Goal: Contribute content: Contribute content

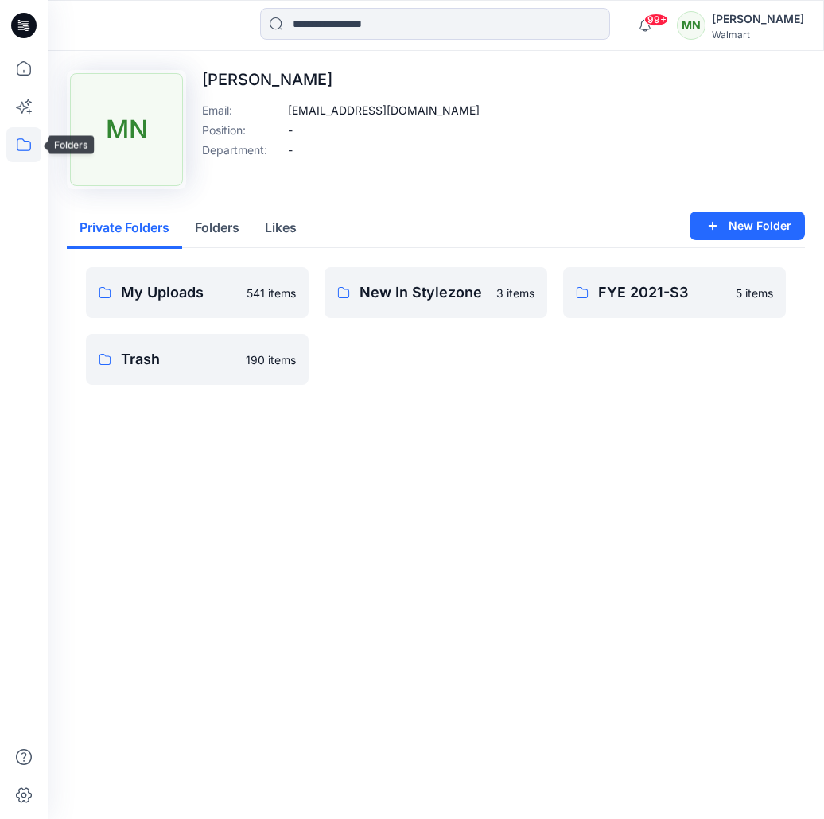
click at [30, 148] on icon at bounding box center [24, 144] width 14 height 13
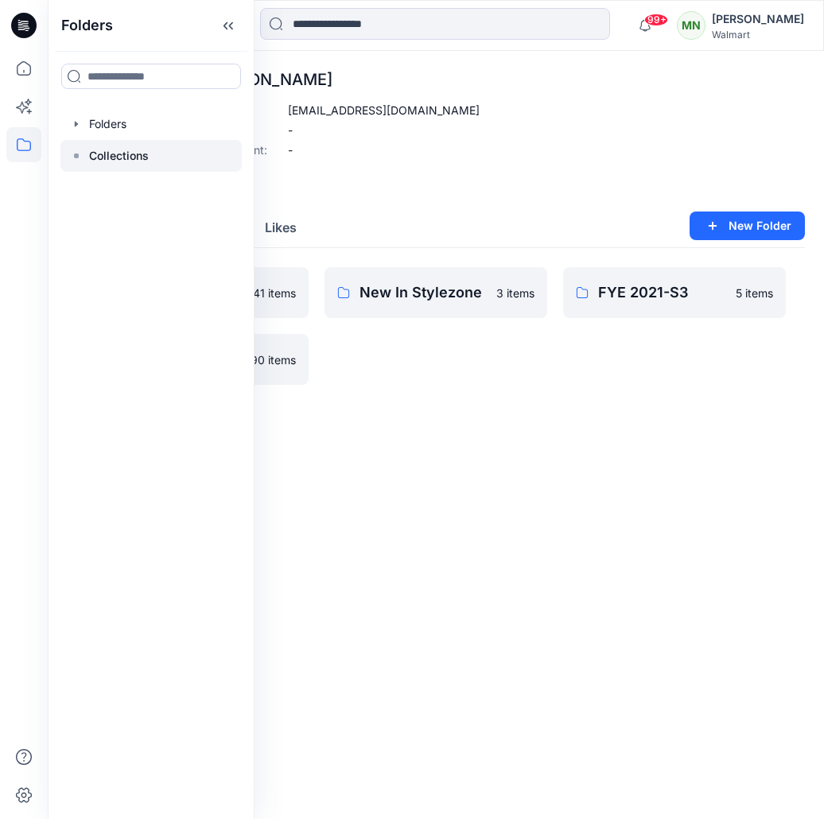
click at [112, 150] on p "Collections" at bounding box center [119, 155] width 60 height 19
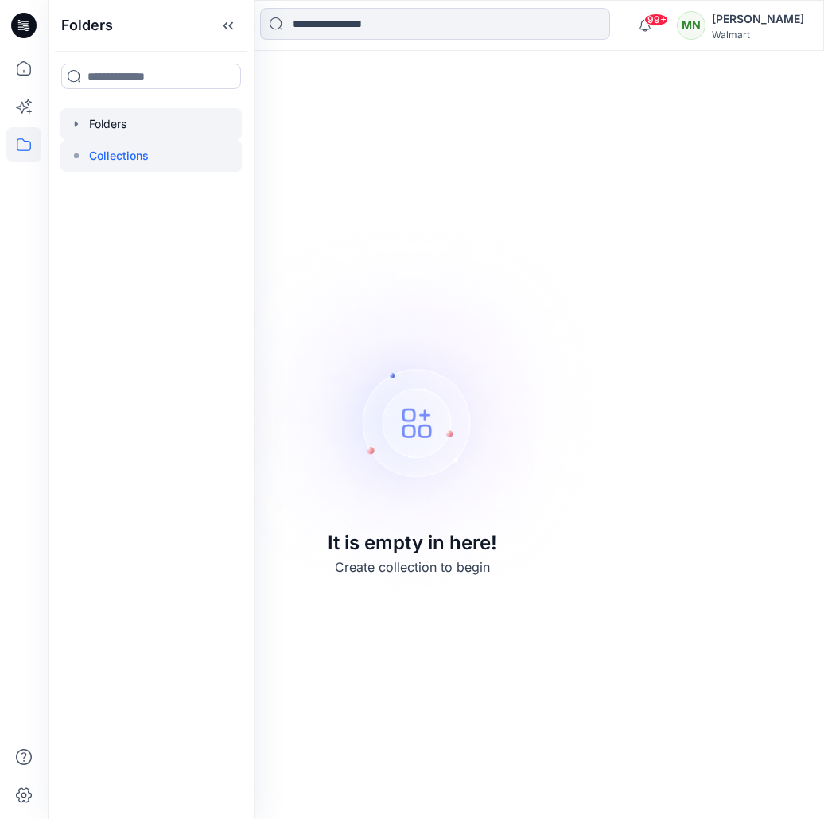
click at [121, 128] on div at bounding box center [150, 124] width 181 height 32
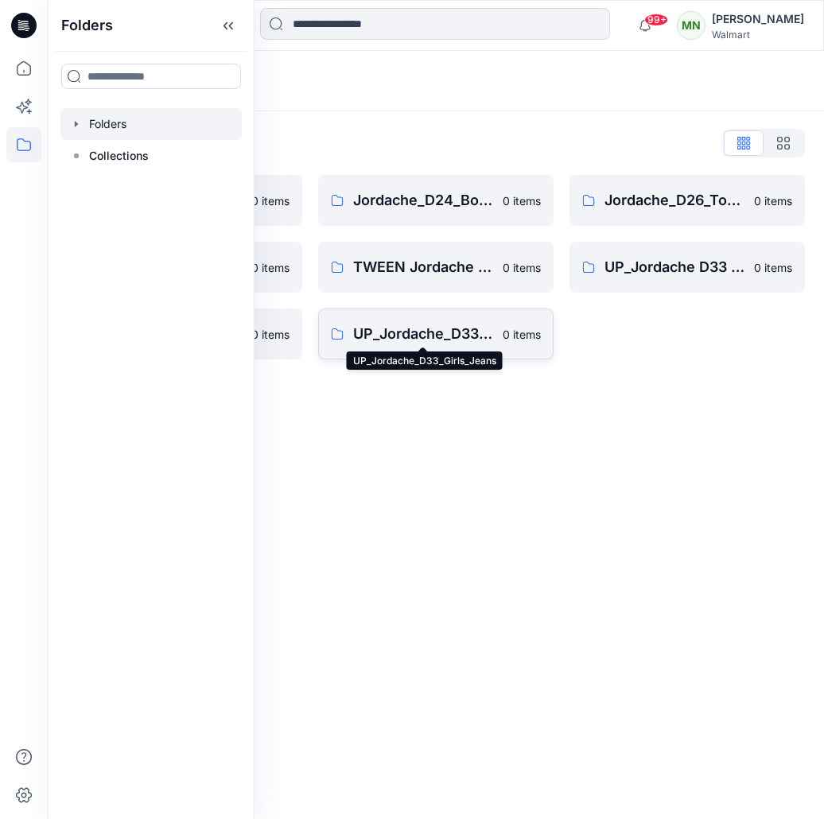
click at [467, 335] on p "UP_Jordache_D33_Girls_Jeans" at bounding box center [423, 334] width 140 height 22
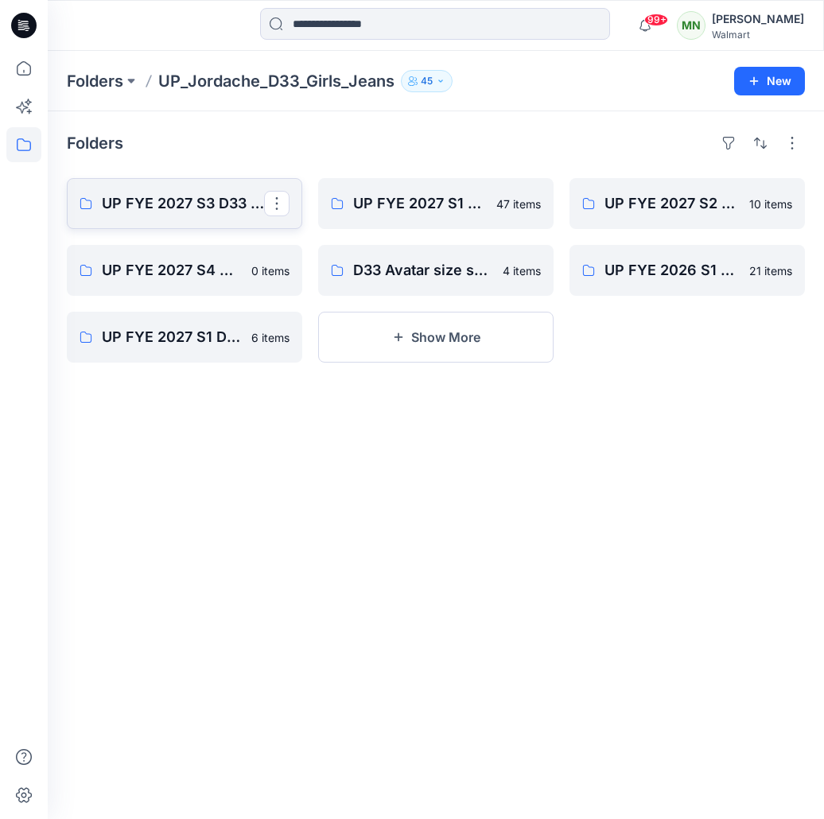
click at [213, 204] on p "UP FYE 2027 S3 D33 Girls Tops & Bottoms Jordache" at bounding box center [183, 203] width 162 height 22
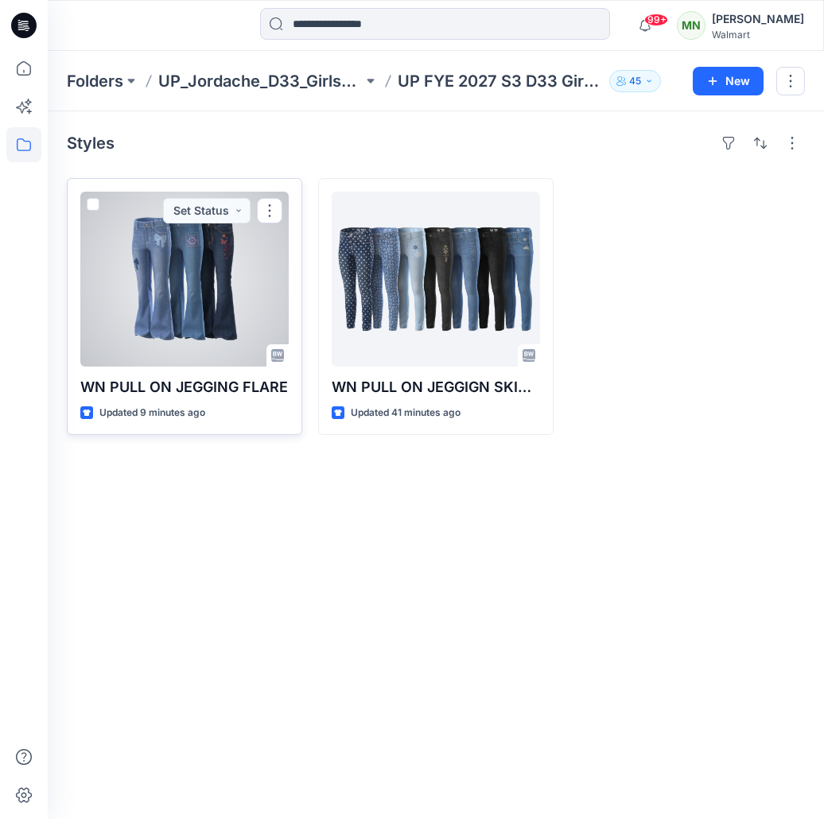
click at [176, 311] on div at bounding box center [184, 279] width 208 height 175
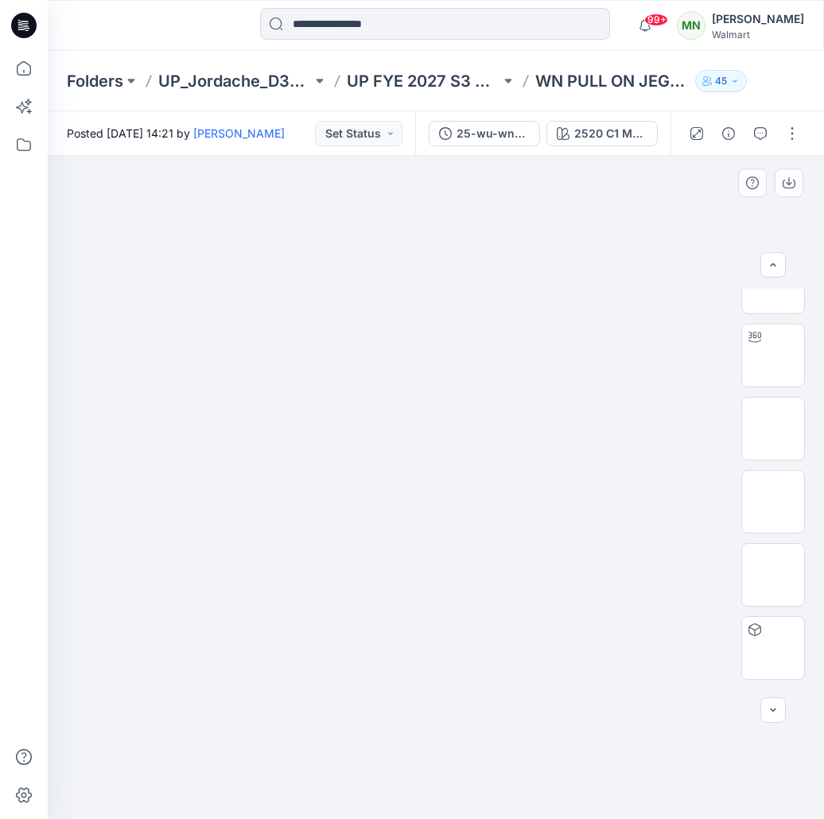
scroll to position [983, 0]
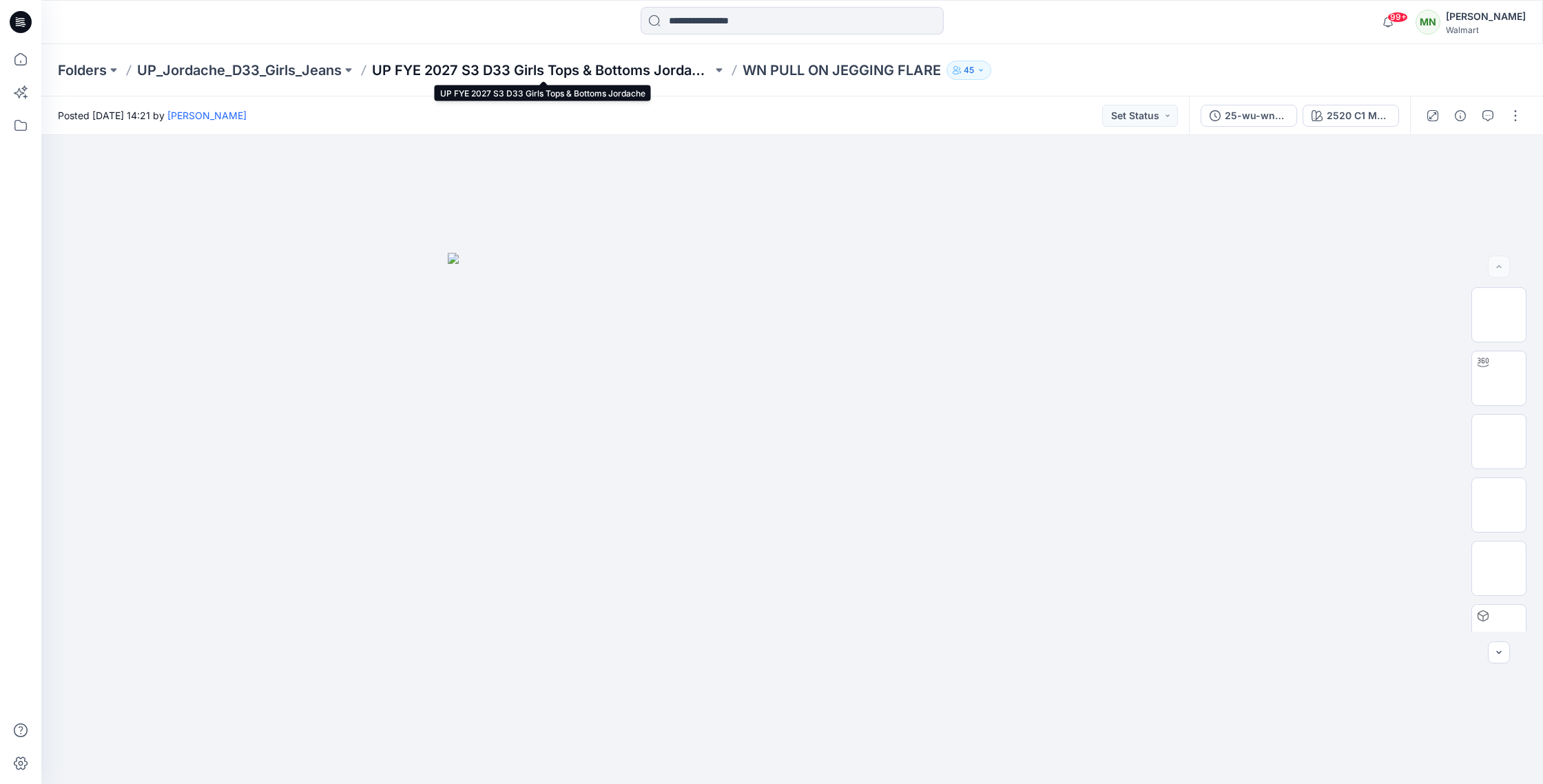
click at [492, 66] on p "UP FYE 2027 S3 D33 Girls Tops & Bottoms Jordache" at bounding box center [541, 70] width 340 height 19
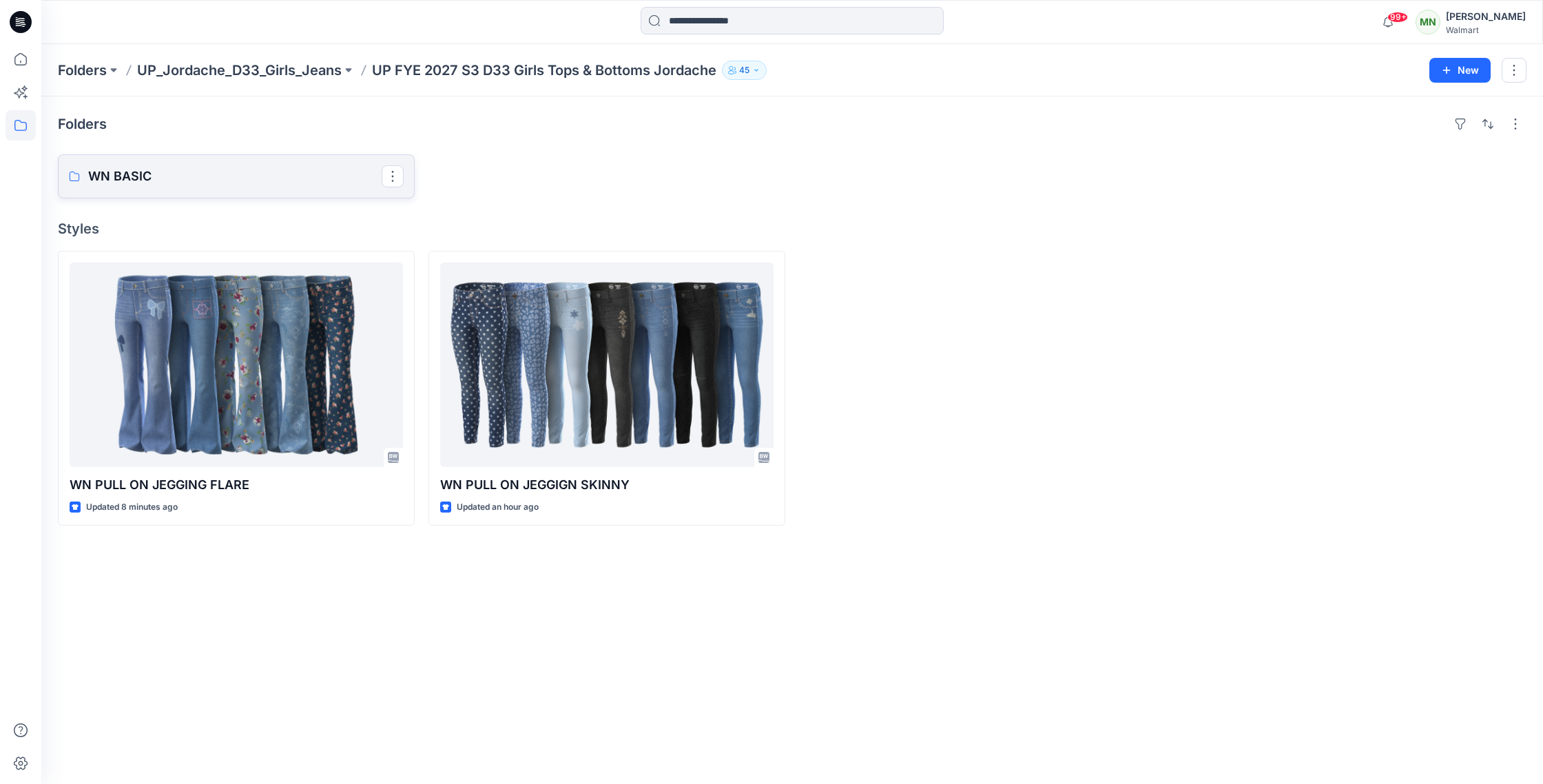
click at [207, 183] on p "WN BASIC" at bounding box center [235, 176] width 294 height 19
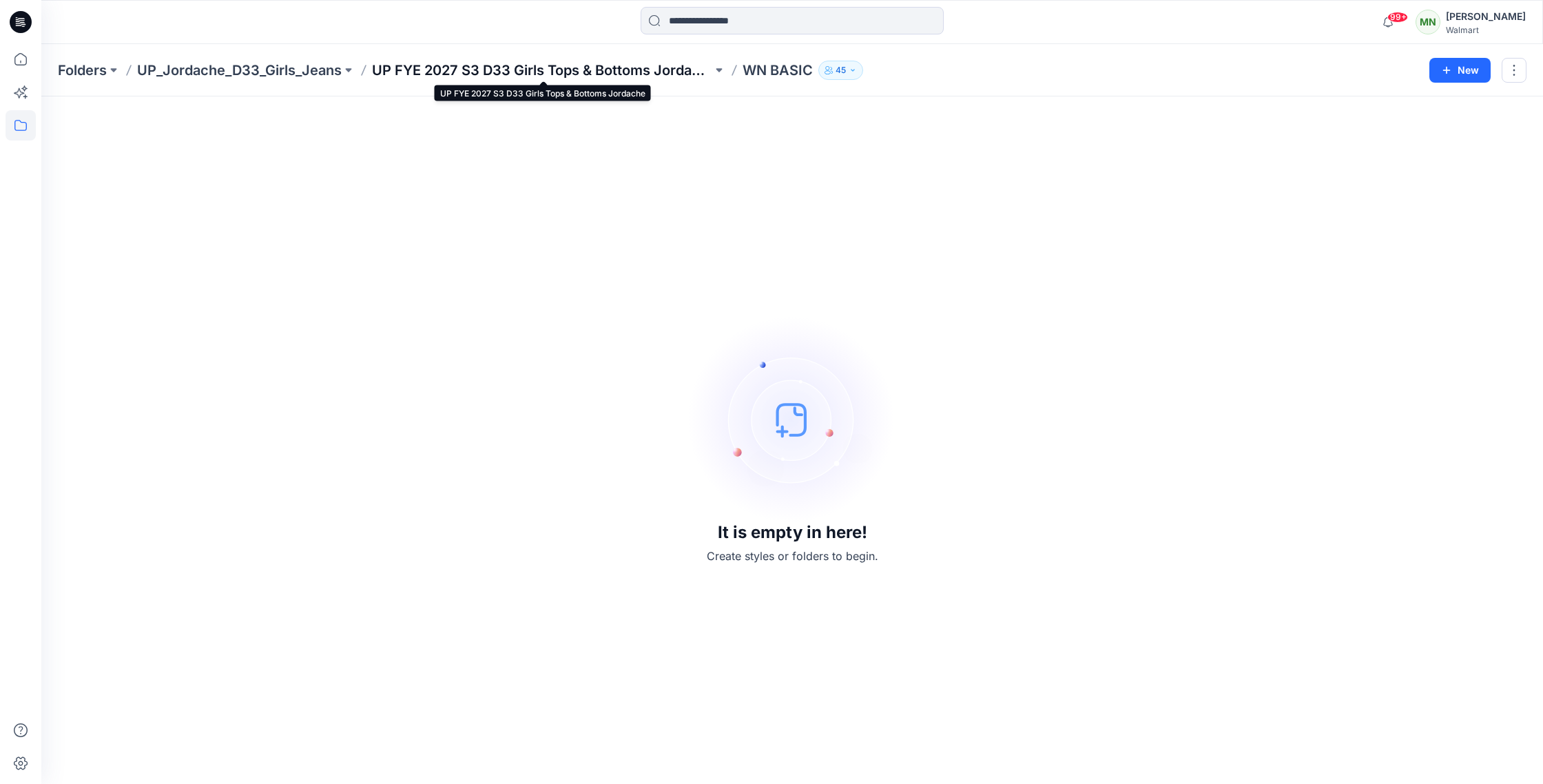
click at [651, 68] on p "UP FYE 2027 S3 D33 Girls Tops & Bottoms Jordache" at bounding box center [541, 70] width 340 height 19
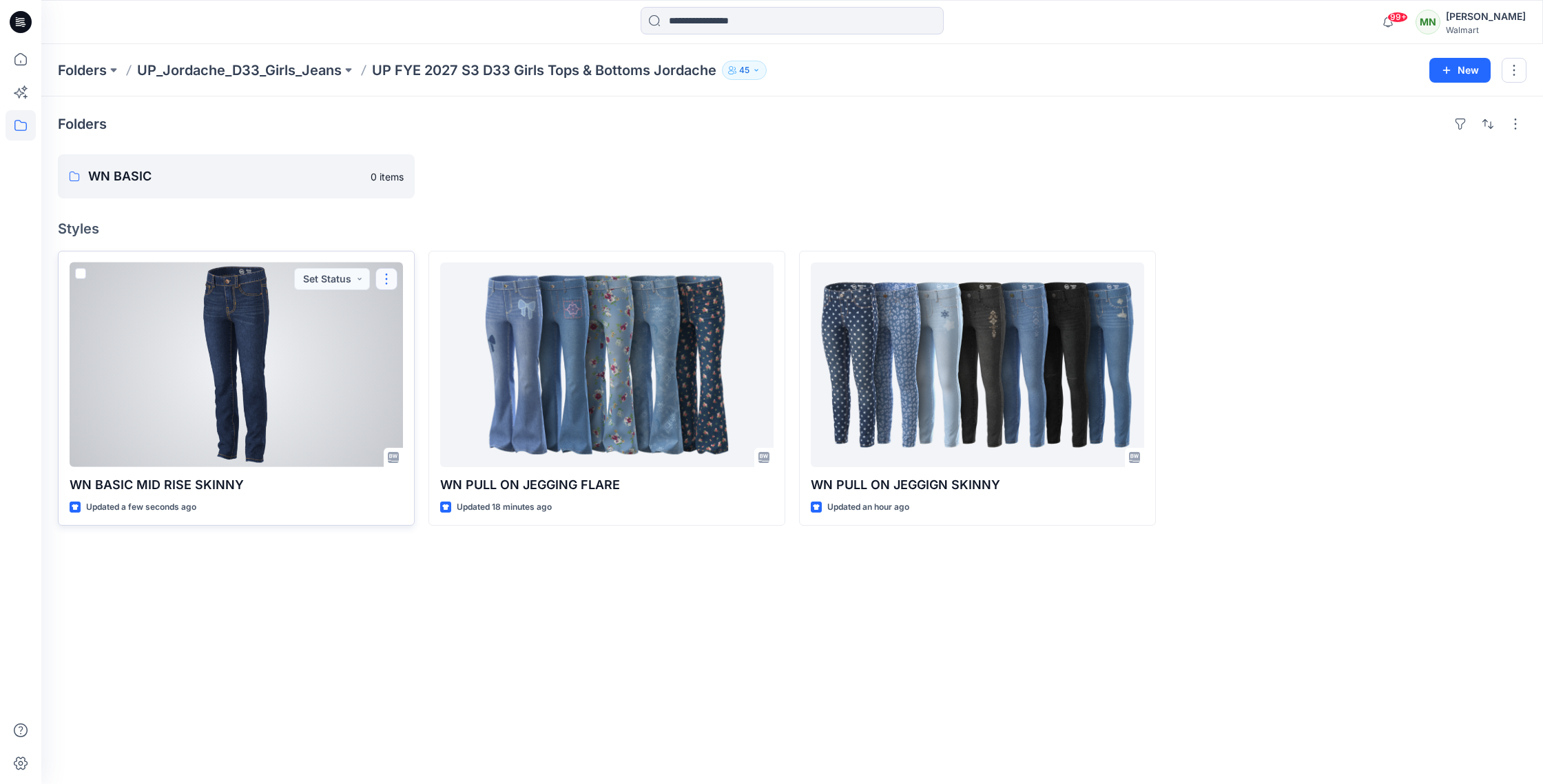
click at [395, 280] on button "button" at bounding box center [386, 278] width 22 height 22
click at [294, 425] on div at bounding box center [236, 365] width 334 height 204
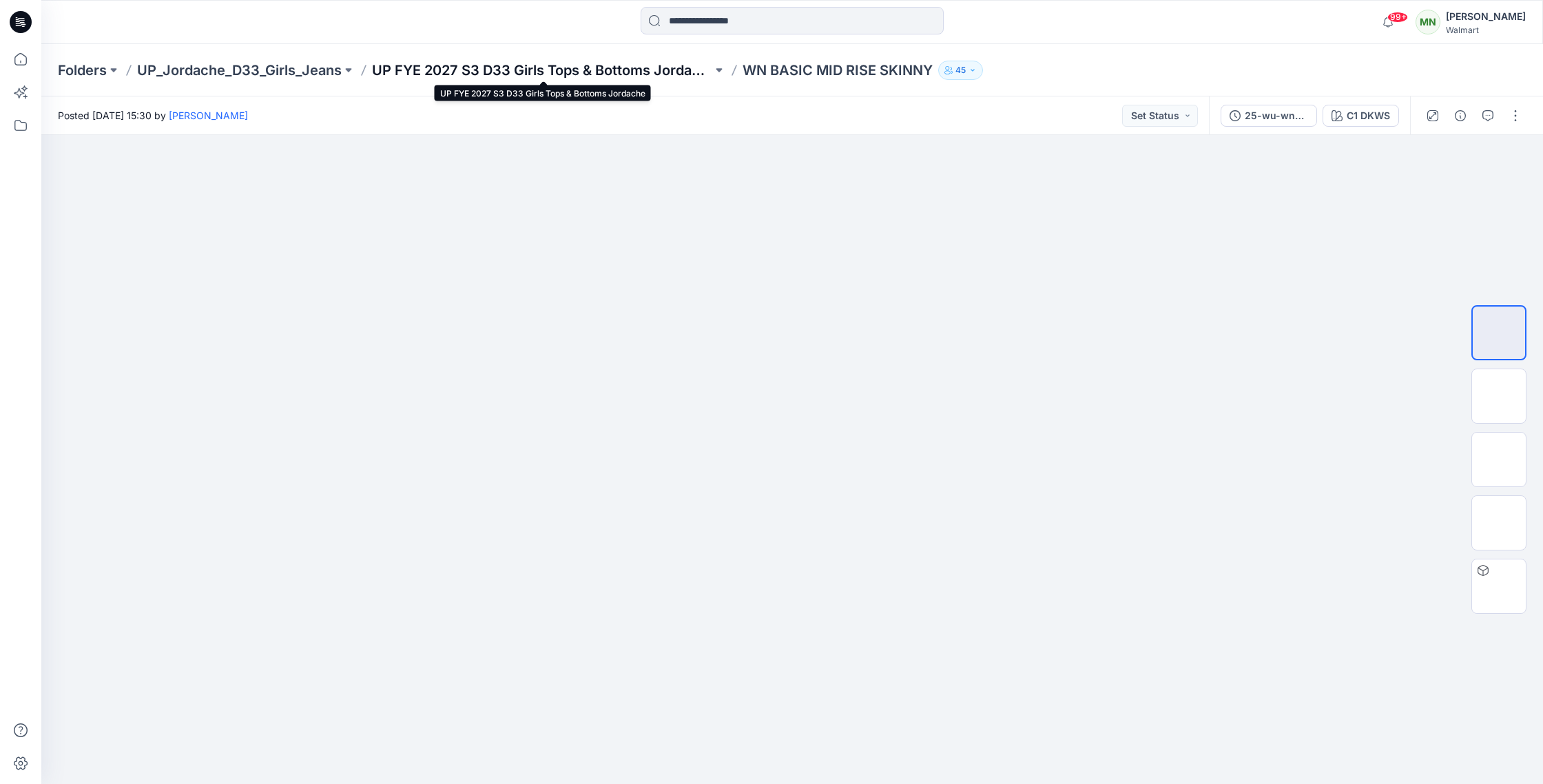
click at [636, 67] on p "UP FYE 2027 S3 D33 Girls Tops & Bottoms Jordache" at bounding box center [541, 70] width 340 height 19
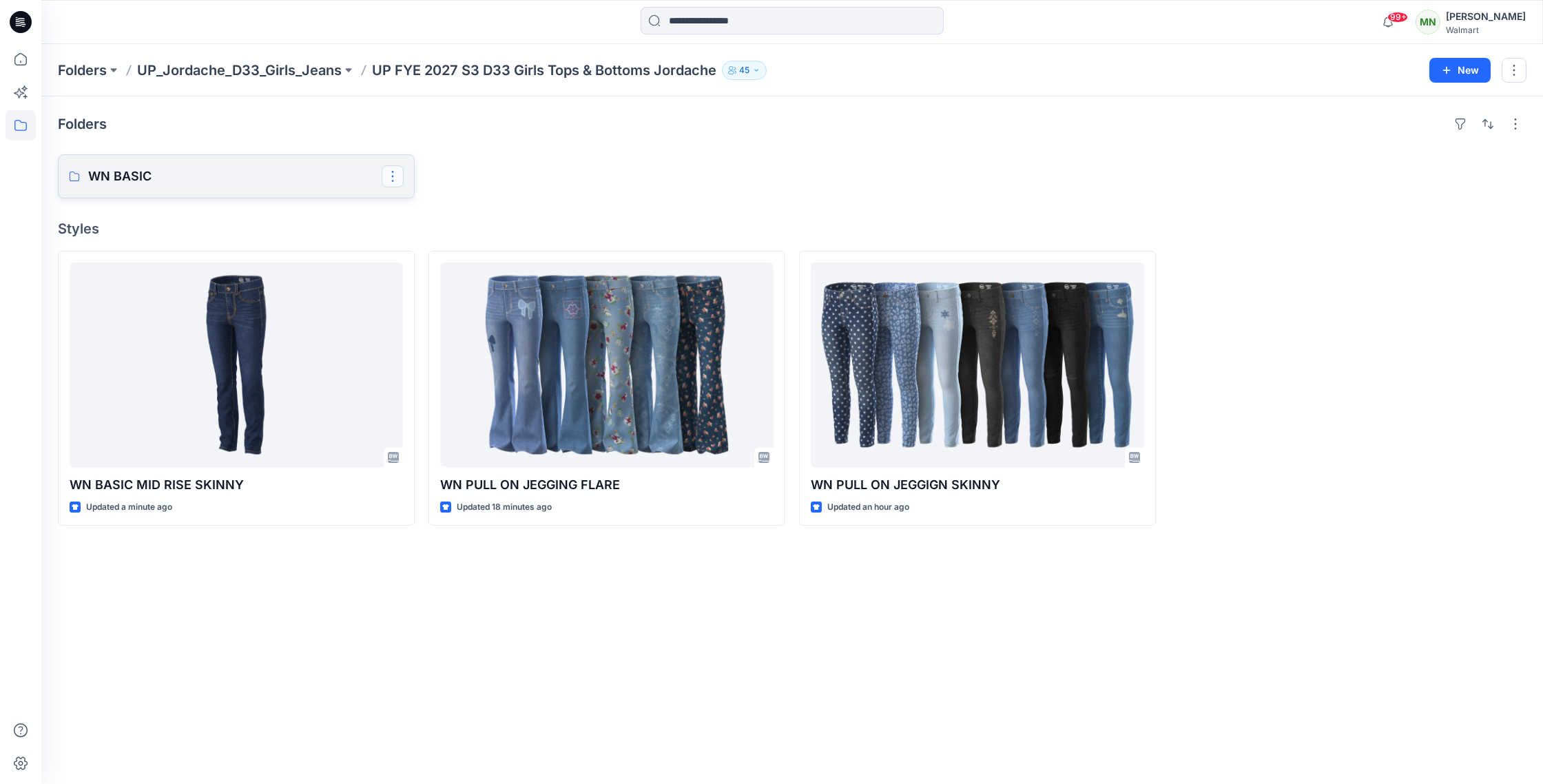
click at [391, 179] on button "button" at bounding box center [392, 176] width 22 height 22
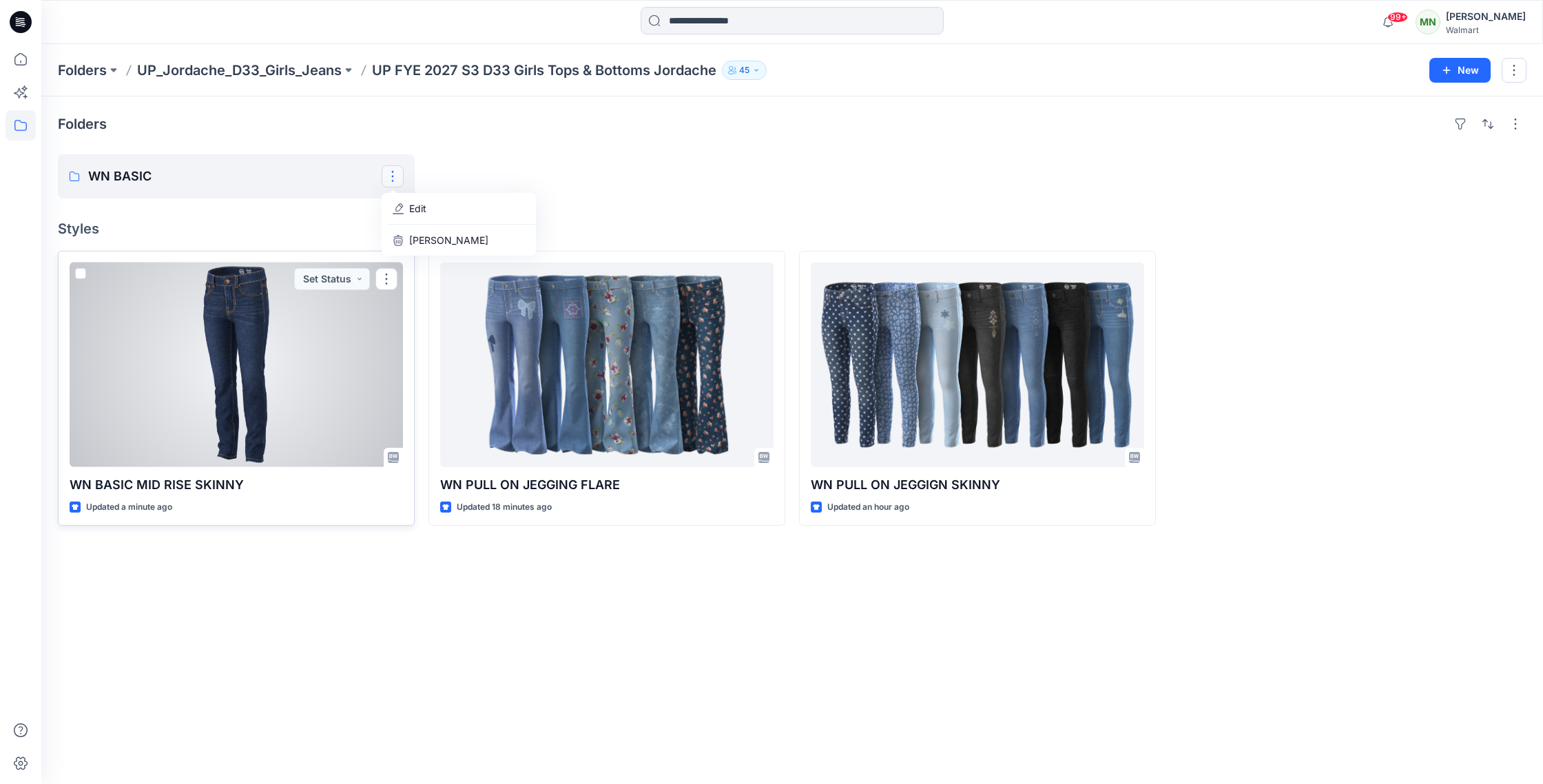
click at [335, 371] on div at bounding box center [236, 365] width 334 height 204
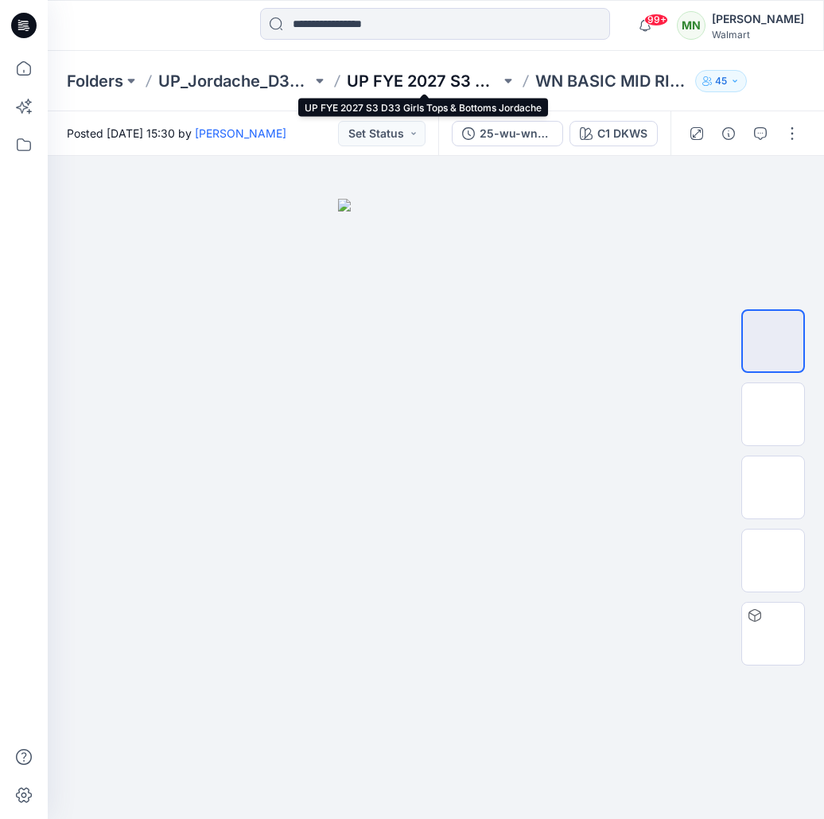
click at [460, 85] on p "UP FYE 2027 S3 D33 Girls Tops & Bottoms Jordache" at bounding box center [423, 81] width 153 height 22
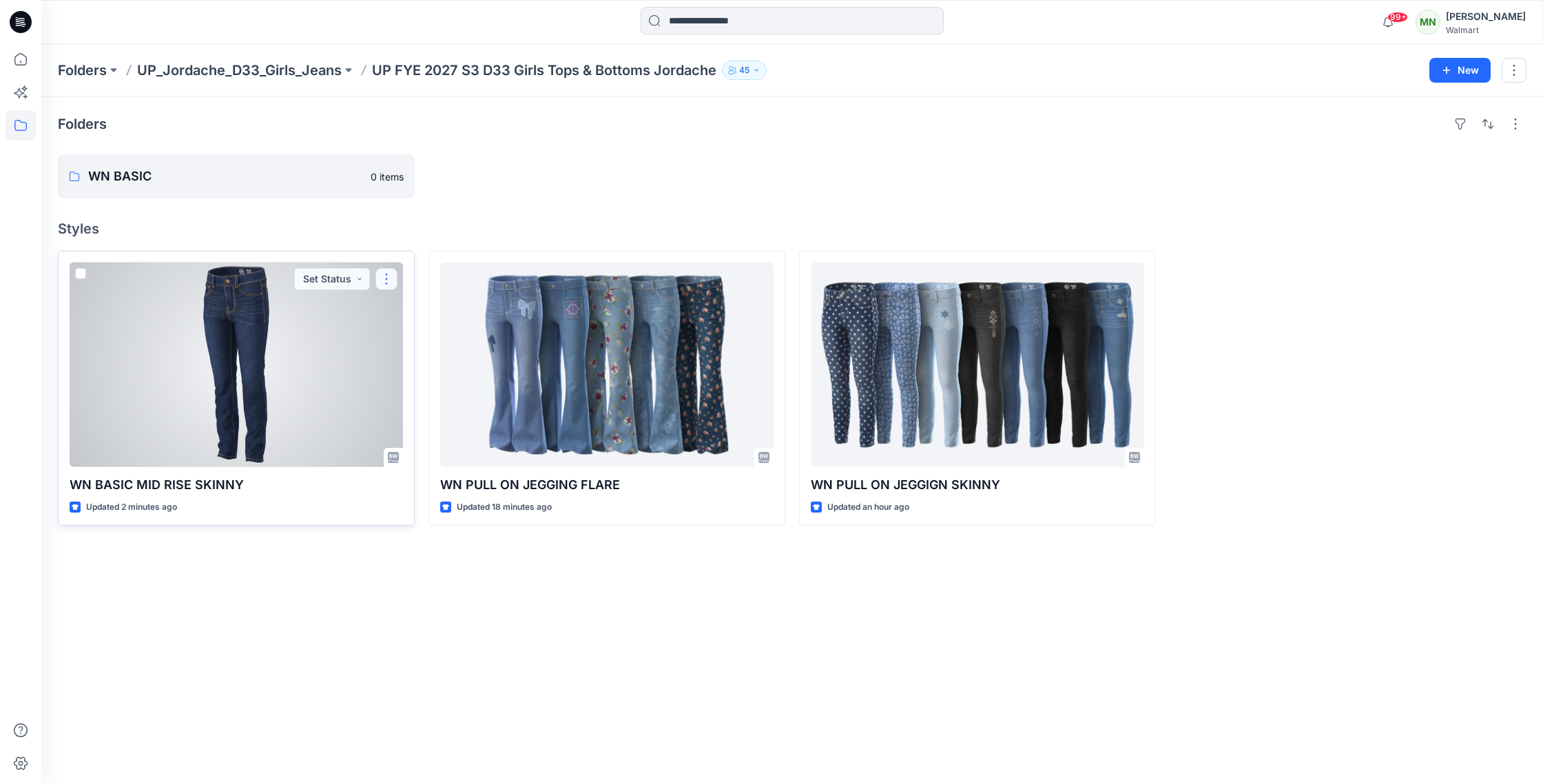
click at [385, 285] on button "button" at bounding box center [386, 278] width 22 height 22
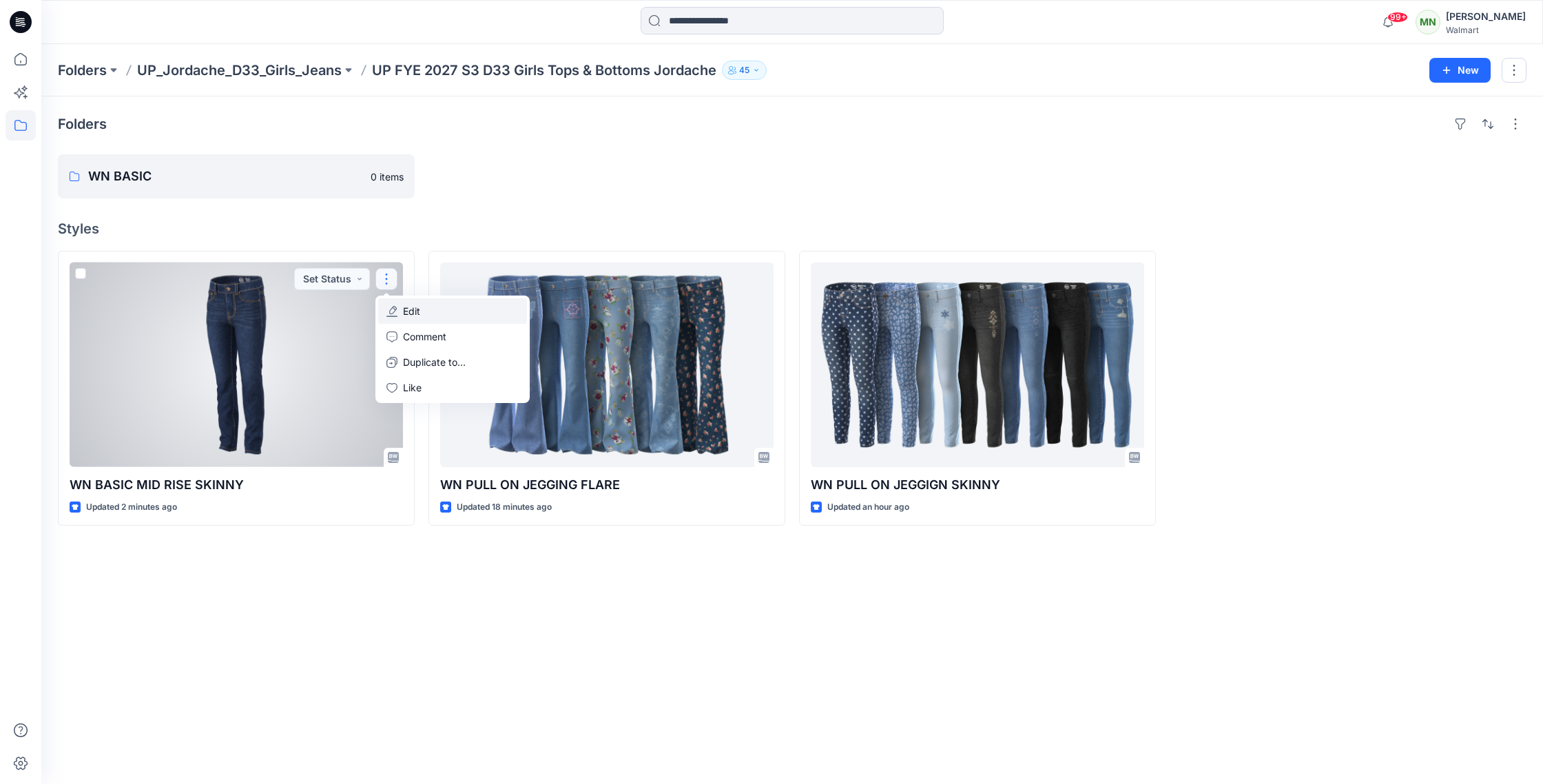
click at [425, 306] on button "Edit" at bounding box center [452, 310] width 149 height 25
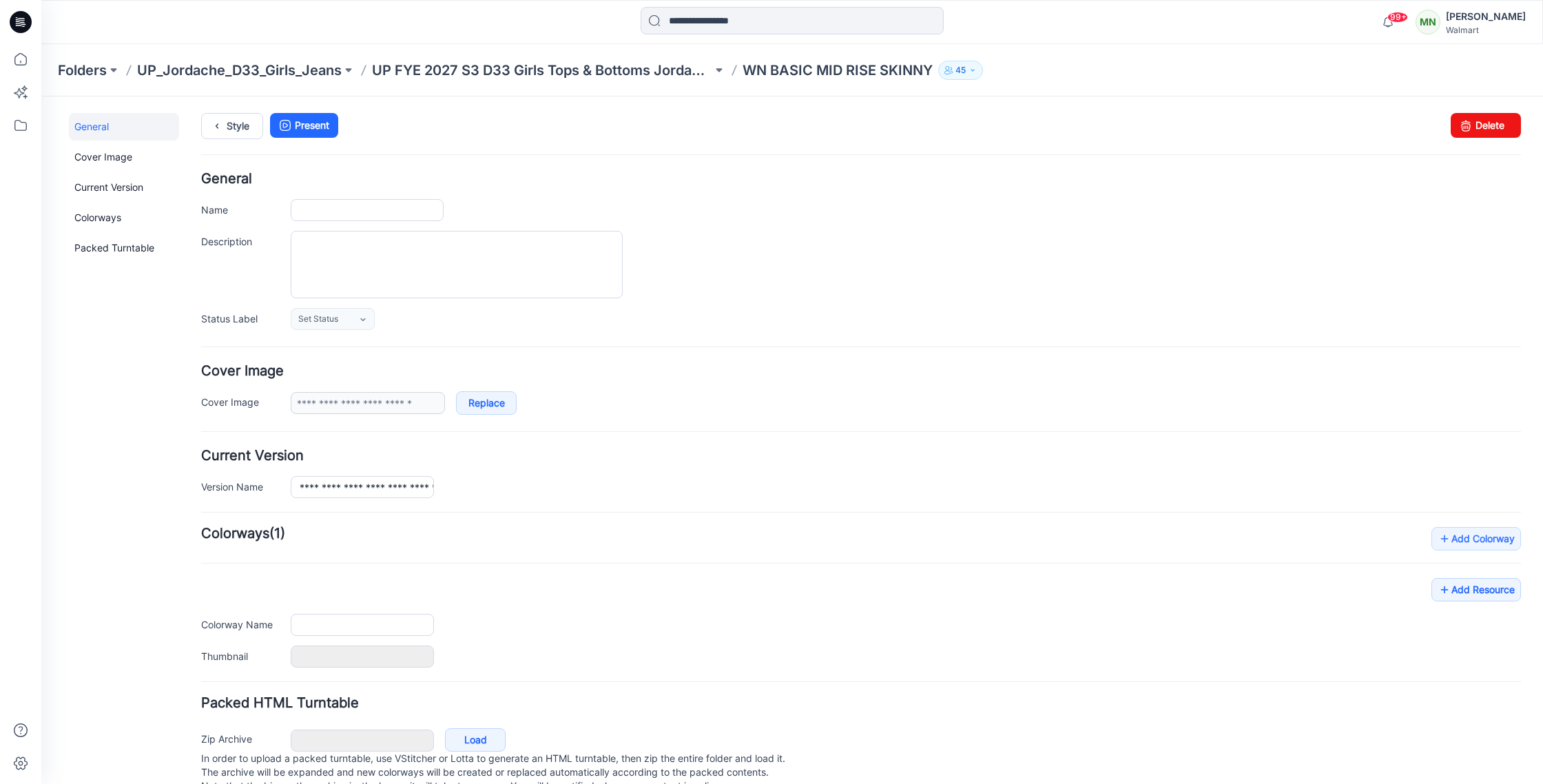
type input "**********"
type input "*******"
type input "**********"
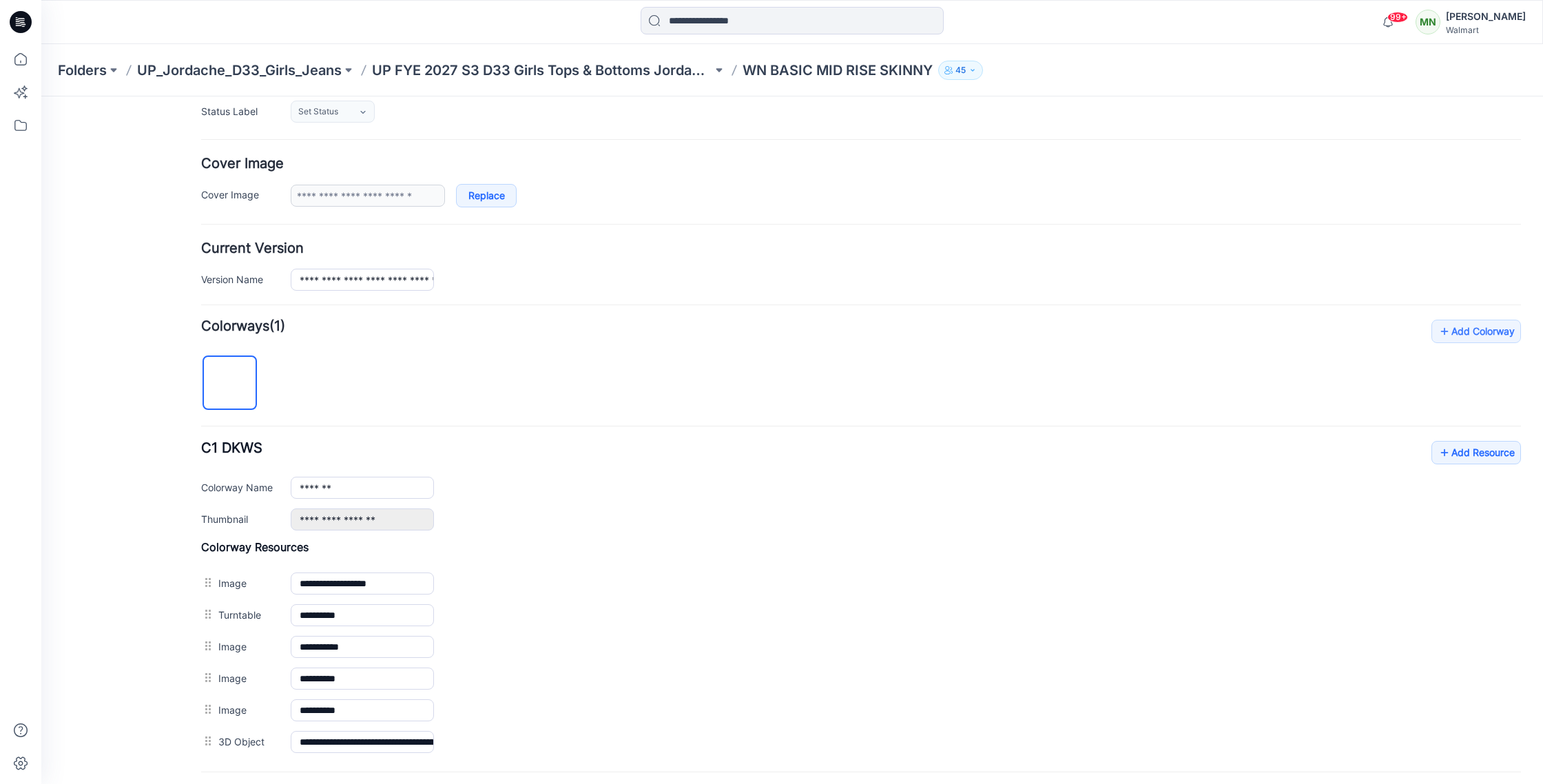
scroll to position [340, 0]
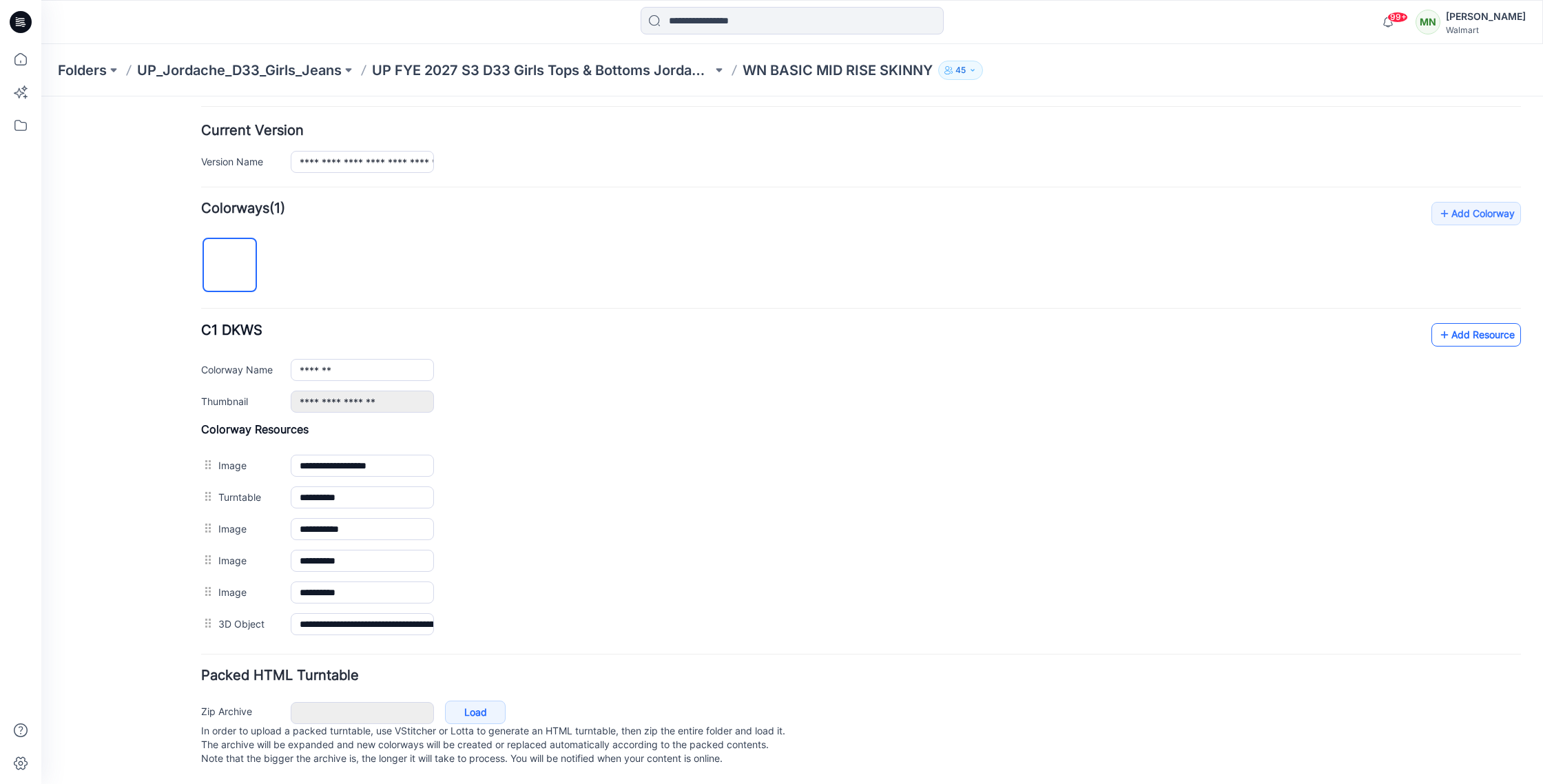
click at [1503, 323] on link "Add Resource" at bounding box center [1475, 334] width 89 height 23
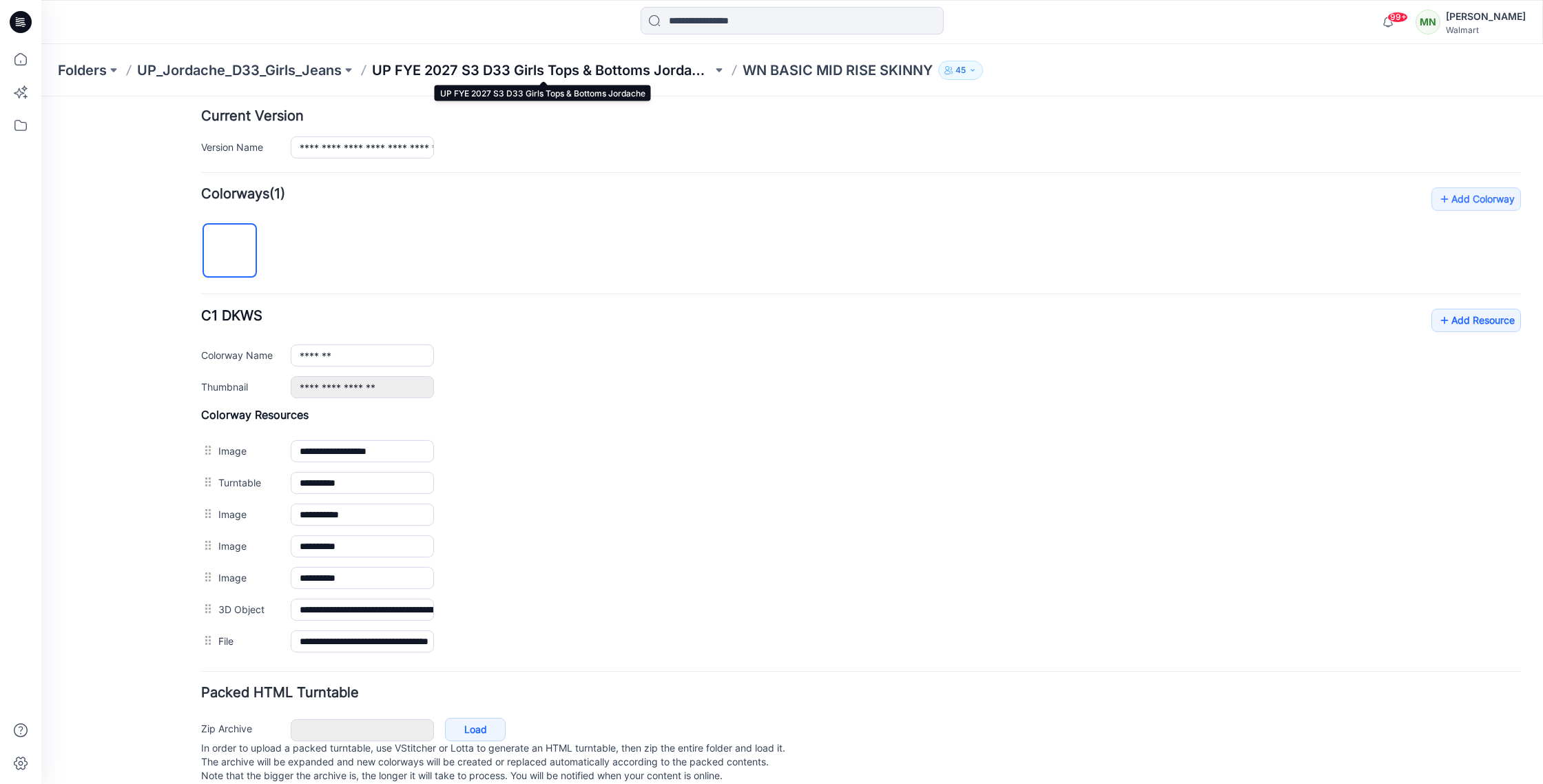
click at [580, 75] on p "UP FYE 2027 S3 D33 Girls Tops & Bottoms Jordache" at bounding box center [541, 70] width 340 height 19
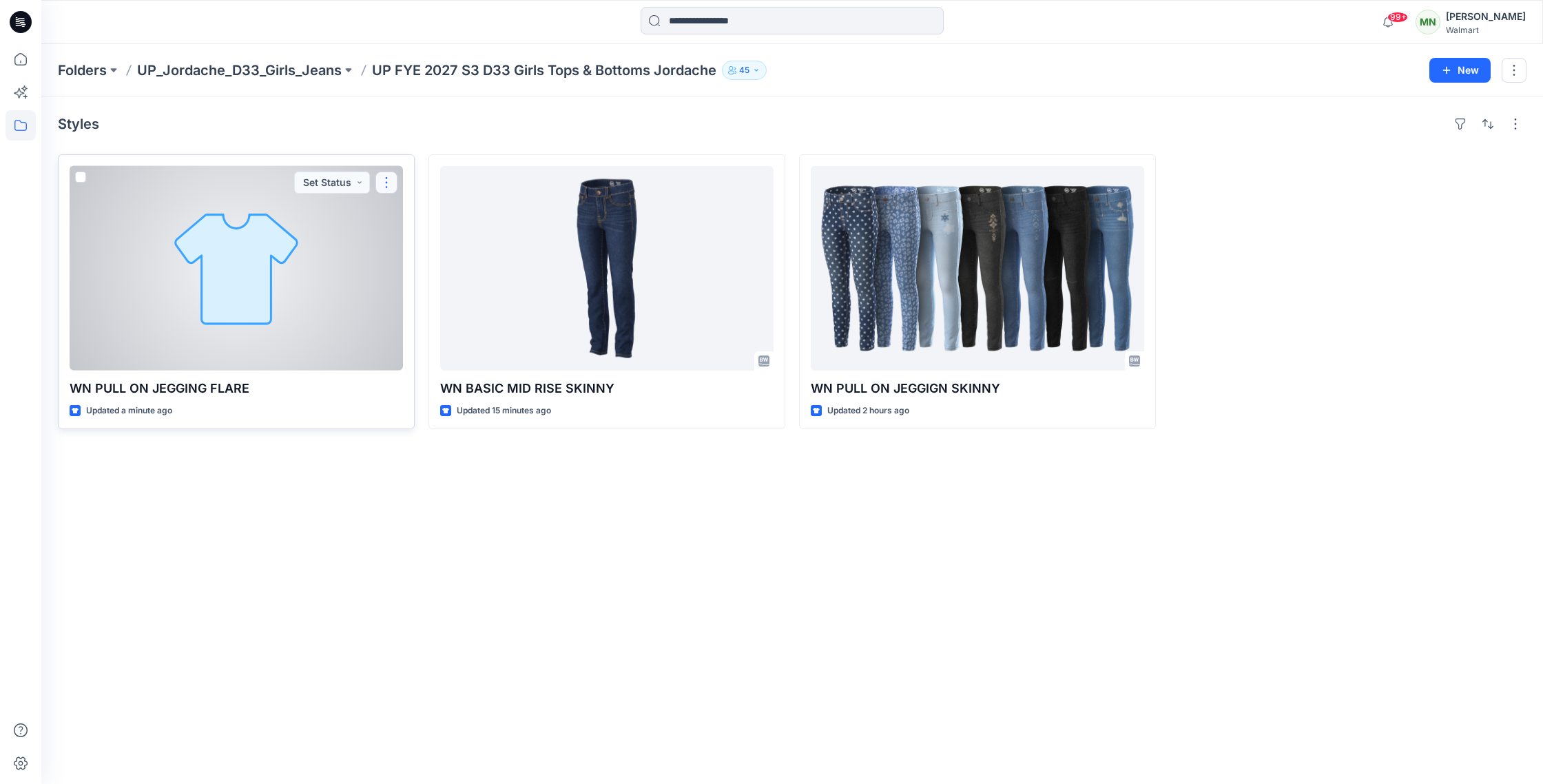
click at [388, 183] on button "button" at bounding box center [386, 182] width 22 height 22
click at [314, 261] on div at bounding box center [236, 269] width 334 height 204
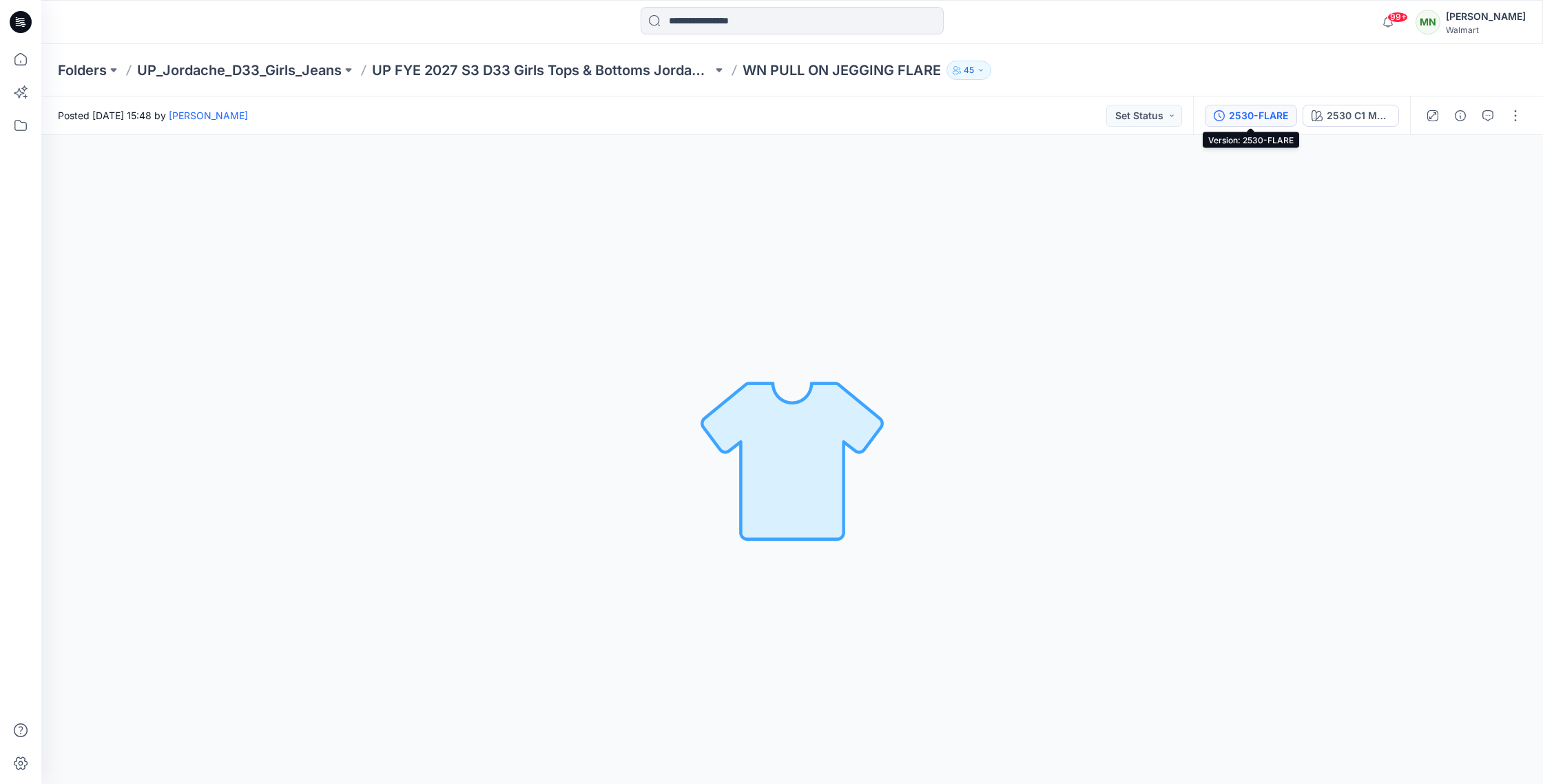
click at [1263, 126] on button "2530-FLARE" at bounding box center [1250, 115] width 93 height 22
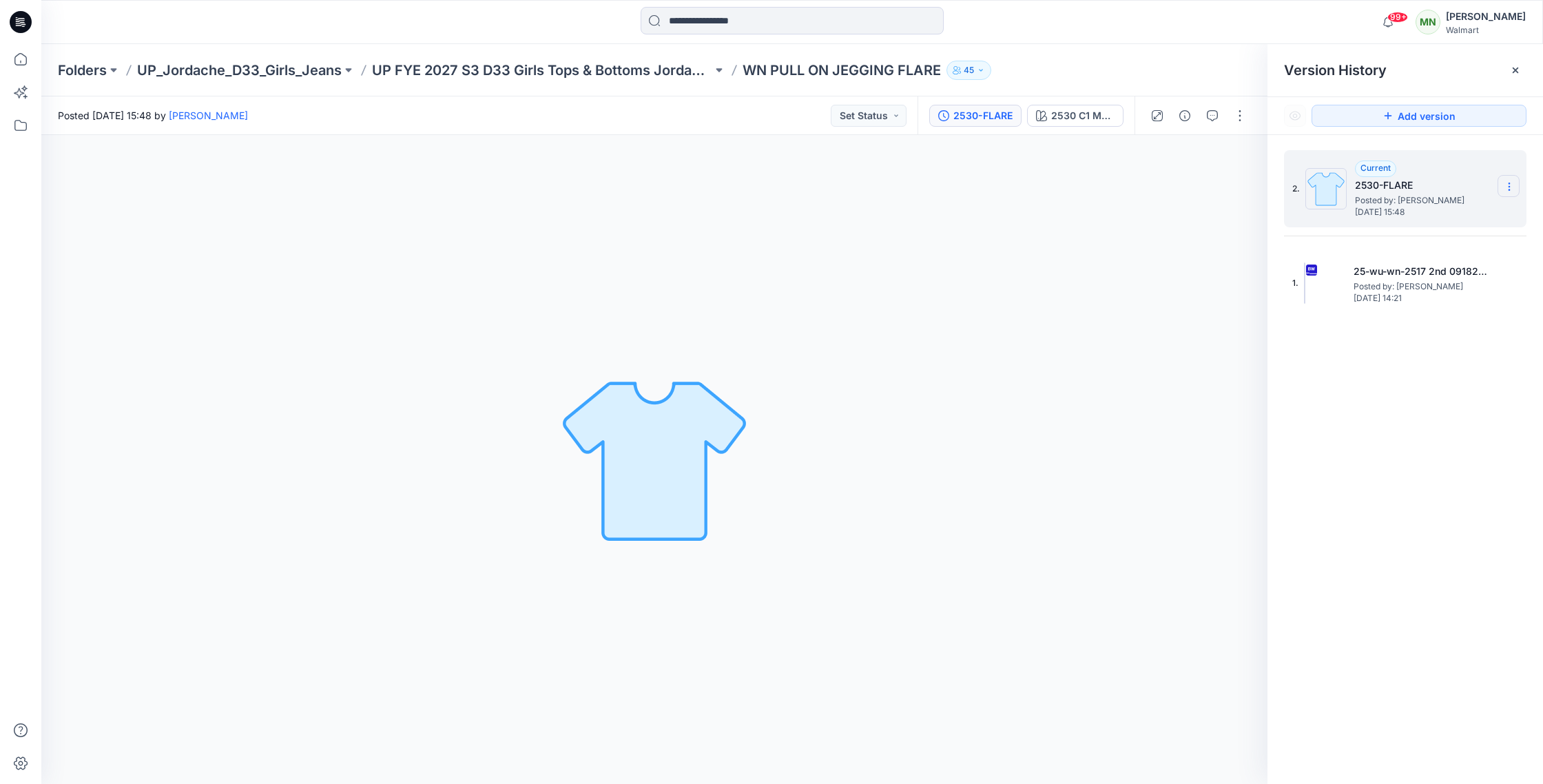
click at [1507, 188] on icon at bounding box center [1508, 186] width 11 height 11
click at [1449, 276] on div "Delete Version" at bounding box center [1436, 275] width 159 height 28
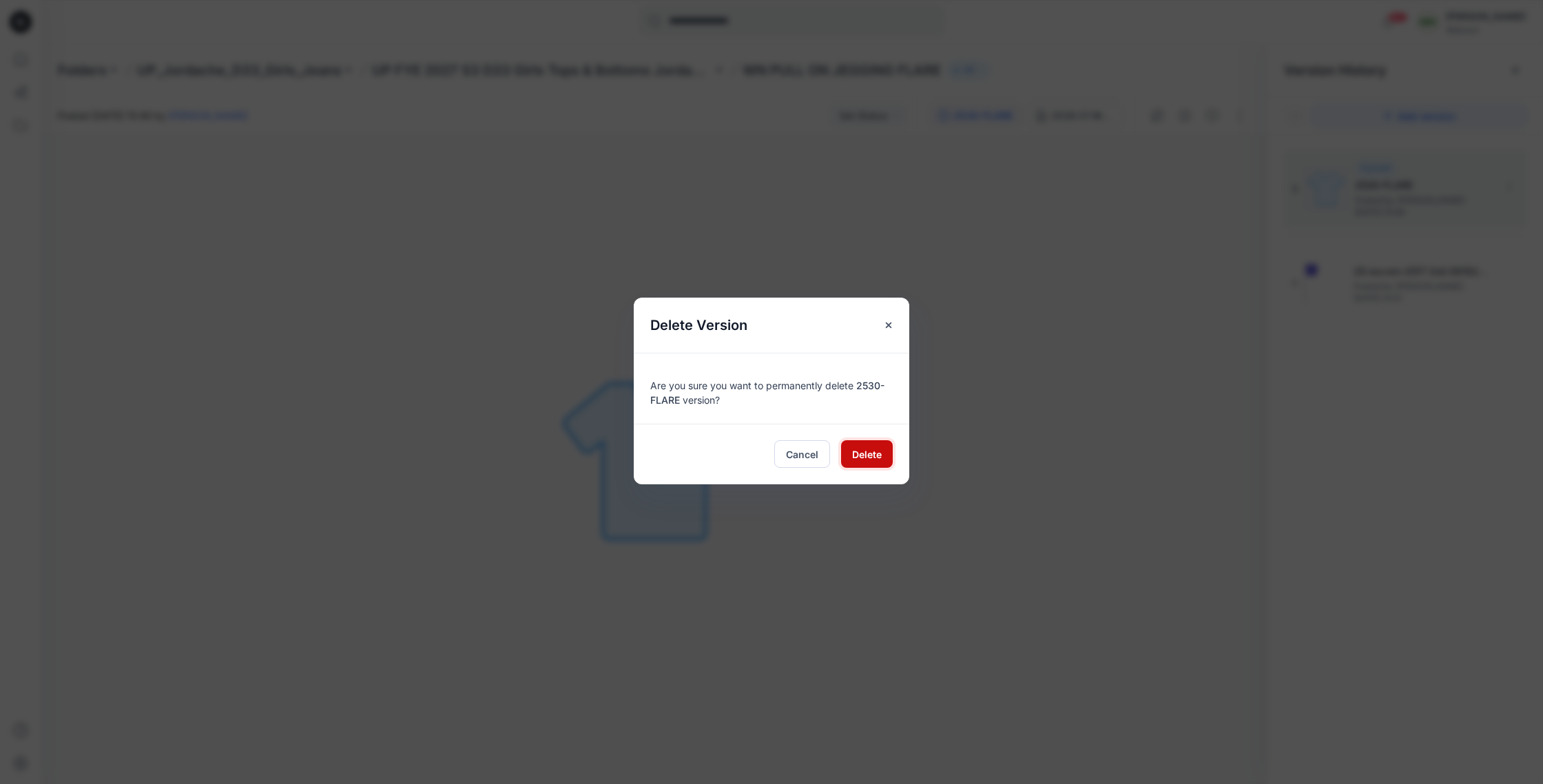
click at [875, 455] on span "Delete" at bounding box center [866, 454] width 29 height 15
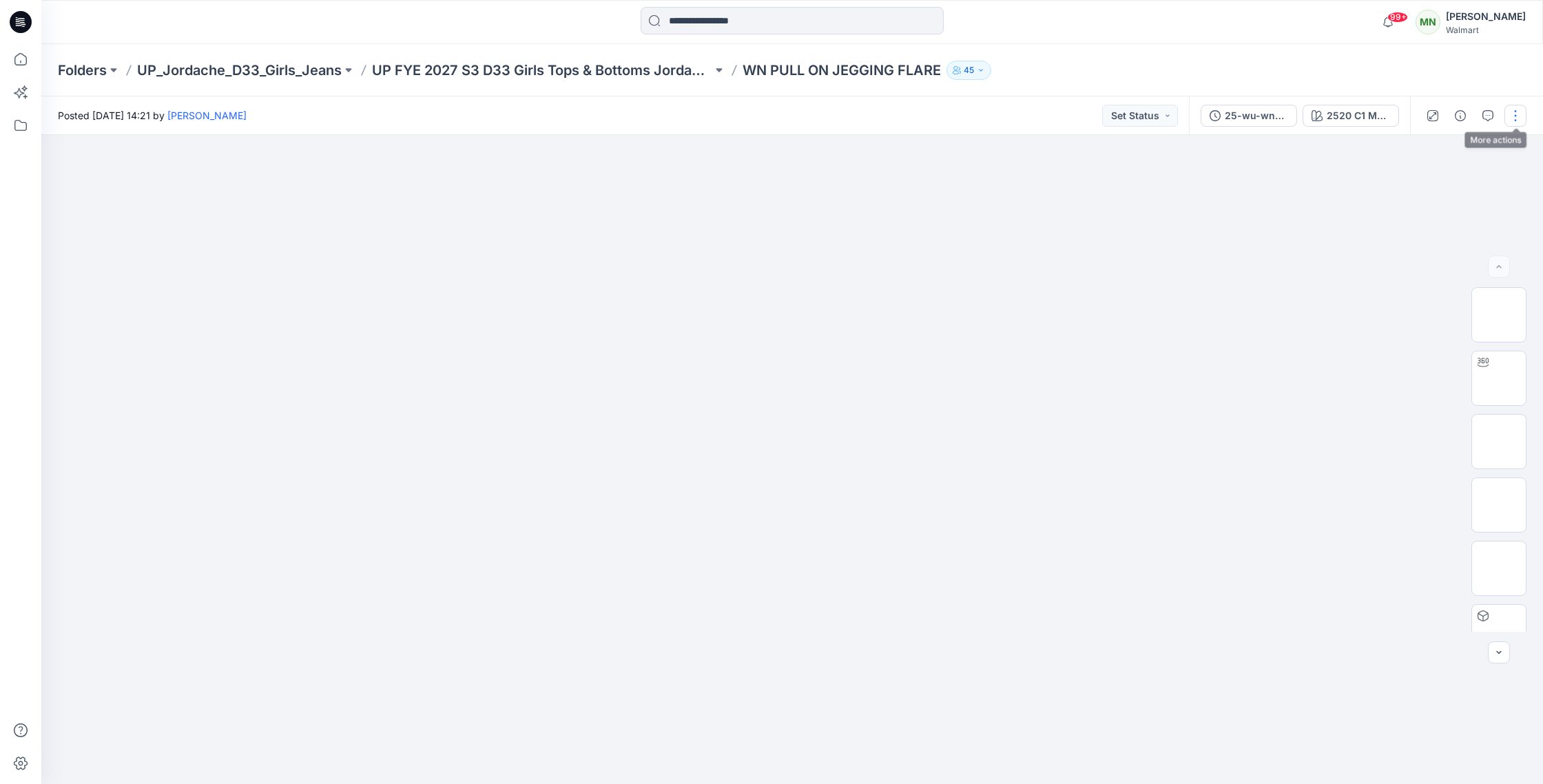
click at [1514, 113] on button "button" at bounding box center [1514, 115] width 22 height 22
click at [1437, 181] on button "Edit" at bounding box center [1457, 185] width 126 height 25
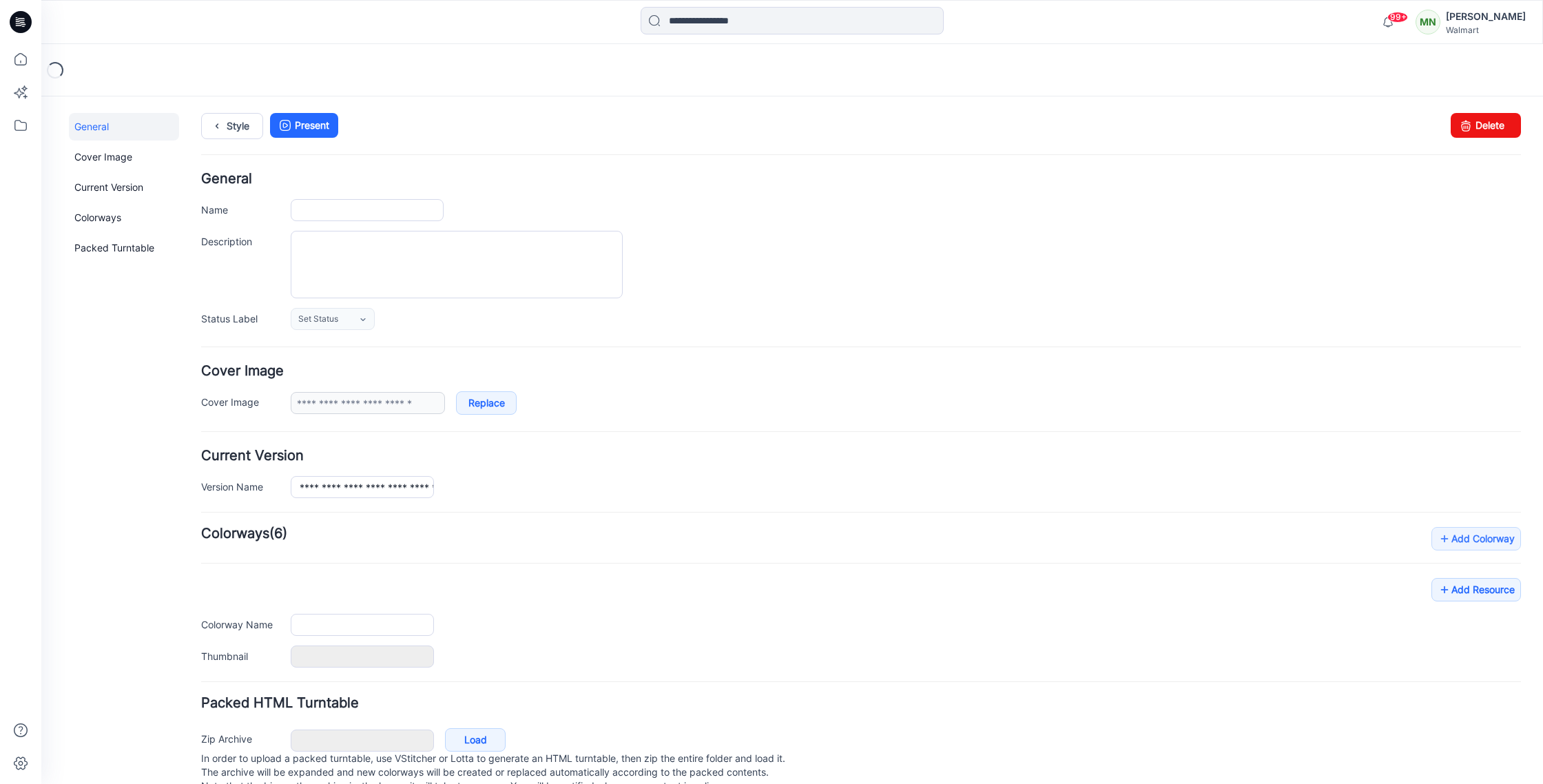
type input "**********"
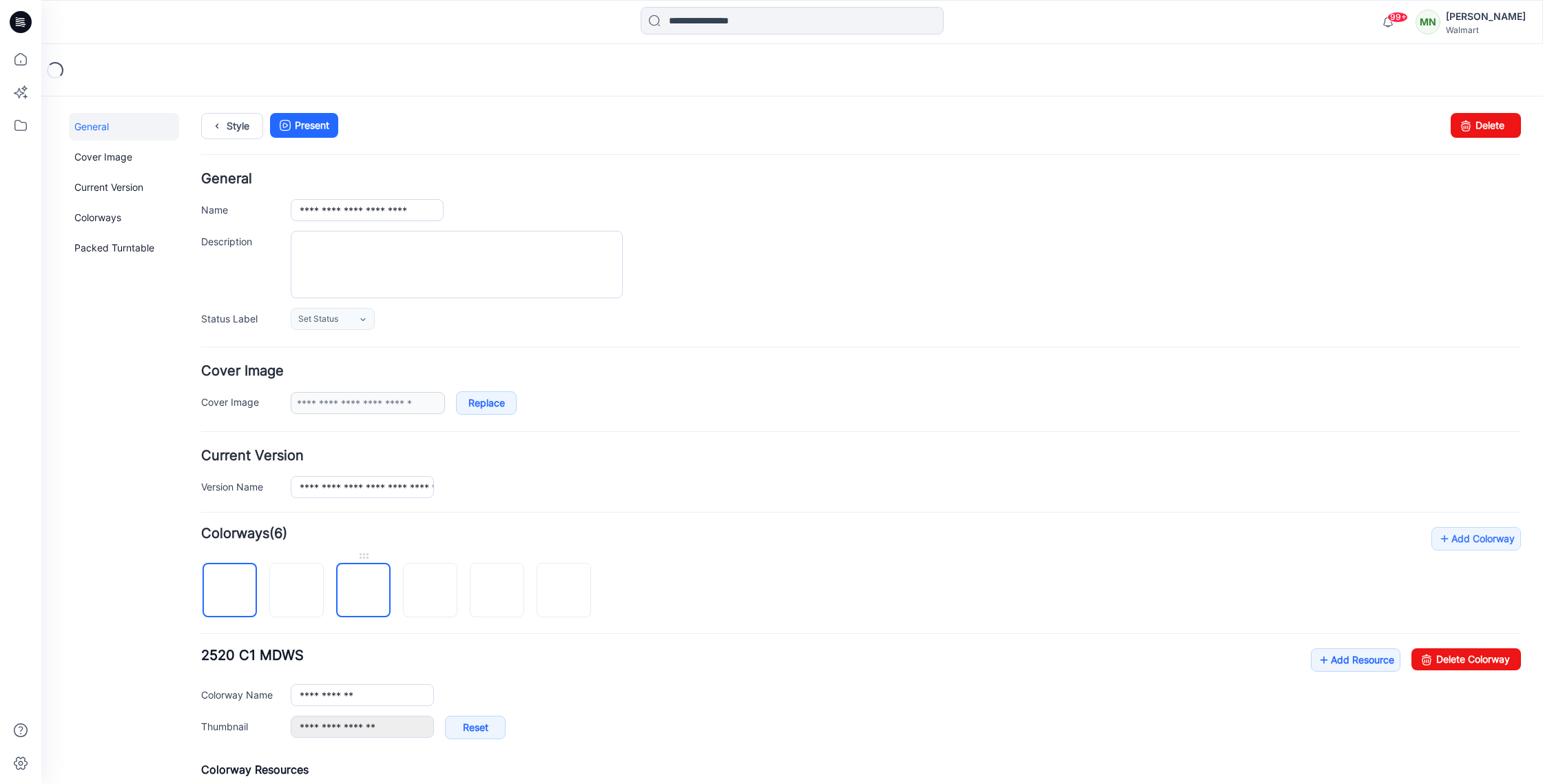
click at [364, 591] on img at bounding box center [364, 591] width 0 height 0
type input "****"
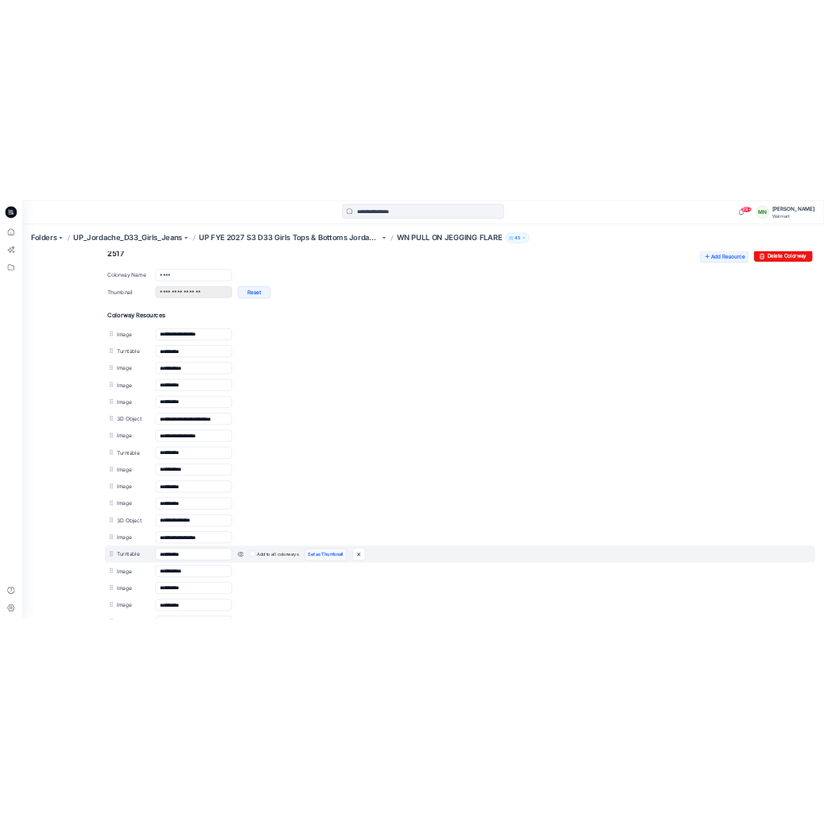
scroll to position [696, 0]
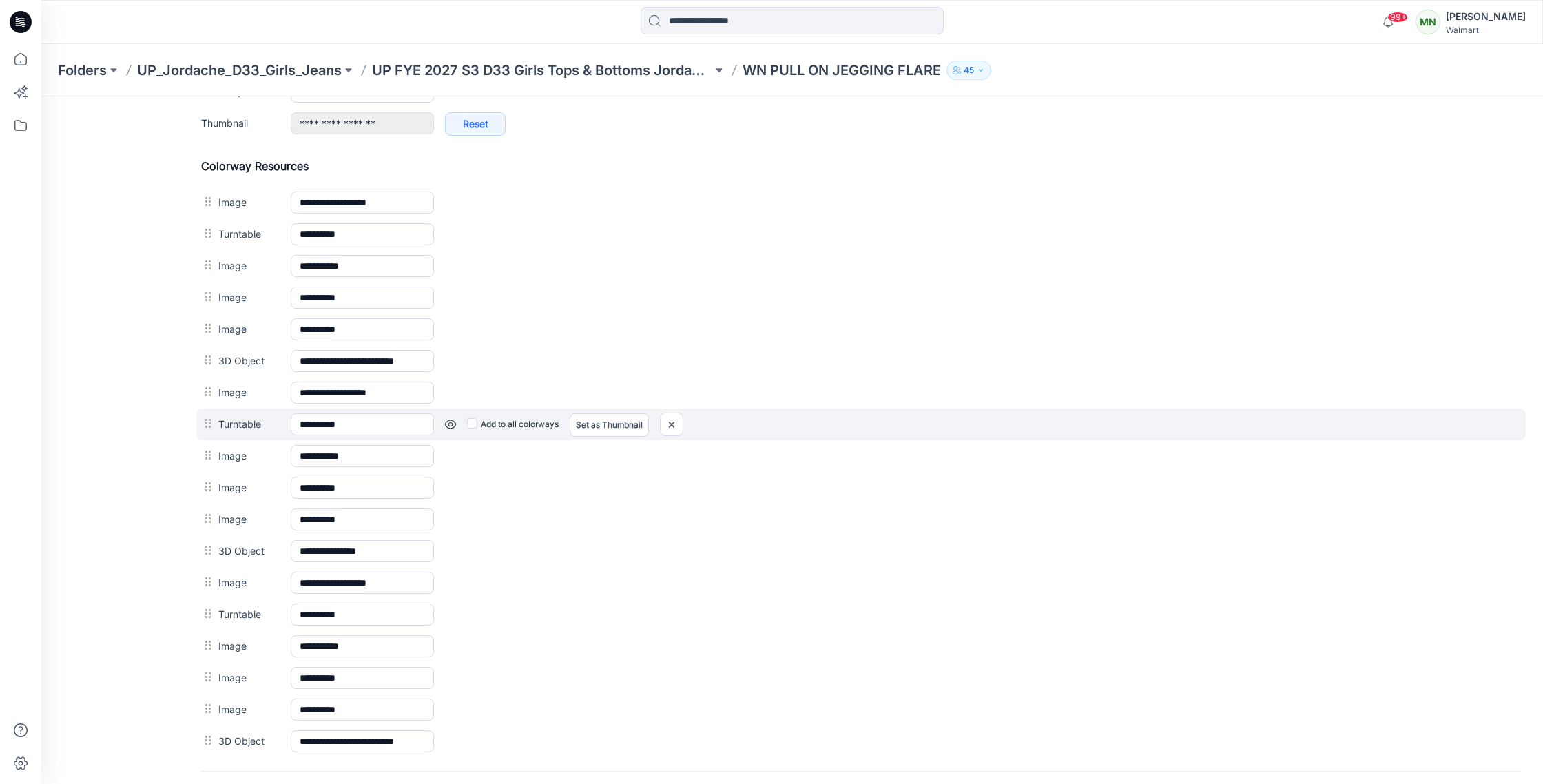
click at [452, 426] on link at bounding box center [451, 424] width 11 height 11
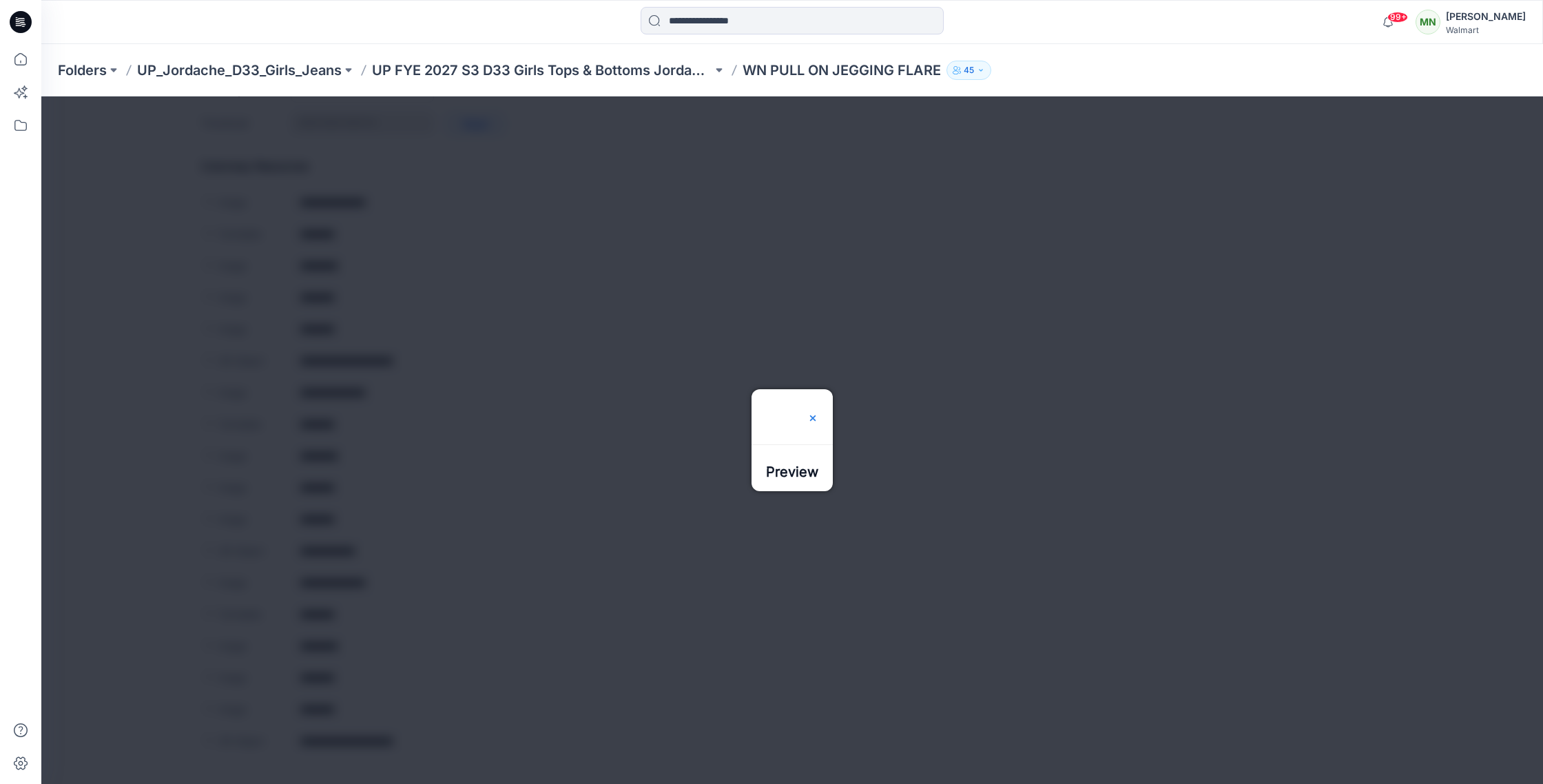
click at [818, 407] on img at bounding box center [813, 412] width 11 height 11
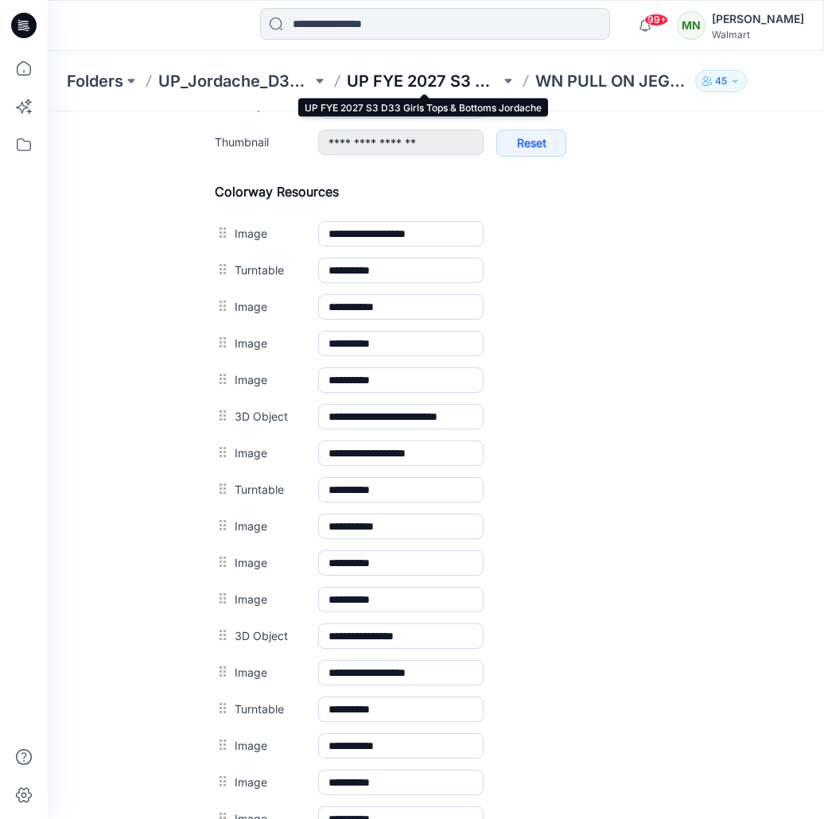
click at [433, 79] on p "UP FYE 2027 S3 D33 Girls Tops & Bottoms Jordache" at bounding box center [423, 81] width 153 height 22
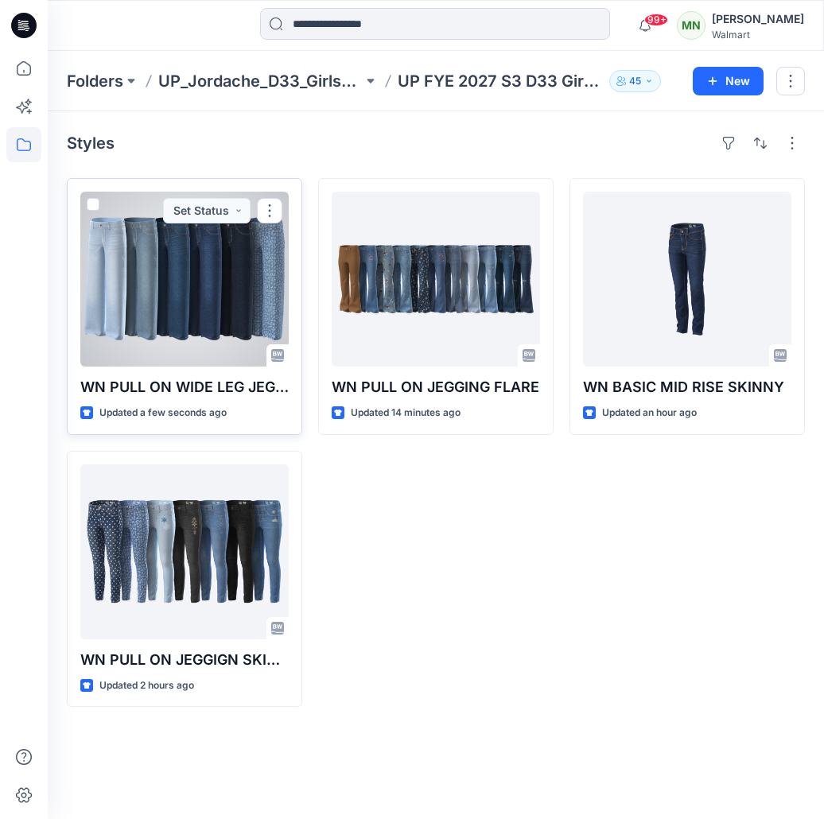
drag, startPoint x: 268, startPoint y: 207, endPoint x: 293, endPoint y: 225, distance: 30.9
click at [268, 207] on button "button" at bounding box center [269, 210] width 25 height 25
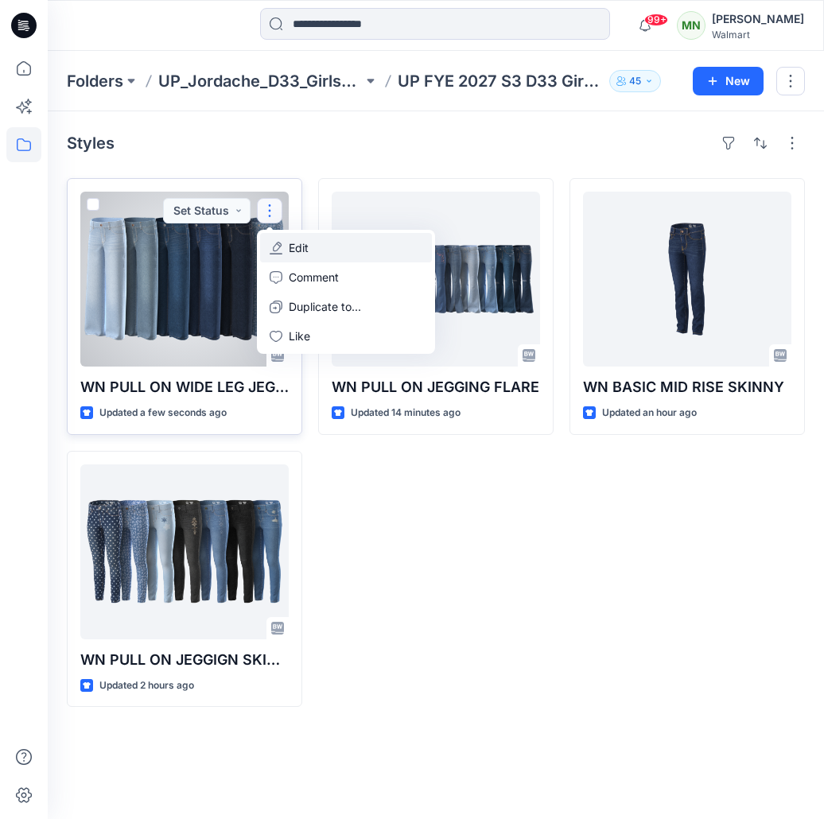
click at [323, 250] on button "Edit" at bounding box center [346, 247] width 172 height 29
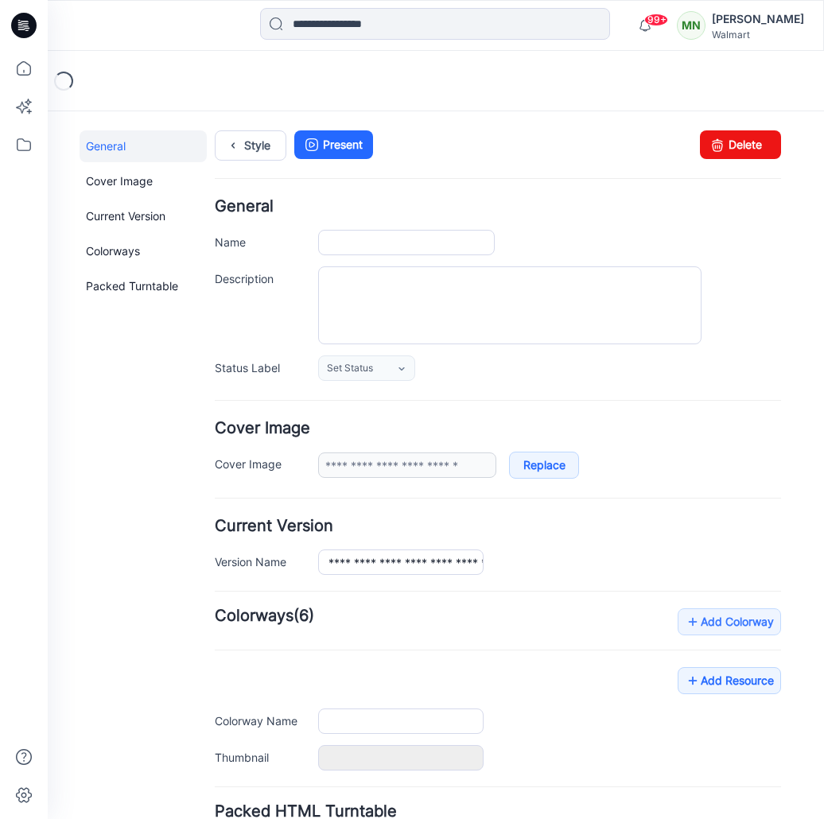
type input "**********"
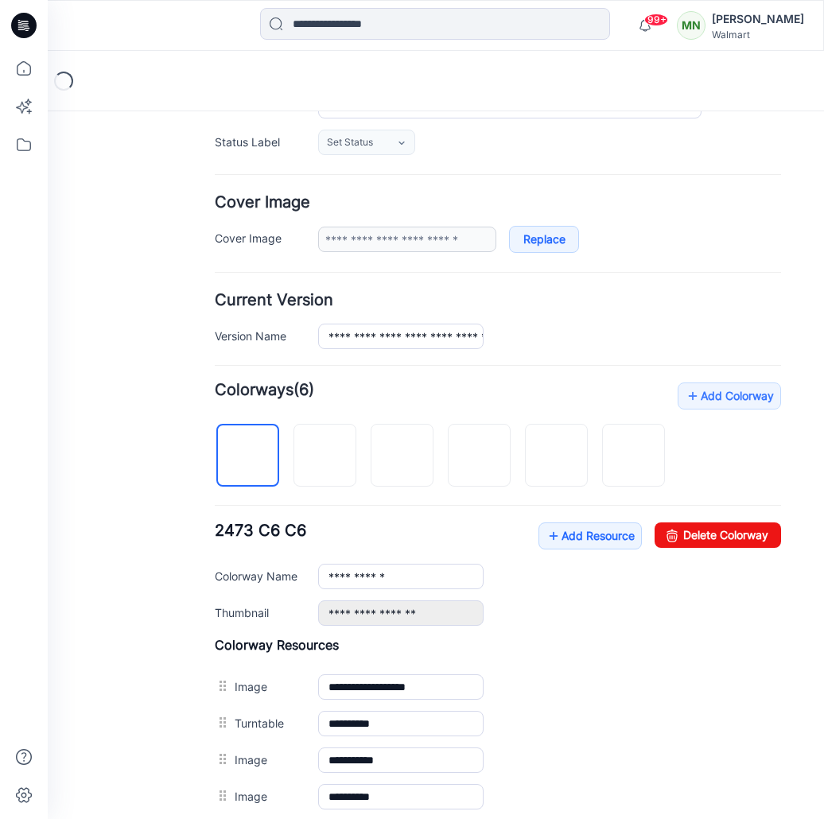
scroll to position [420, 0]
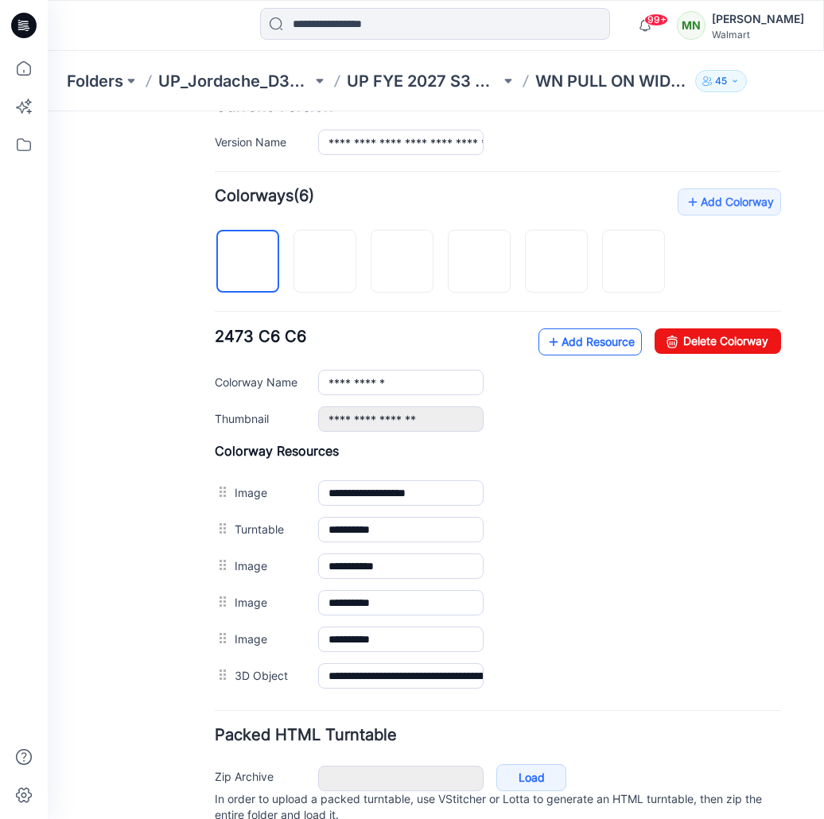
click at [590, 355] on link "Add Resource" at bounding box center [589, 341] width 103 height 27
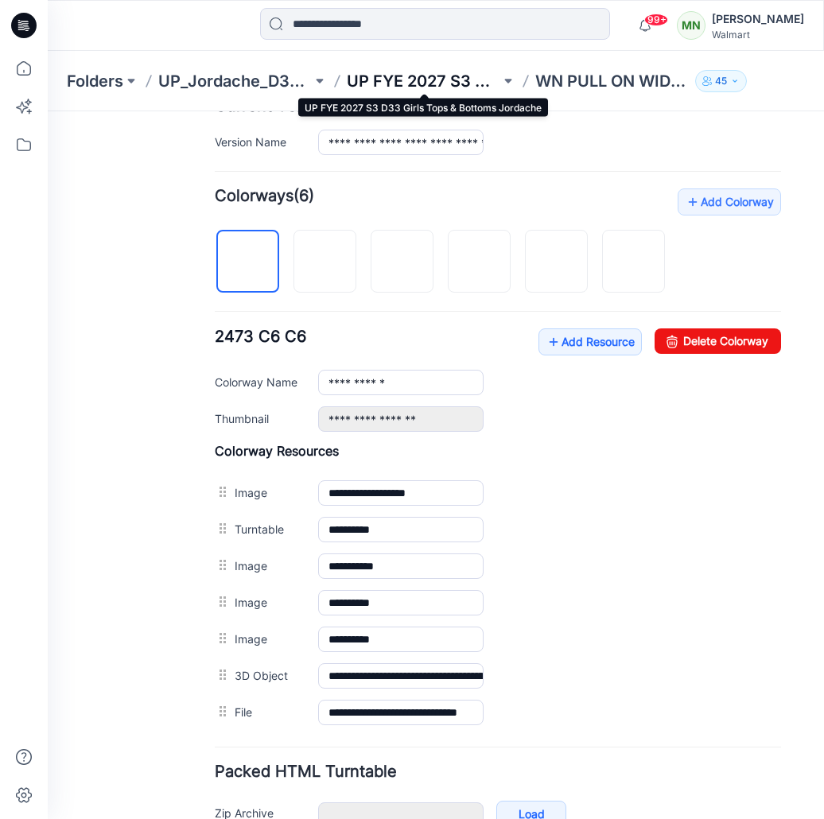
click at [463, 82] on p "UP FYE 2027 S3 D33 Girls Tops & Bottoms Jordache" at bounding box center [423, 81] width 153 height 22
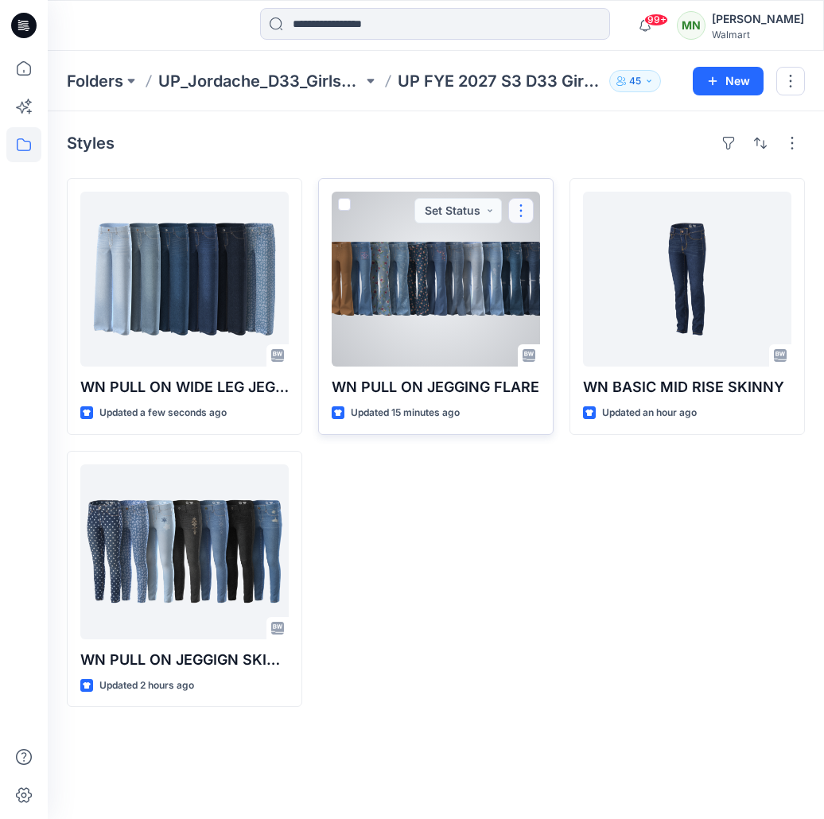
click at [527, 213] on button "button" at bounding box center [520, 210] width 25 height 25
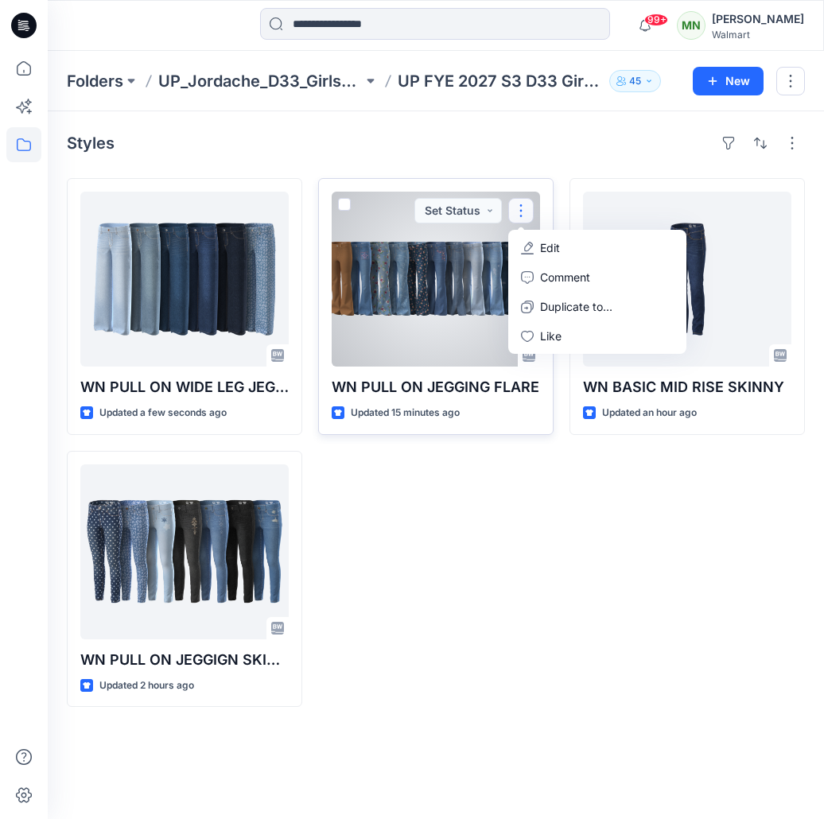
click at [537, 244] on button "Edit" at bounding box center [597, 247] width 172 height 29
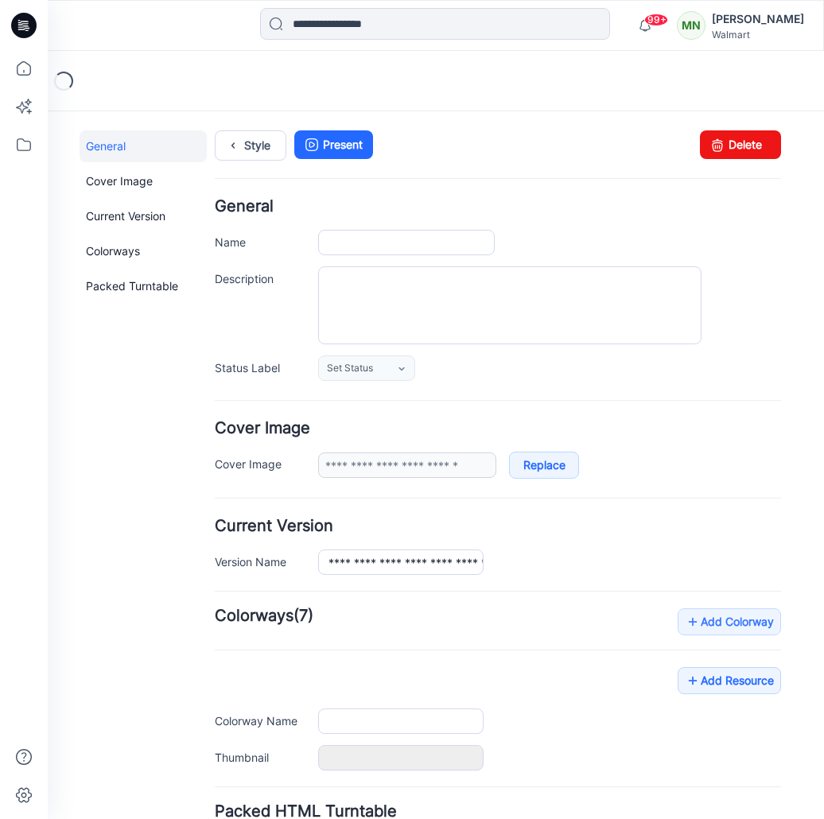
type input "**********"
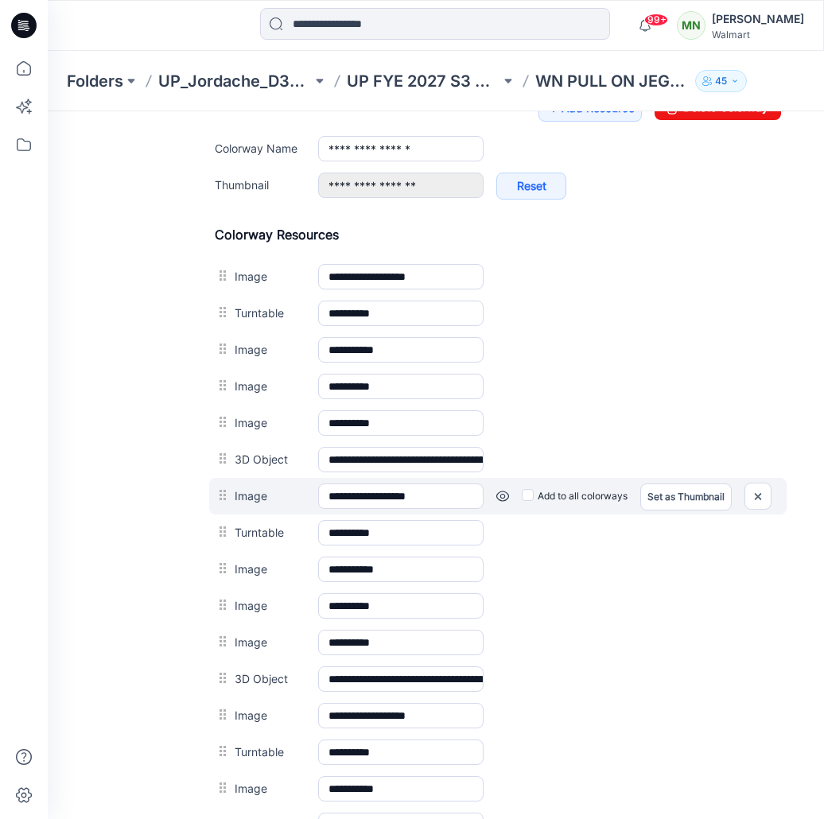
scroll to position [645, 0]
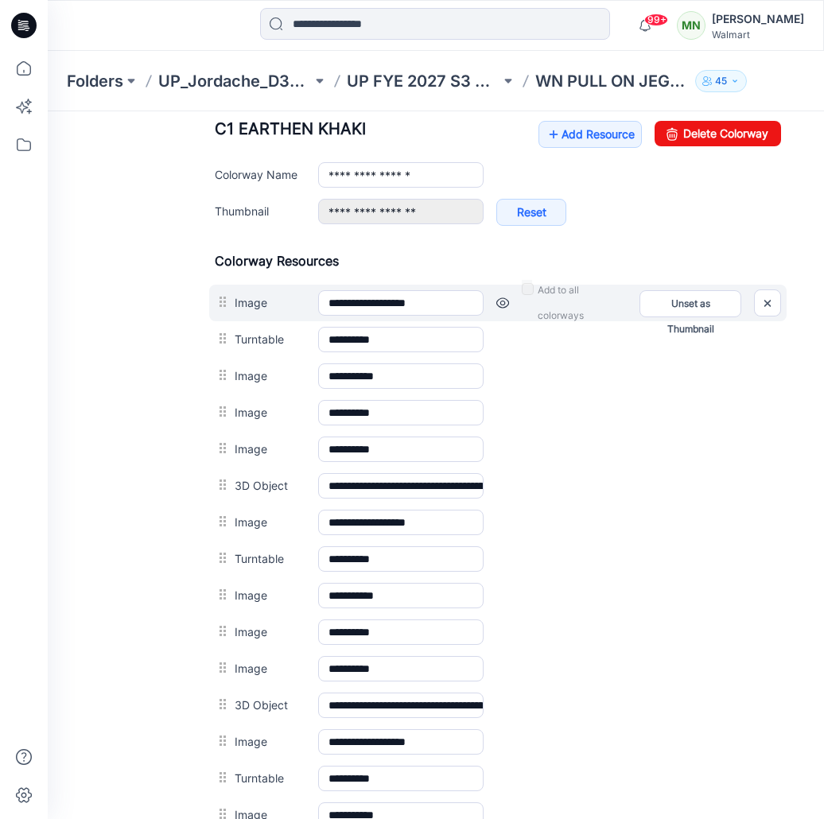
click at [506, 305] on link at bounding box center [502, 303] width 13 height 13
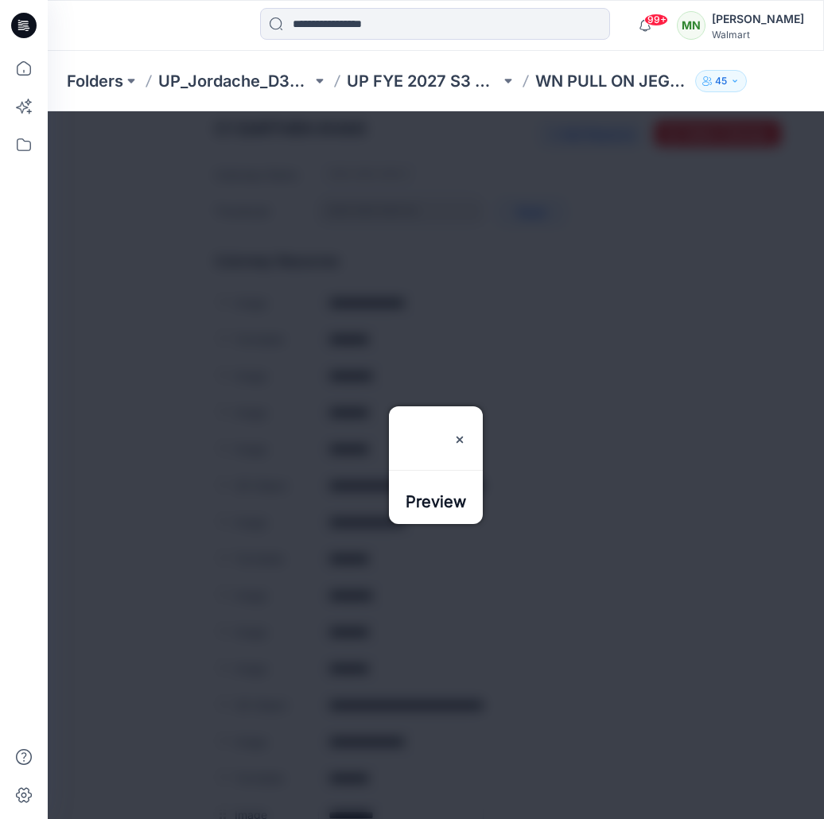
click at [84, 99] on div "Folders UP_Jordache_D33_Girls_Jeans UP FYE 2027 S3 D33 Girls Tops & Bottoms Jor…" at bounding box center [436, 81] width 776 height 60
click at [466, 433] on img at bounding box center [459, 439] width 13 height 13
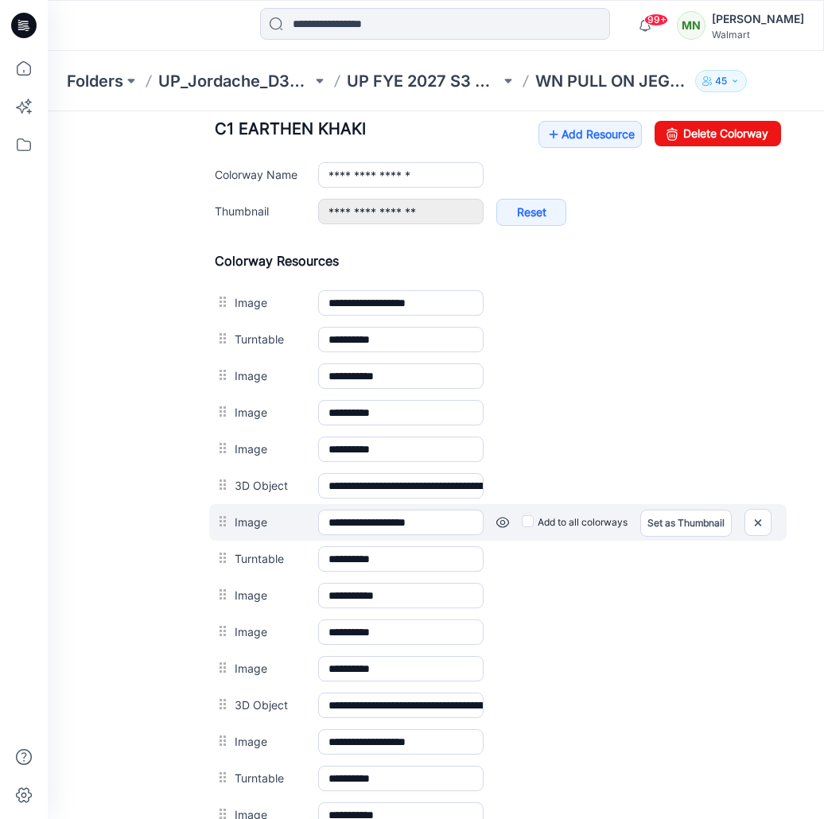
click at [506, 522] on link at bounding box center [502, 522] width 13 height 13
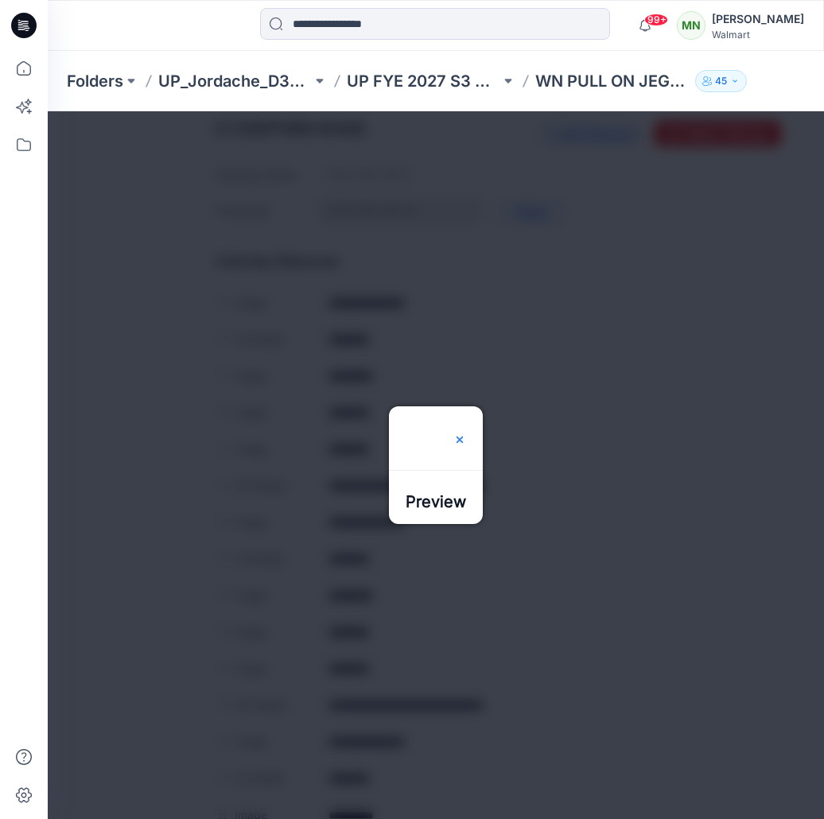
click at [466, 433] on img at bounding box center [459, 439] width 13 height 13
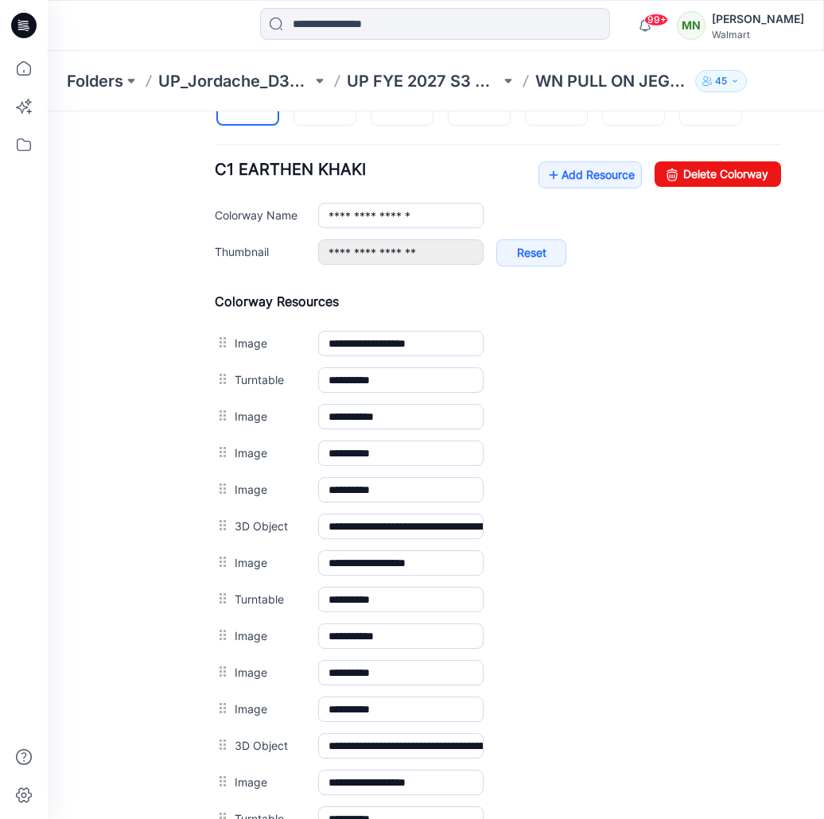
scroll to position [602, 0]
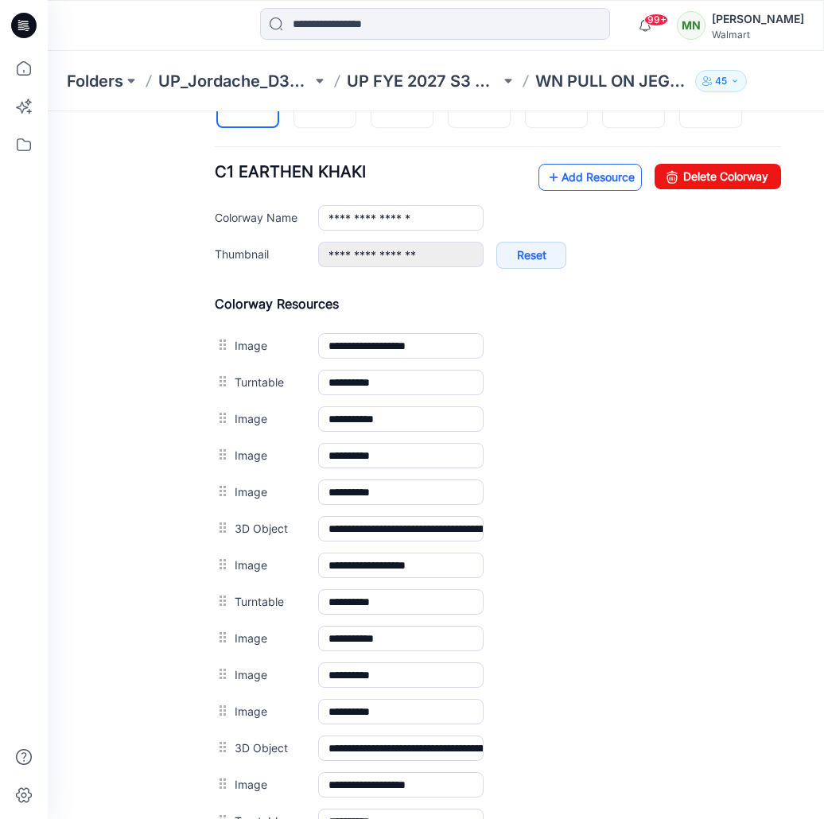
click at [603, 180] on link "Add Resource" at bounding box center [589, 177] width 103 height 27
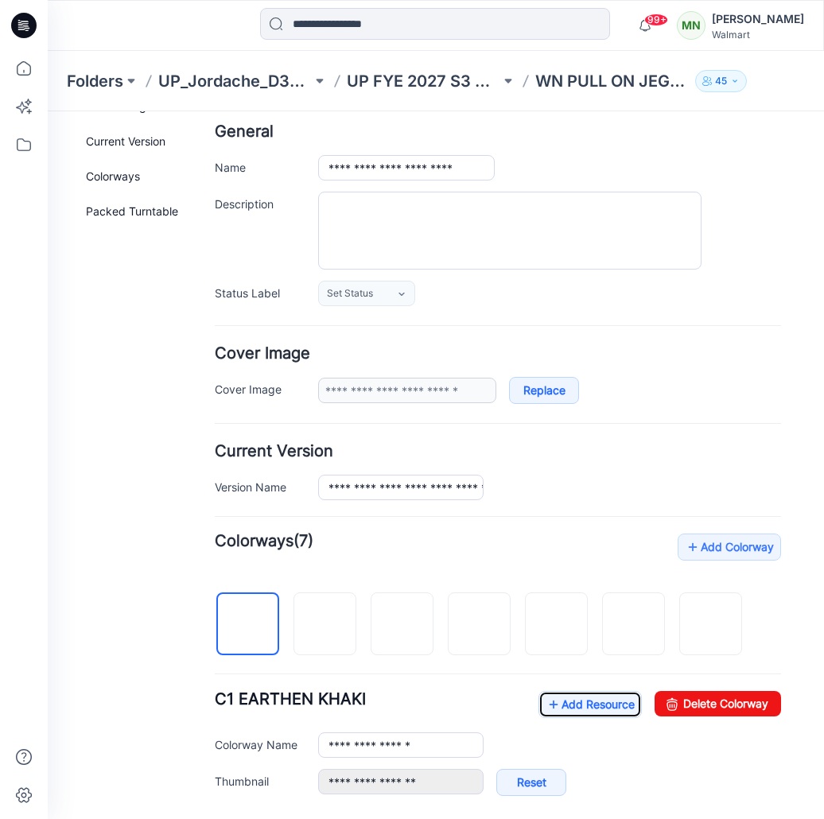
scroll to position [0, 0]
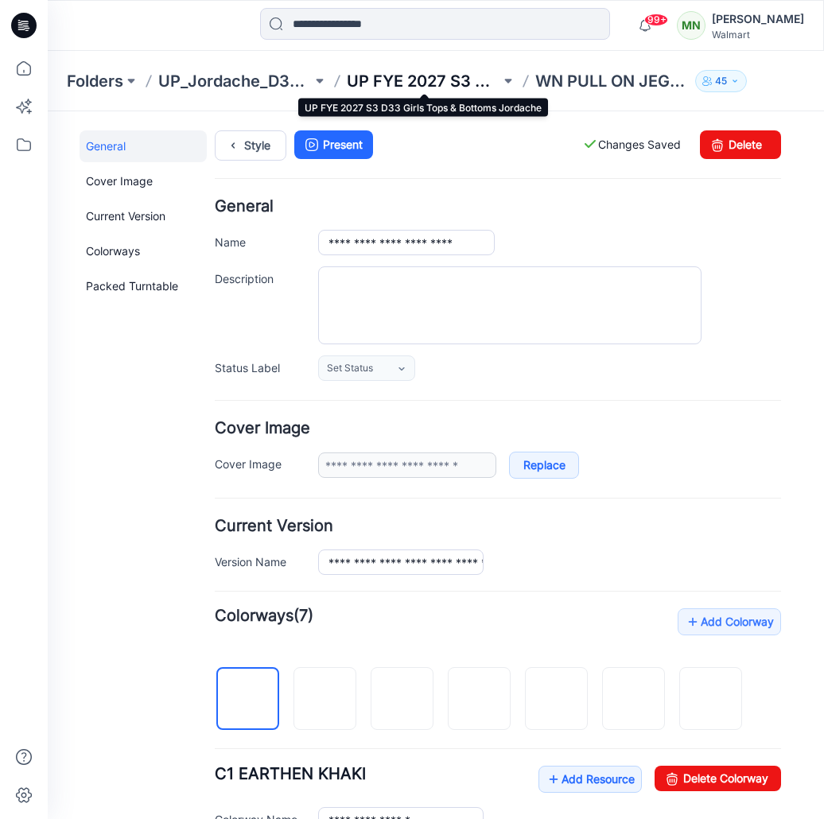
click at [474, 82] on p "UP FYE 2027 S3 D33 Girls Tops & Bottoms Jordache" at bounding box center [423, 81] width 153 height 22
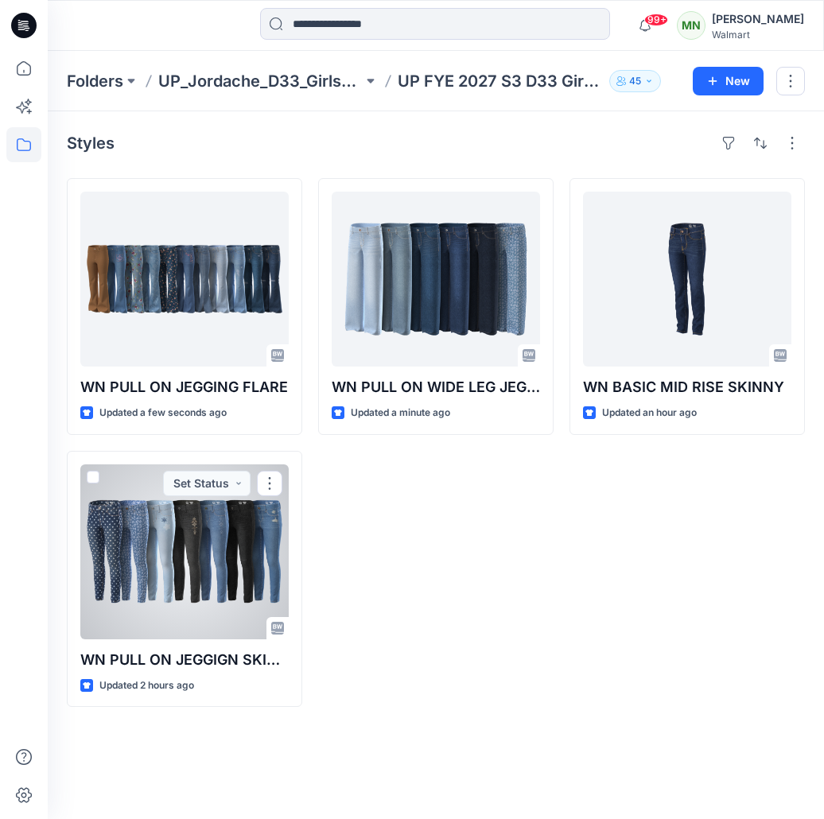
click at [223, 603] on div at bounding box center [184, 551] width 208 height 175
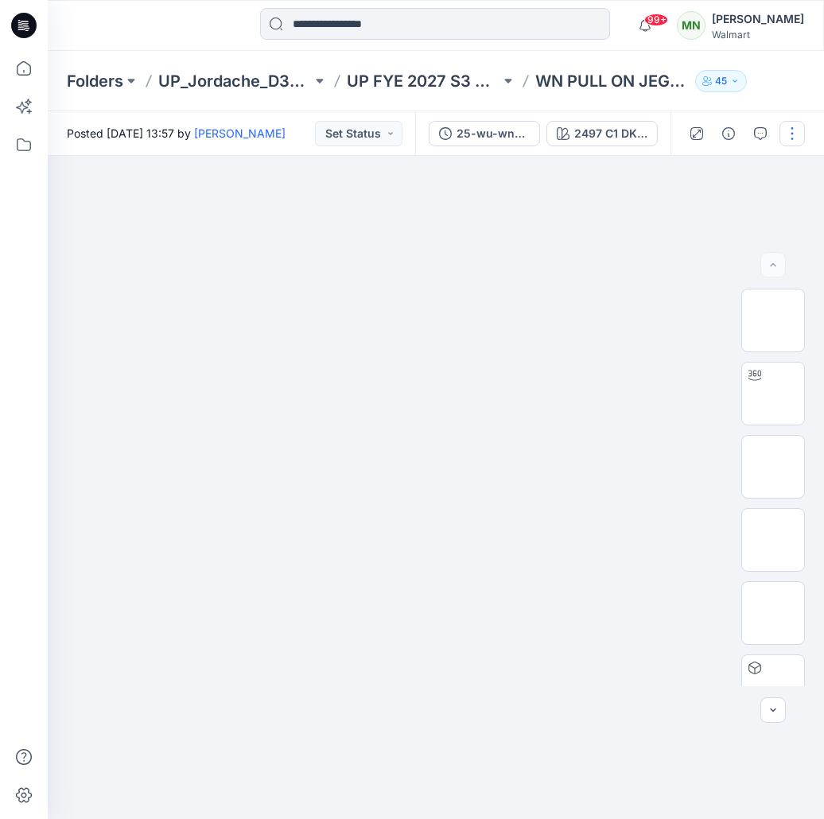
click at [796, 129] on button "button" at bounding box center [791, 133] width 25 height 25
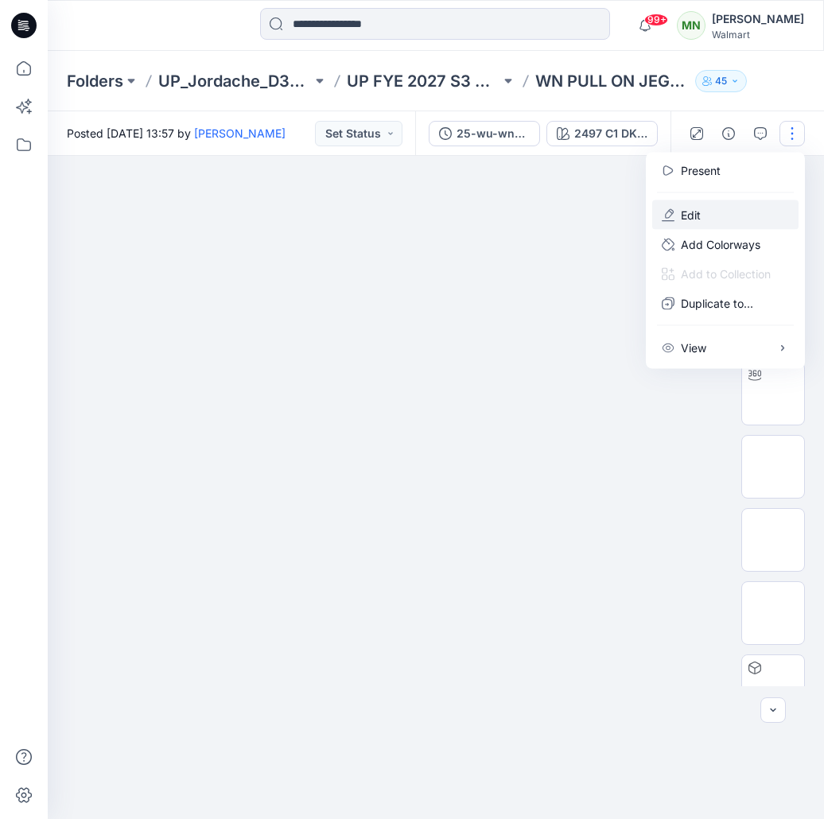
click at [705, 215] on button "Edit" at bounding box center [725, 214] width 146 height 29
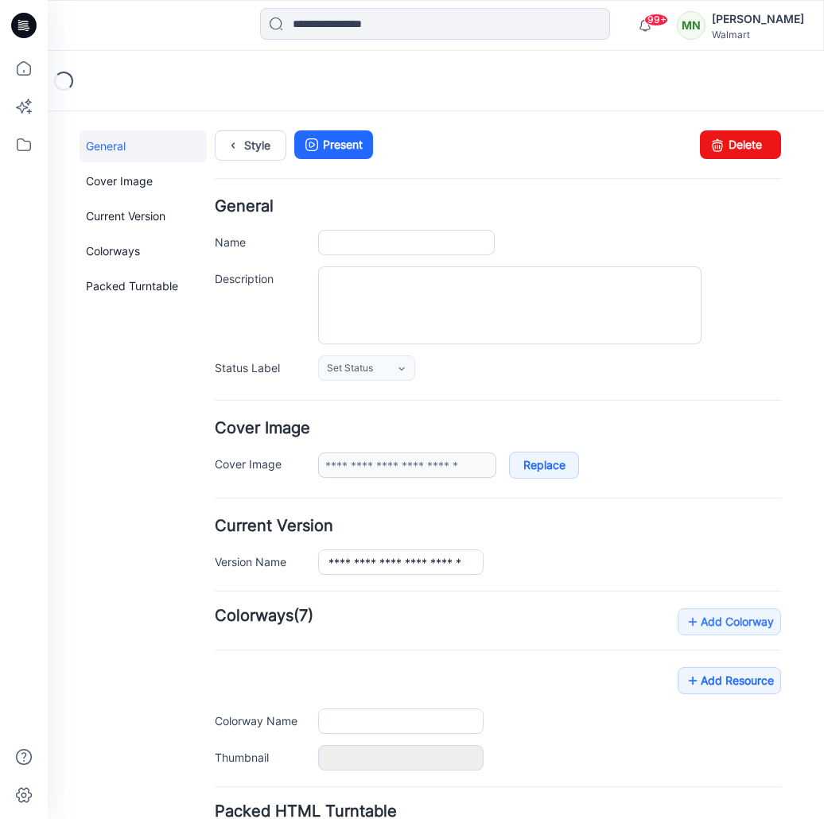
type input "**********"
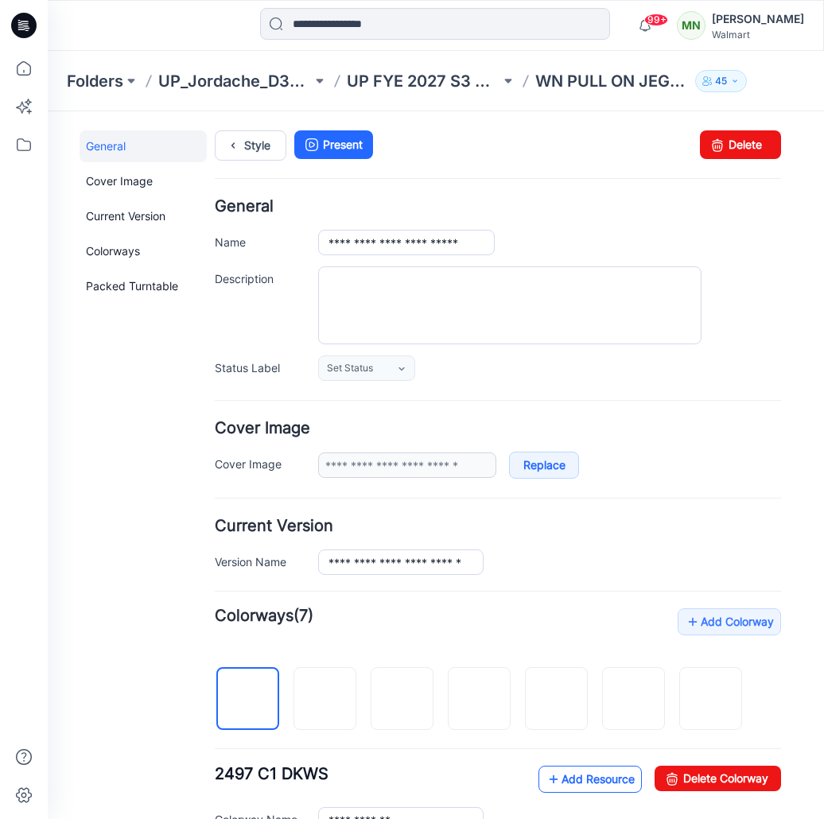
click at [556, 773] on link "Add Resource" at bounding box center [589, 779] width 103 height 27
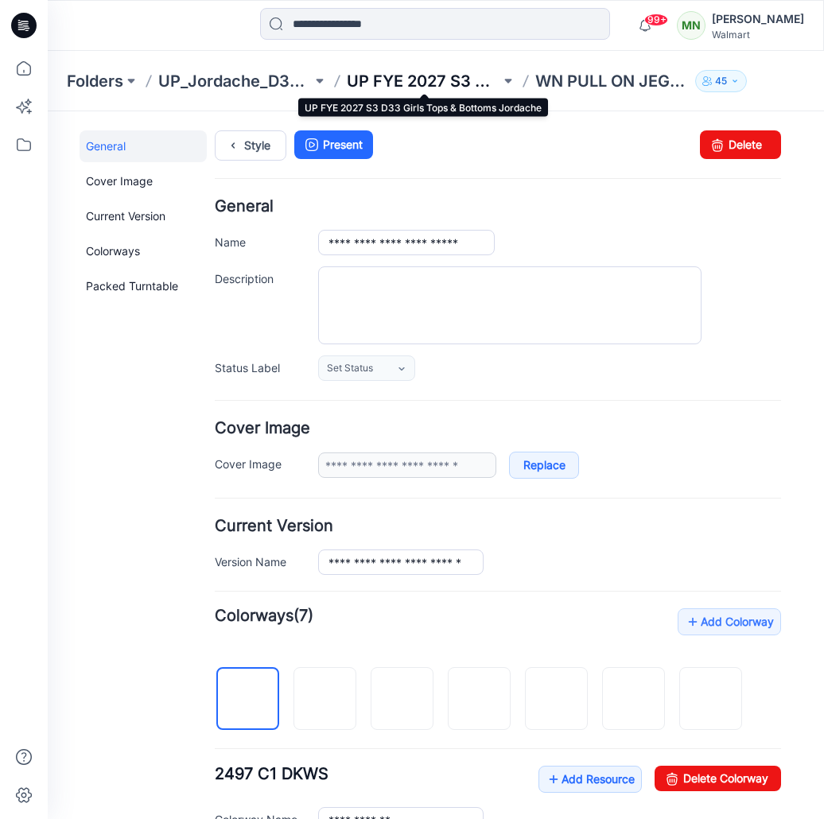
click at [467, 79] on p "UP FYE 2027 S3 D33 Girls Tops & Bottoms Jordache" at bounding box center [423, 81] width 153 height 22
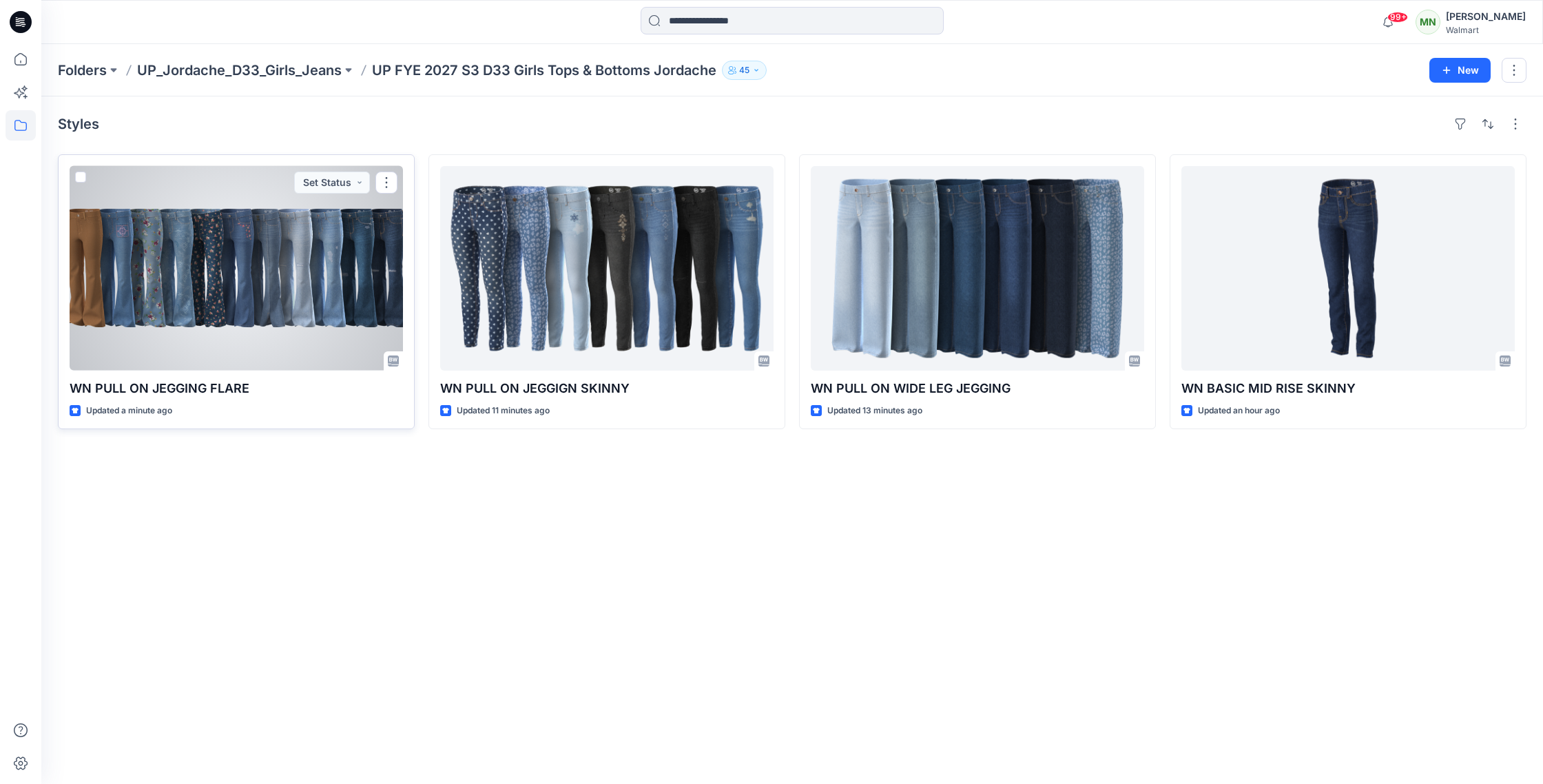
click at [305, 281] on div at bounding box center [236, 269] width 334 height 204
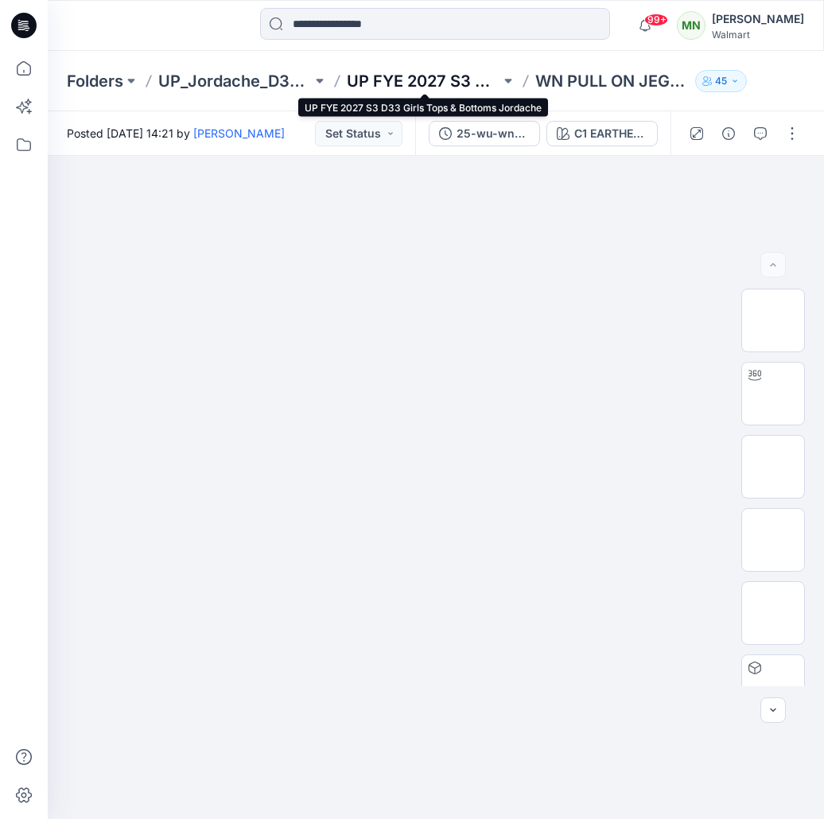
click at [393, 78] on p "UP FYE 2027 S3 D33 Girls Tops & Bottoms Jordache" at bounding box center [423, 81] width 153 height 22
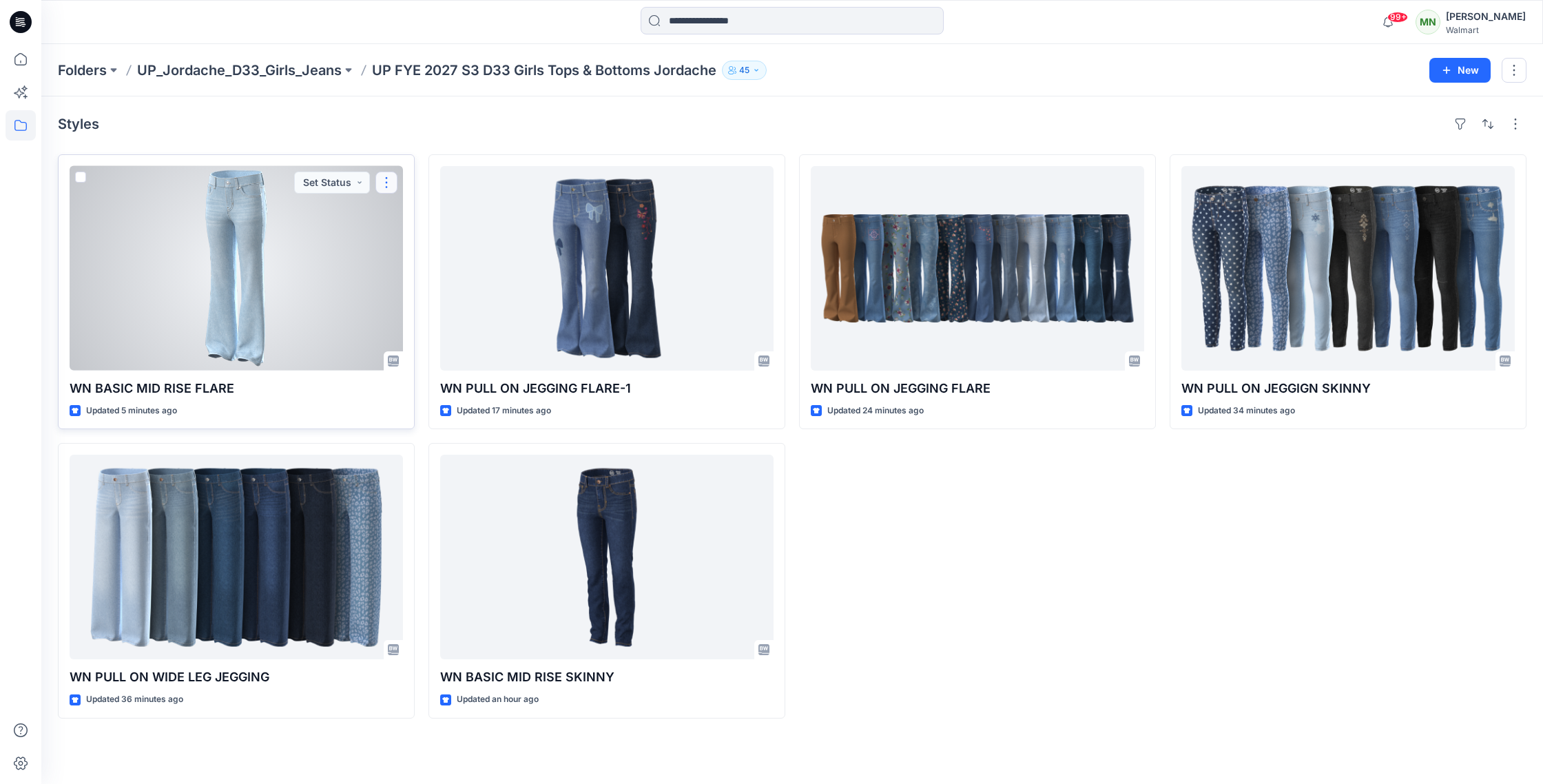
click at [382, 177] on button "button" at bounding box center [386, 182] width 22 height 22
click at [401, 215] on button "Edit" at bounding box center [452, 214] width 149 height 25
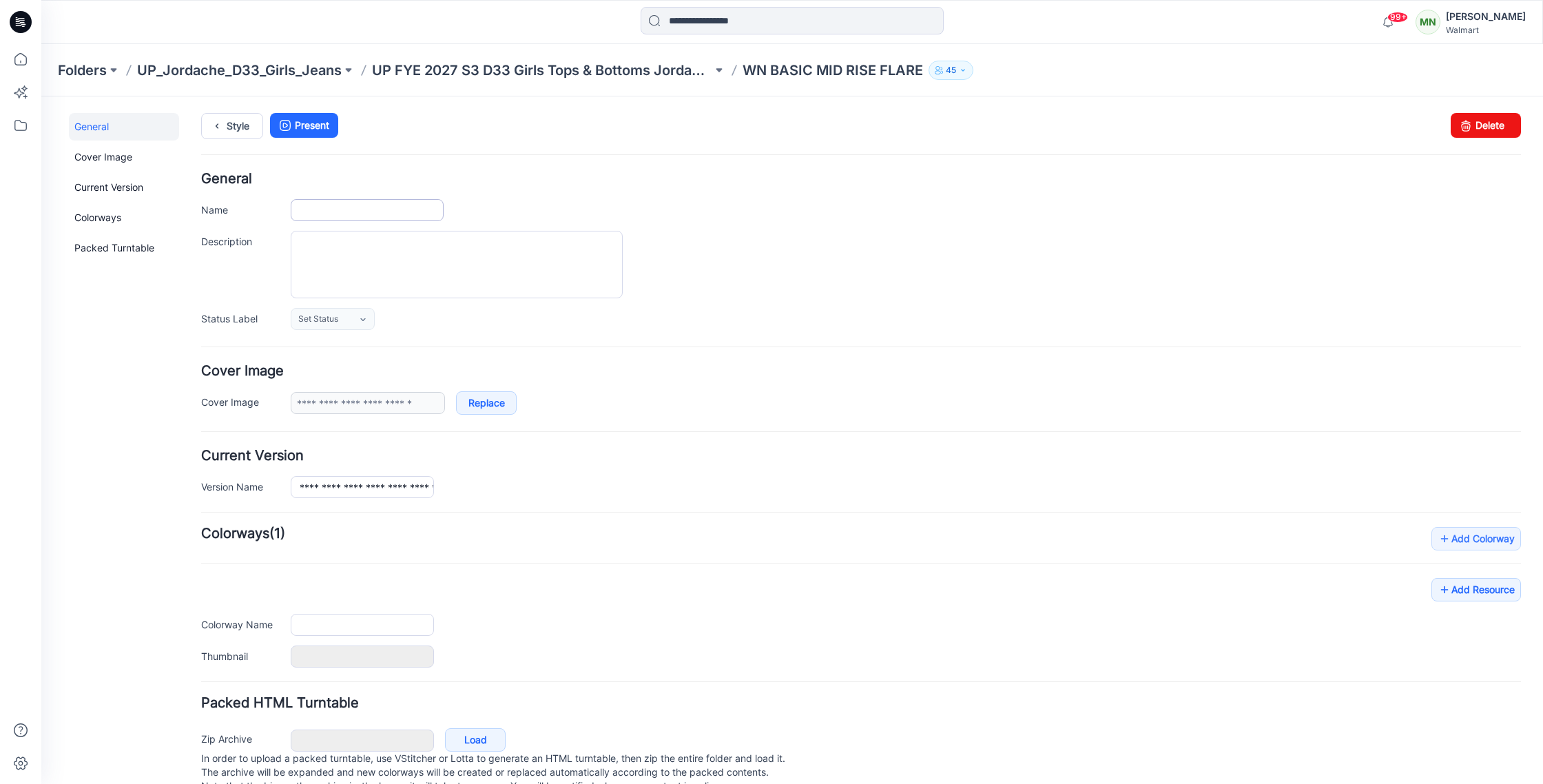
type input "**********"
type input "*******"
type input "**********"
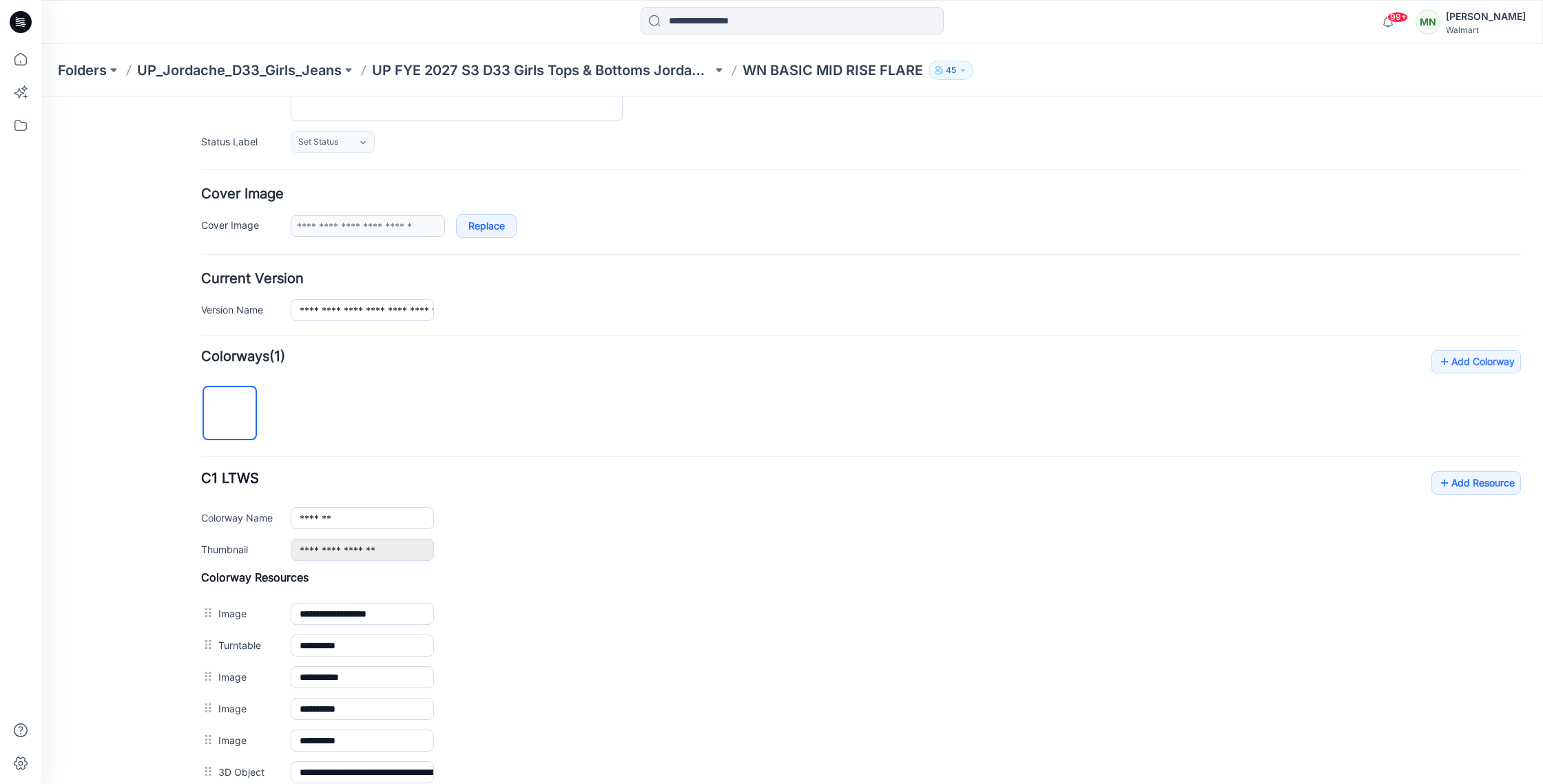
scroll to position [182, 0]
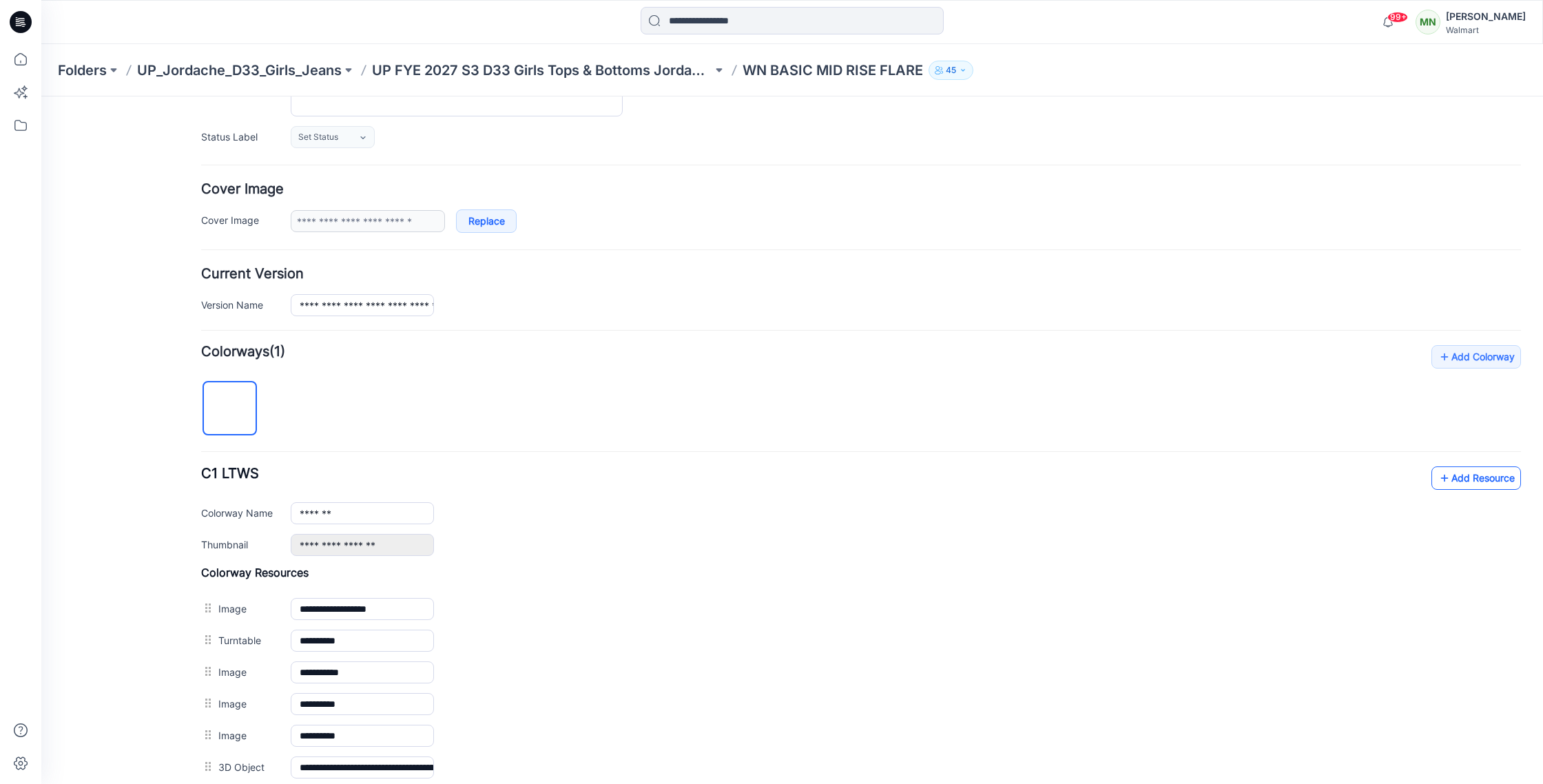
click at [1503, 483] on link "Add Resource" at bounding box center [1475, 477] width 89 height 23
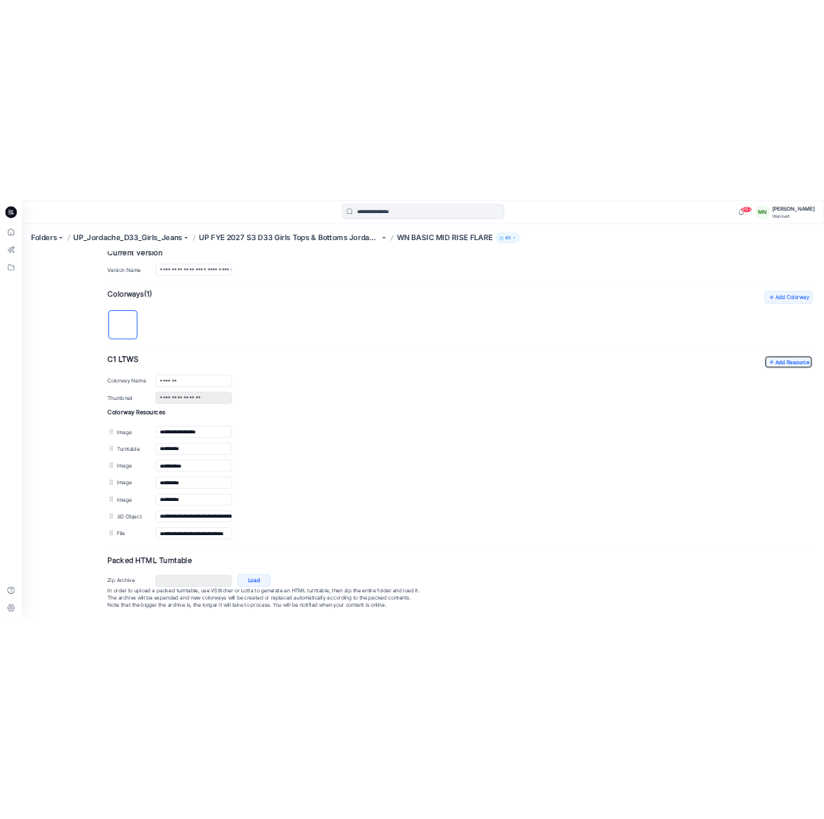
scroll to position [428, 0]
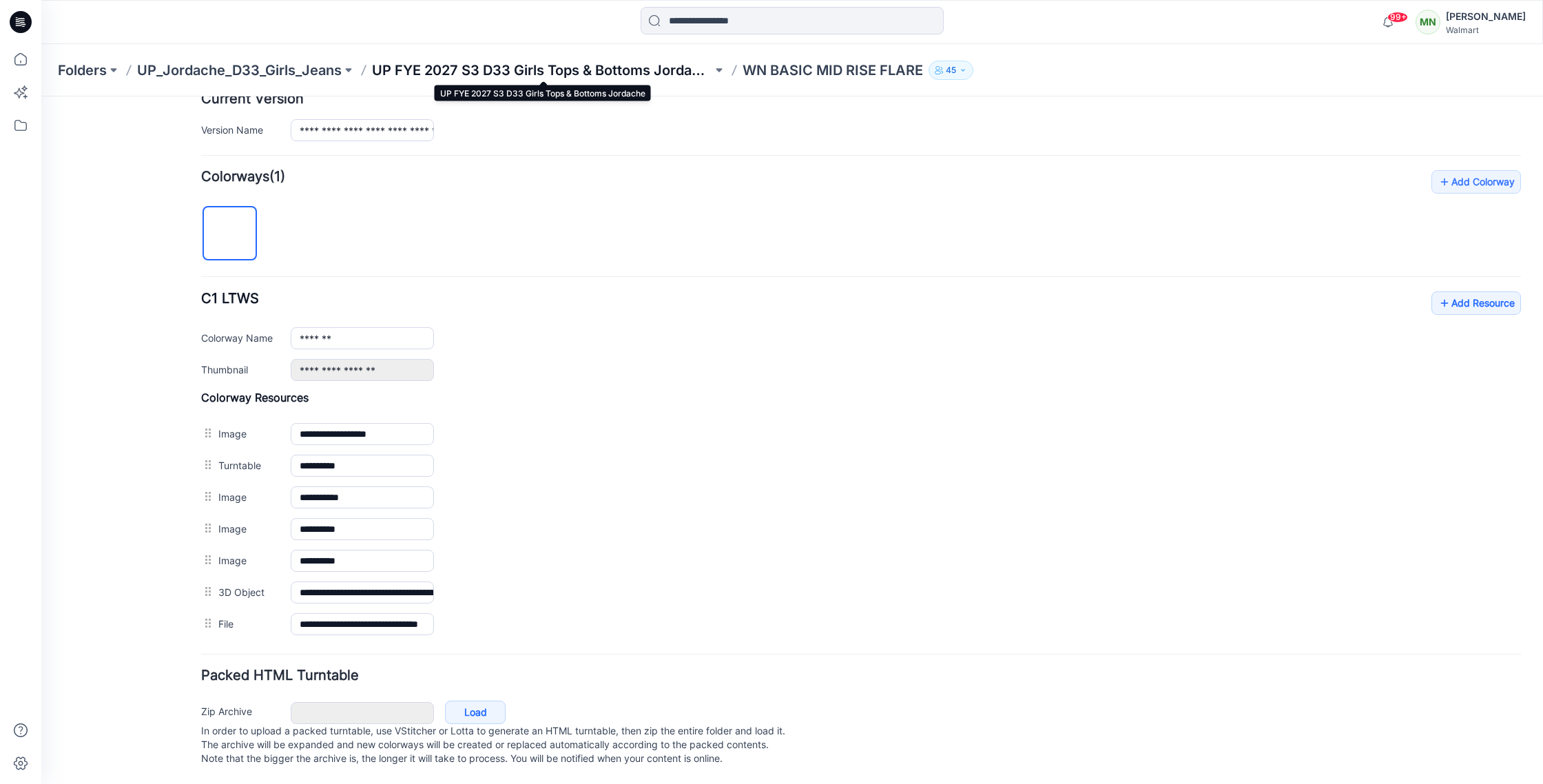
click at [482, 72] on p "UP FYE 2027 S3 D33 Girls Tops & Bottoms Jordache" at bounding box center [541, 70] width 340 height 19
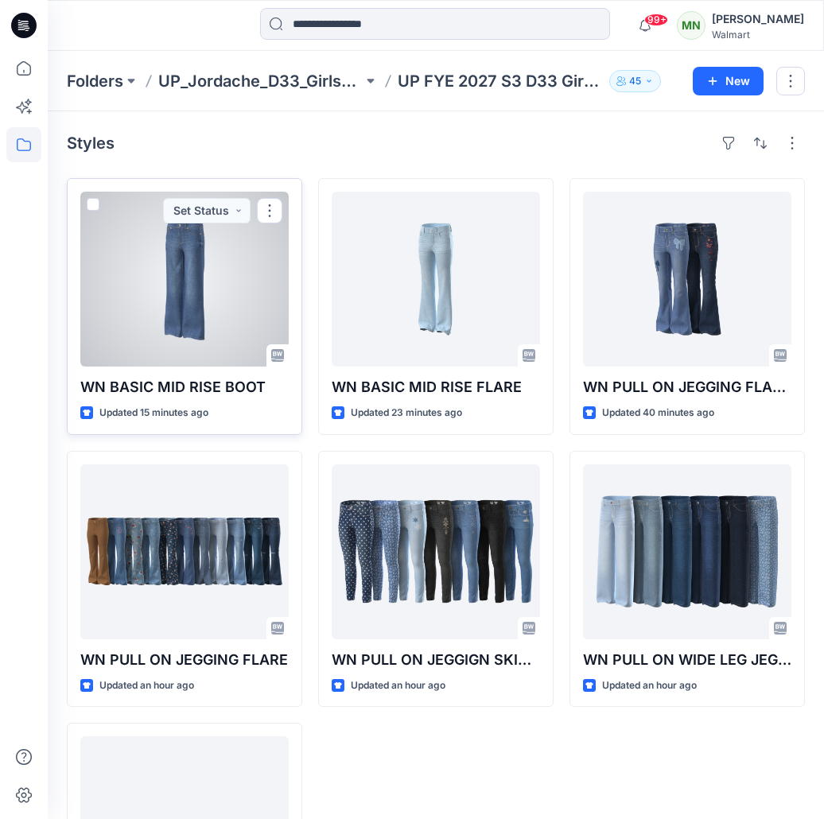
click at [220, 273] on div at bounding box center [184, 279] width 208 height 175
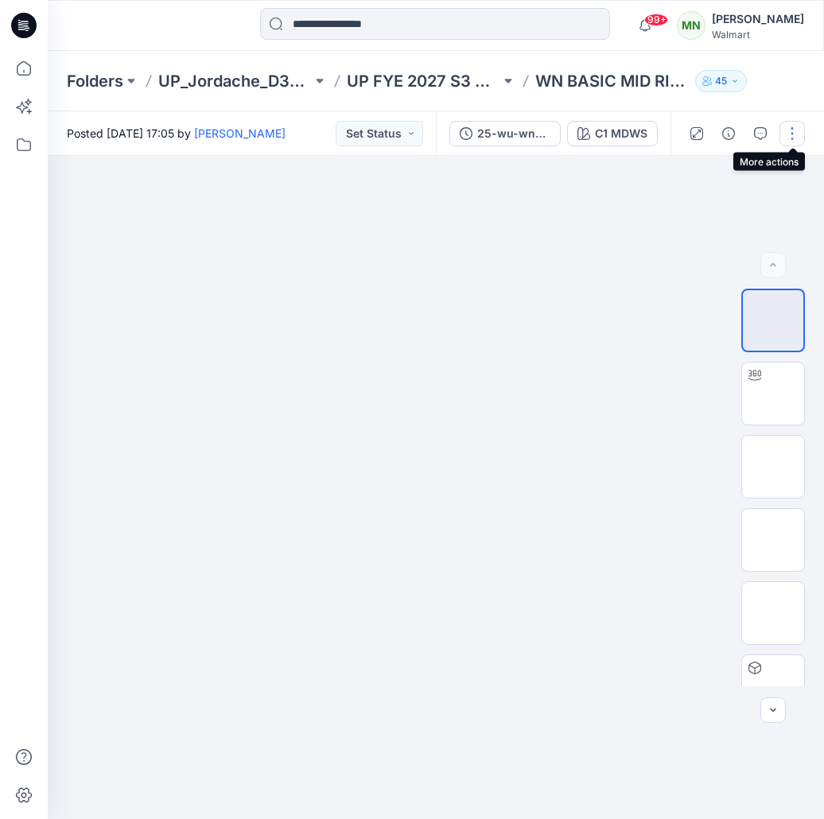
click at [790, 133] on button "button" at bounding box center [791, 133] width 25 height 25
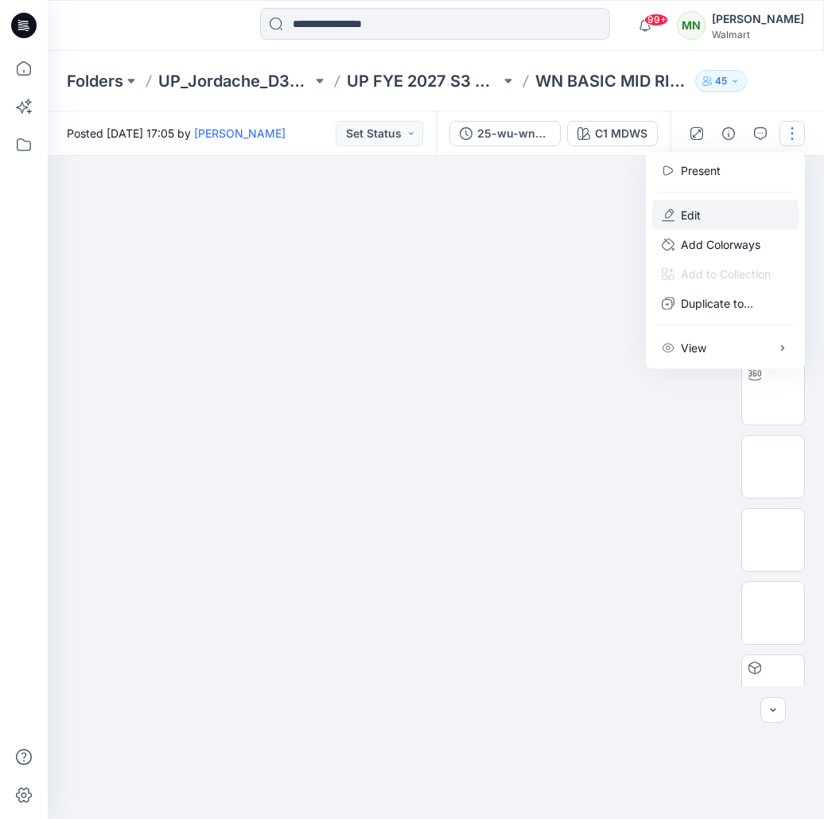
click at [734, 210] on button "Edit" at bounding box center [725, 214] width 146 height 29
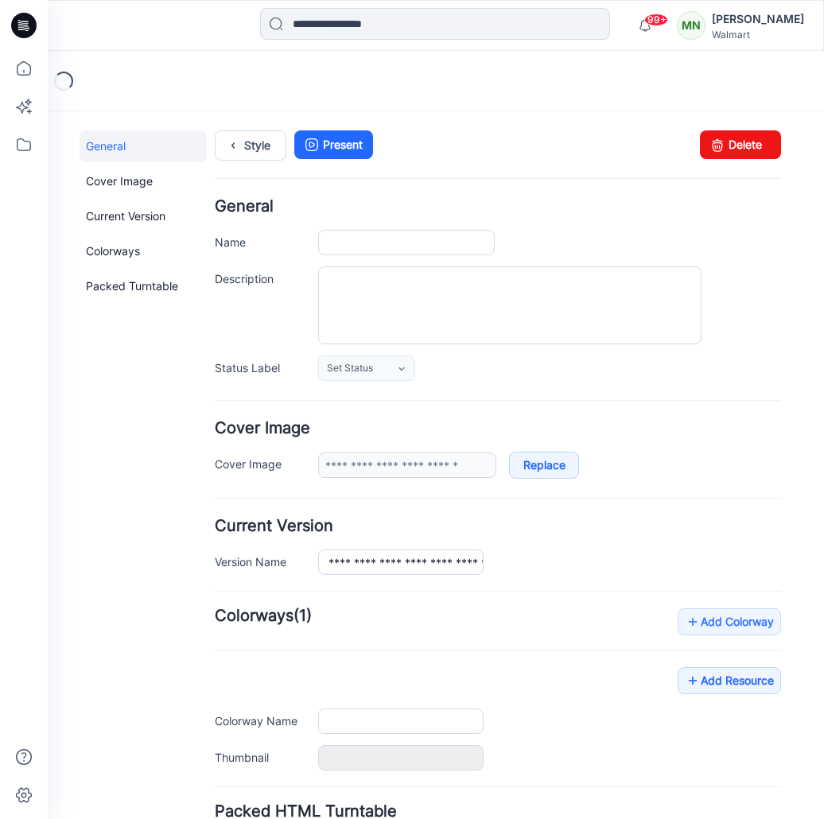
type input "**********"
type input "*******"
type input "**********"
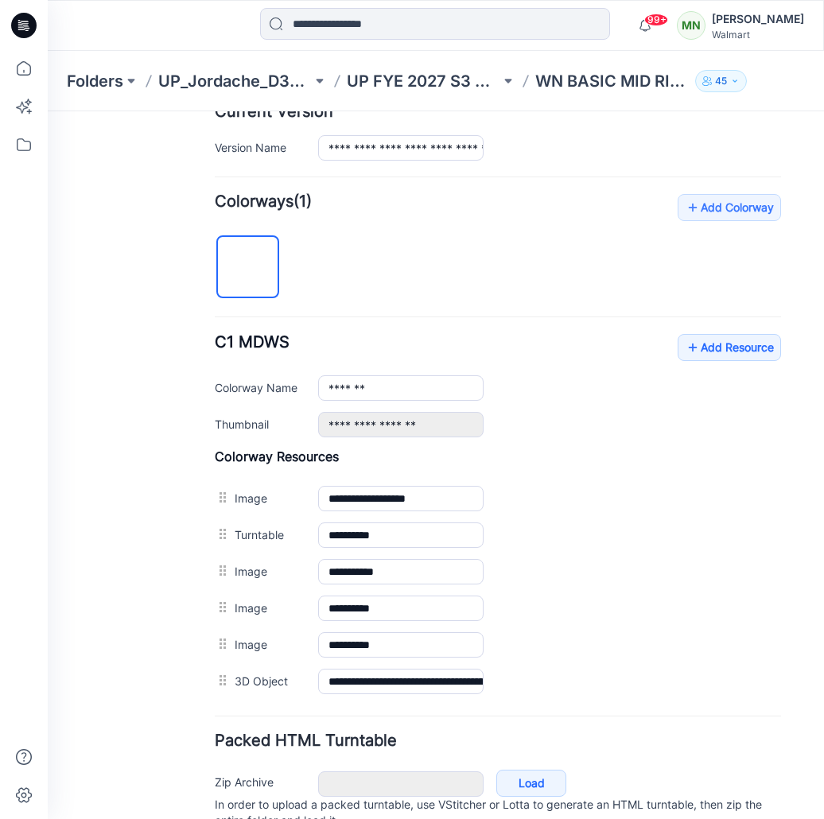
scroll to position [459, 0]
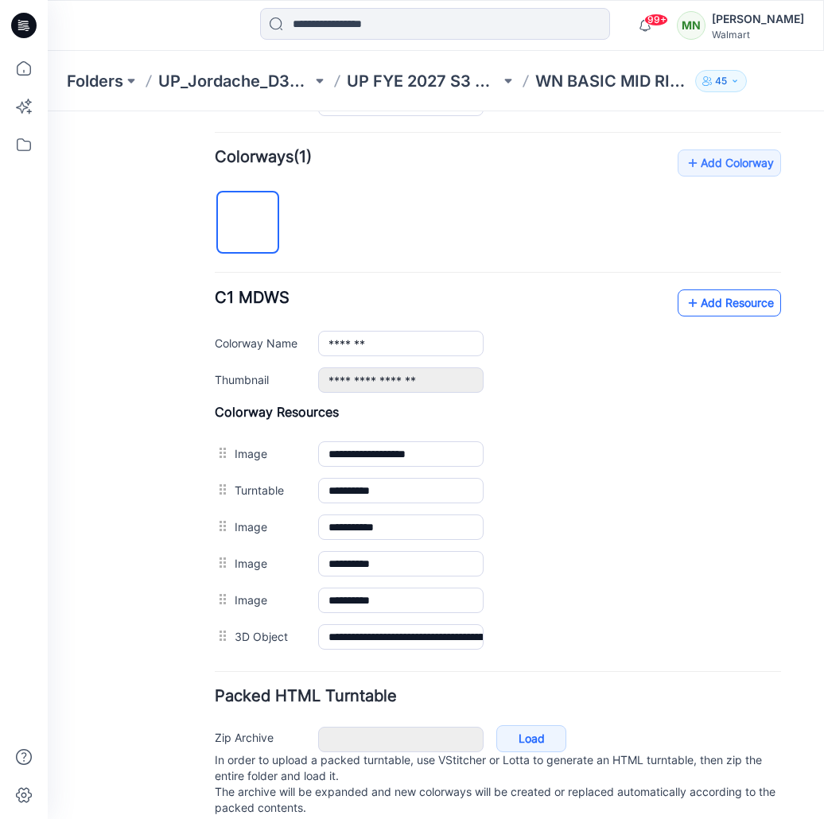
click at [731, 305] on link "Add Resource" at bounding box center [728, 302] width 103 height 27
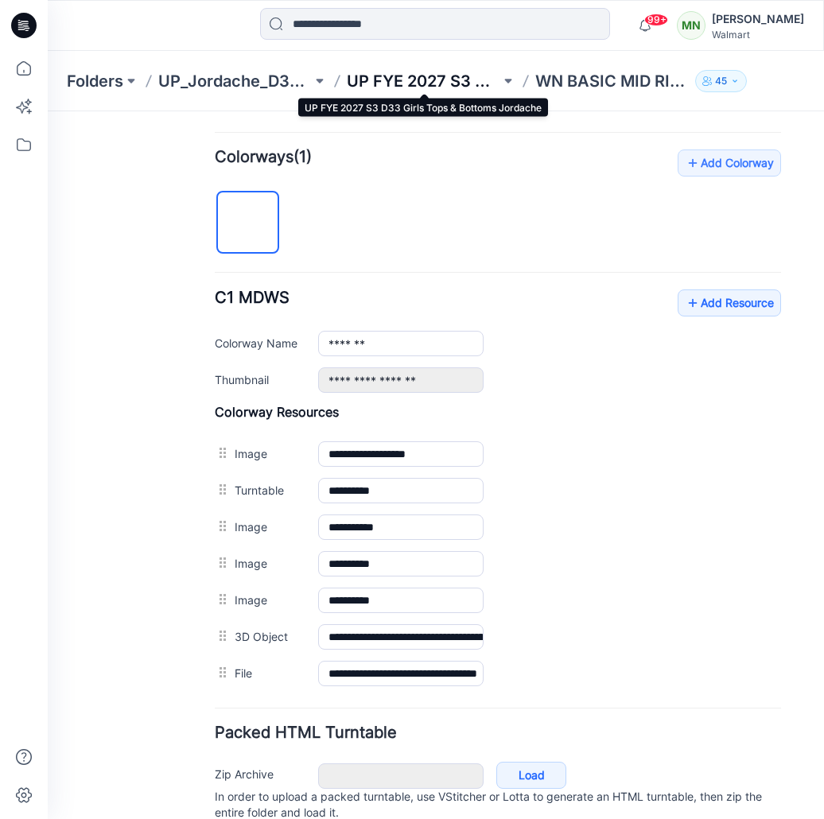
click at [440, 78] on p "UP FYE 2027 S3 D33 Girls Tops & Bottoms Jordache" at bounding box center [423, 81] width 153 height 22
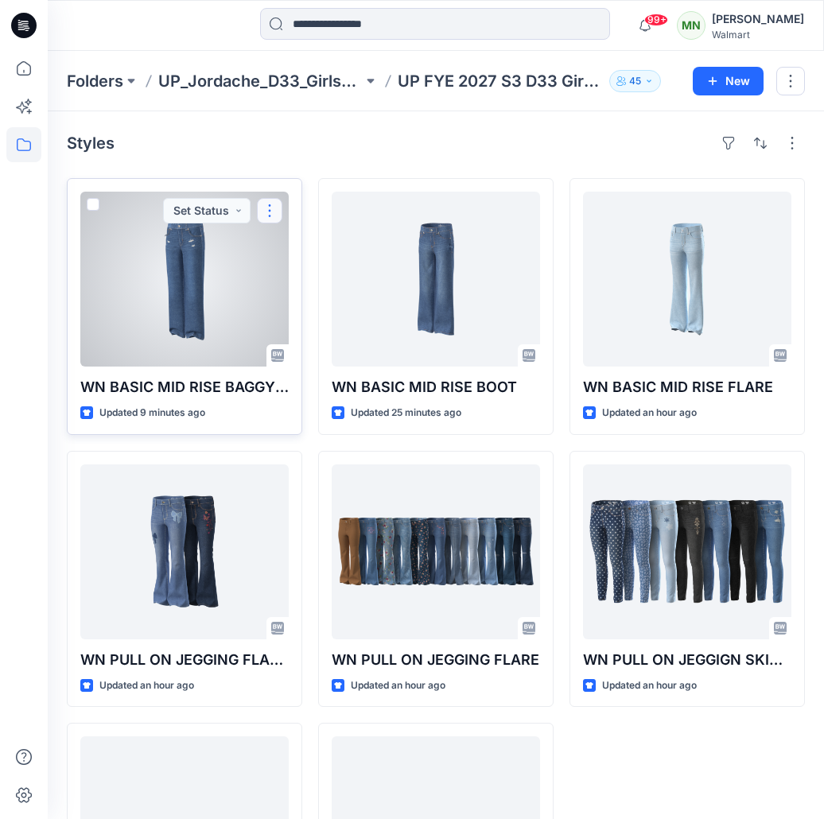
click at [265, 212] on button "button" at bounding box center [269, 210] width 25 height 25
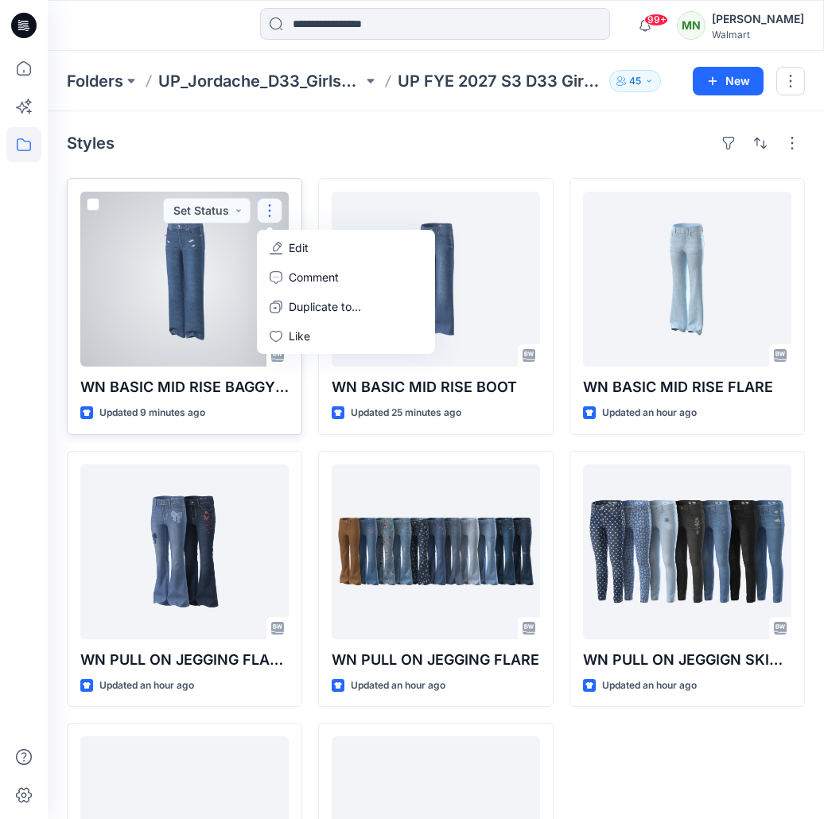
click at [317, 253] on button "Edit" at bounding box center [346, 247] width 172 height 29
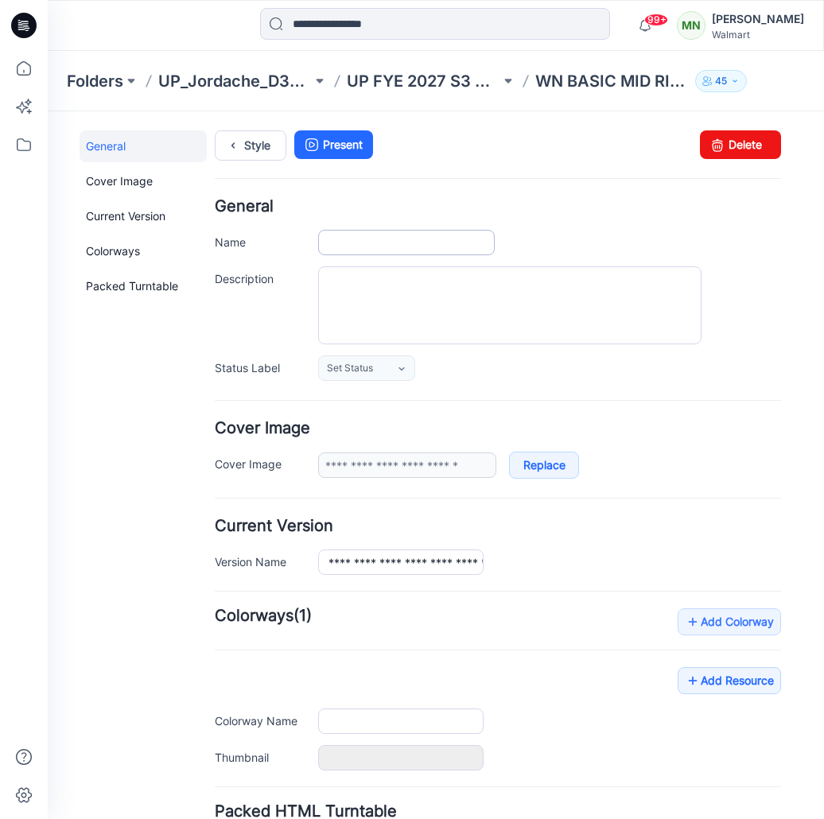
type input "**********"
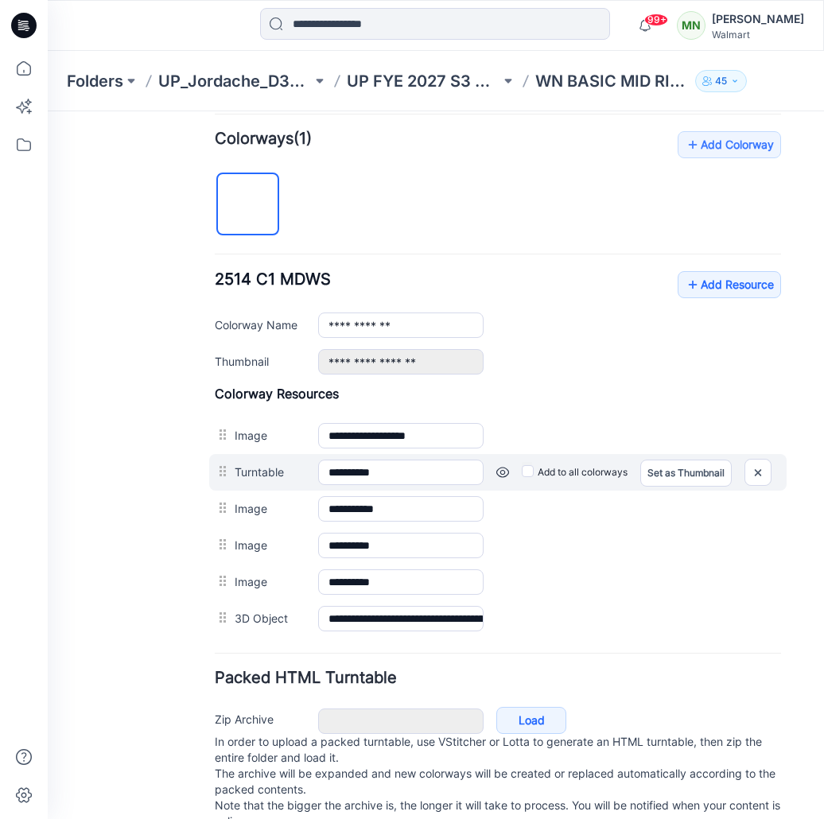
scroll to position [525, 0]
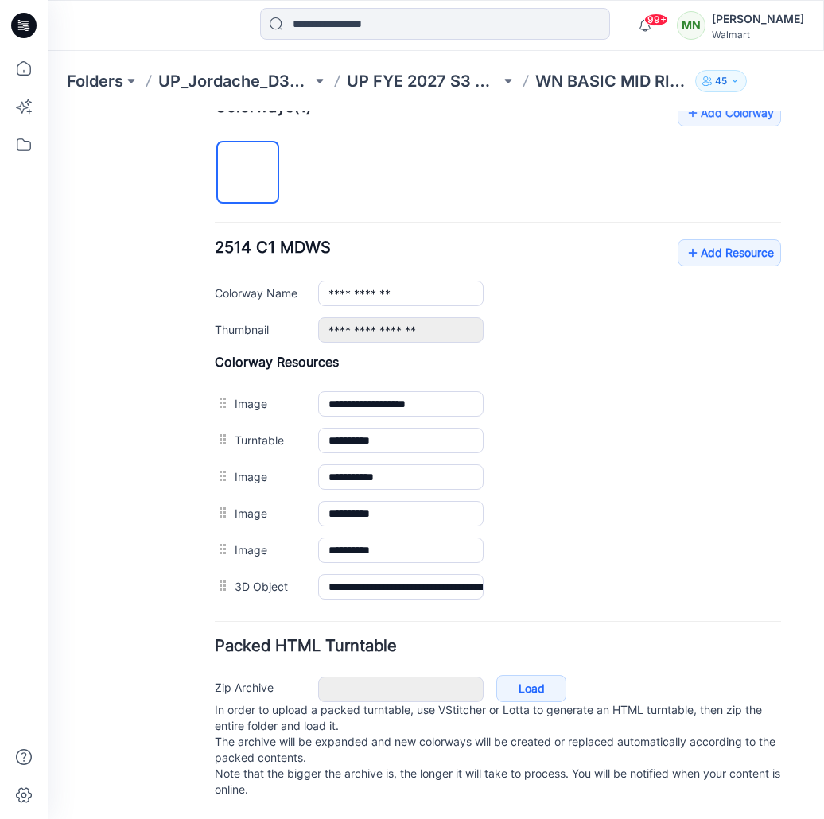
click at [727, 258] on div "**********" at bounding box center [498, 290] width 566 height 103
click at [734, 239] on link "Add Resource" at bounding box center [728, 252] width 103 height 27
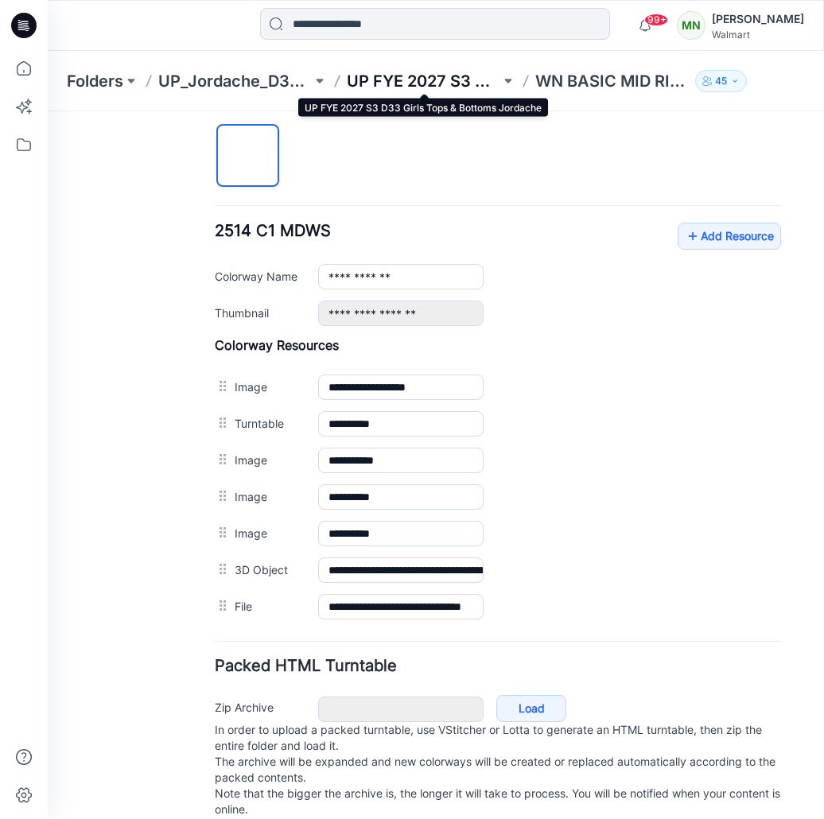
click at [462, 79] on p "UP FYE 2027 S3 D33 Girls Tops & Bottoms Jordache" at bounding box center [423, 81] width 153 height 22
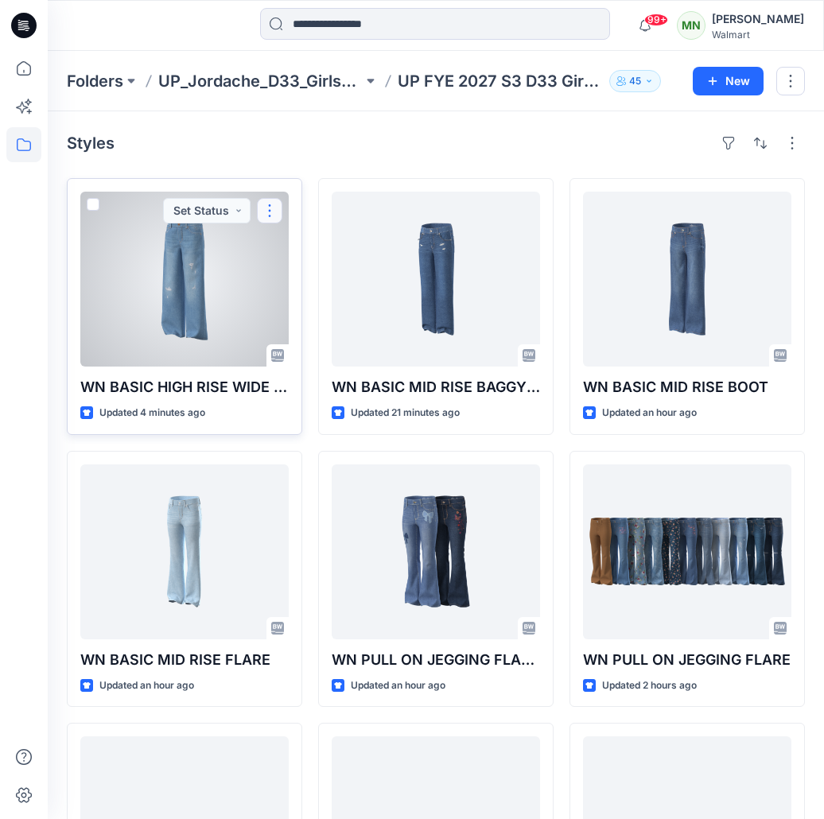
click at [277, 210] on button "button" at bounding box center [269, 210] width 25 height 25
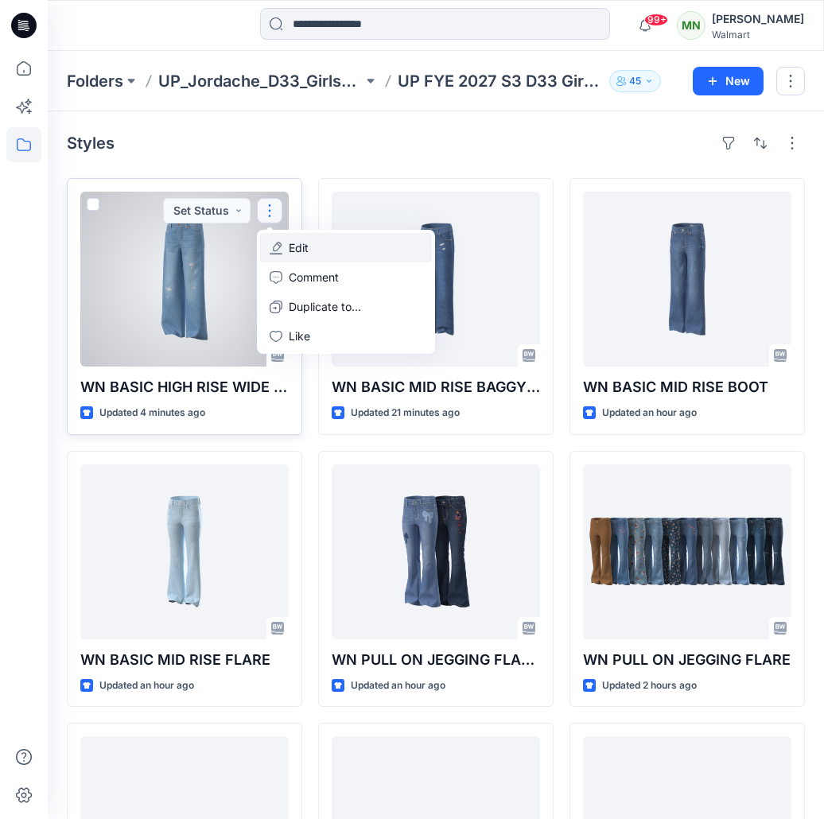
click at [321, 252] on button "Edit" at bounding box center [346, 247] width 172 height 29
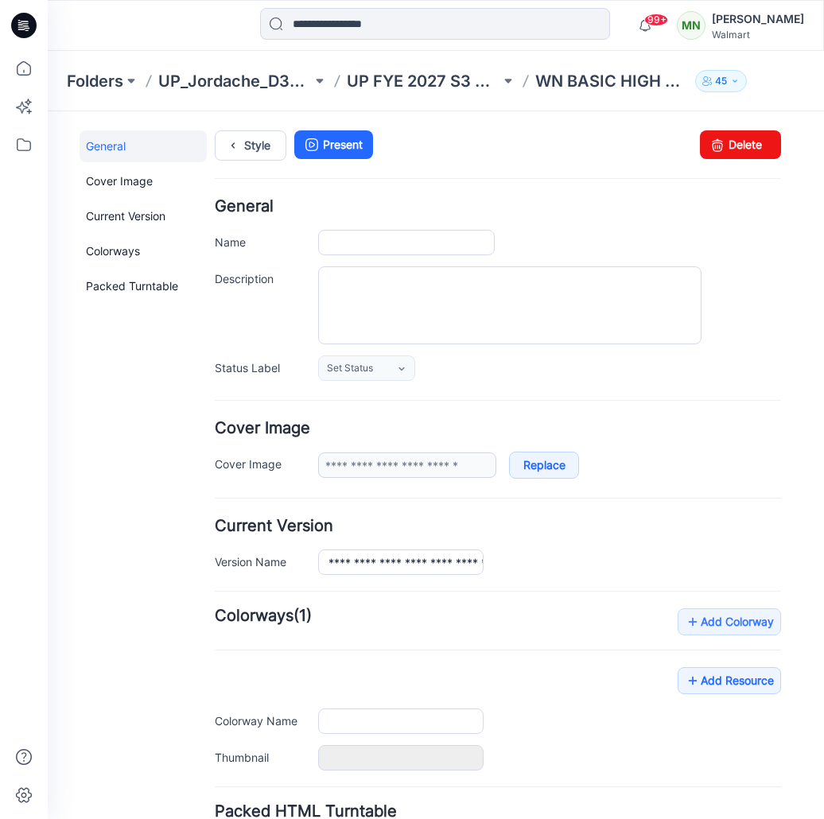
type input "**********"
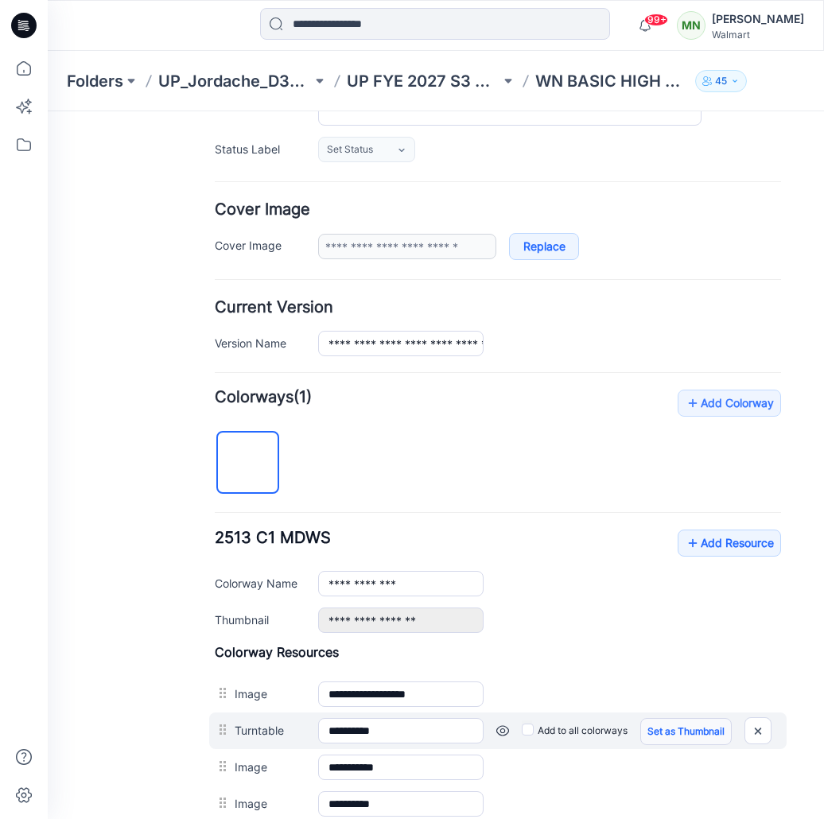
scroll to position [349, 0]
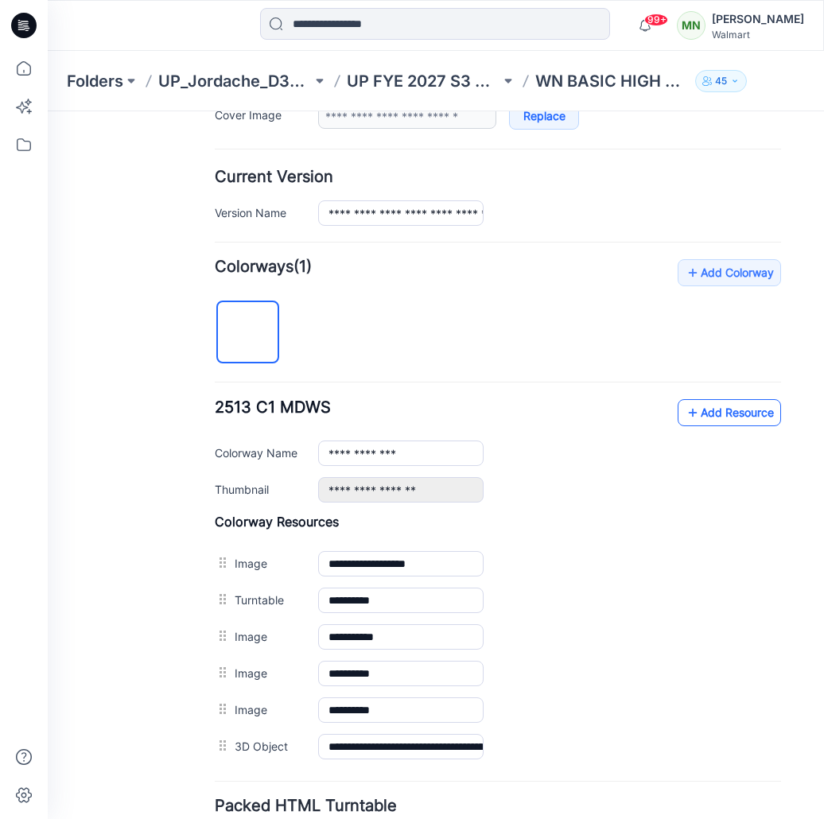
click at [723, 416] on link "Add Resource" at bounding box center [728, 412] width 103 height 27
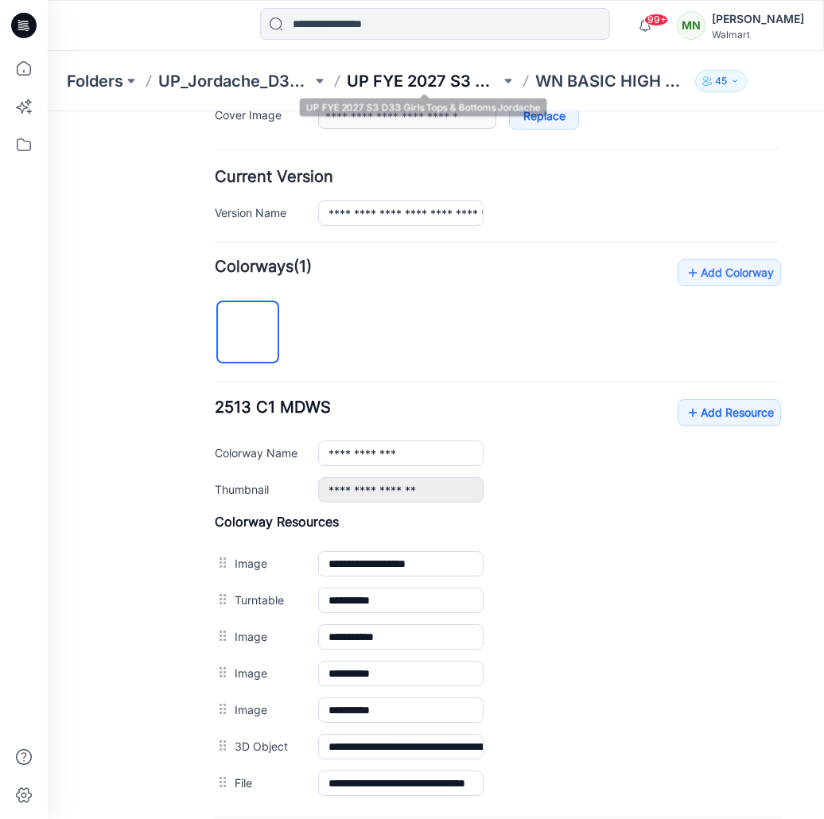
click at [386, 74] on p "UP FYE 2027 S3 D33 Girls Tops & Bottoms Jordache" at bounding box center [423, 81] width 153 height 22
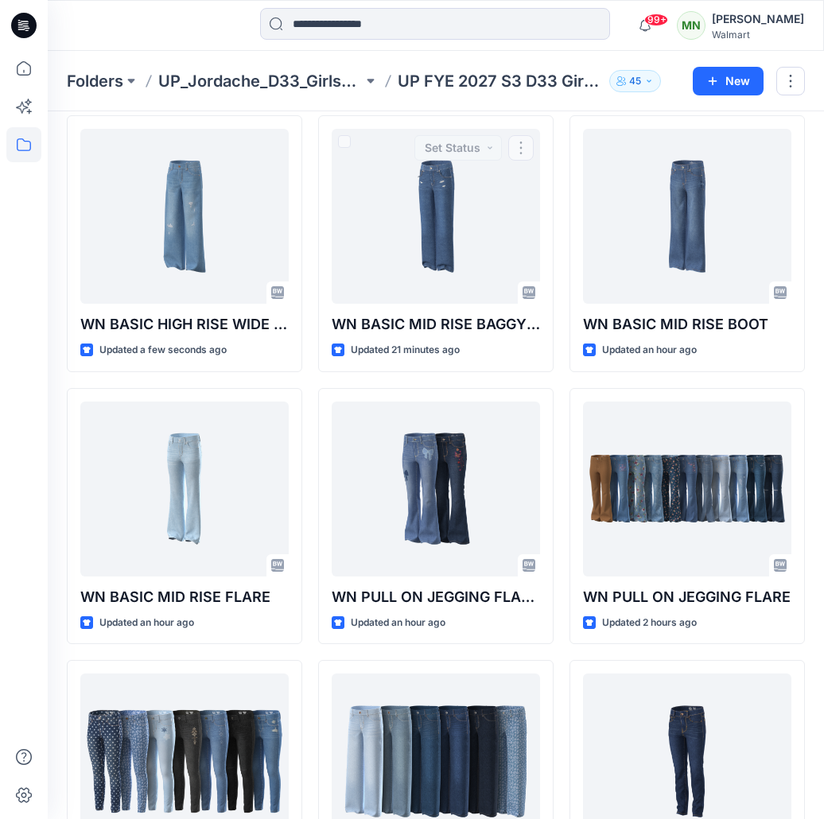
scroll to position [62, 0]
